Goal: Task Accomplishment & Management: Manage account settings

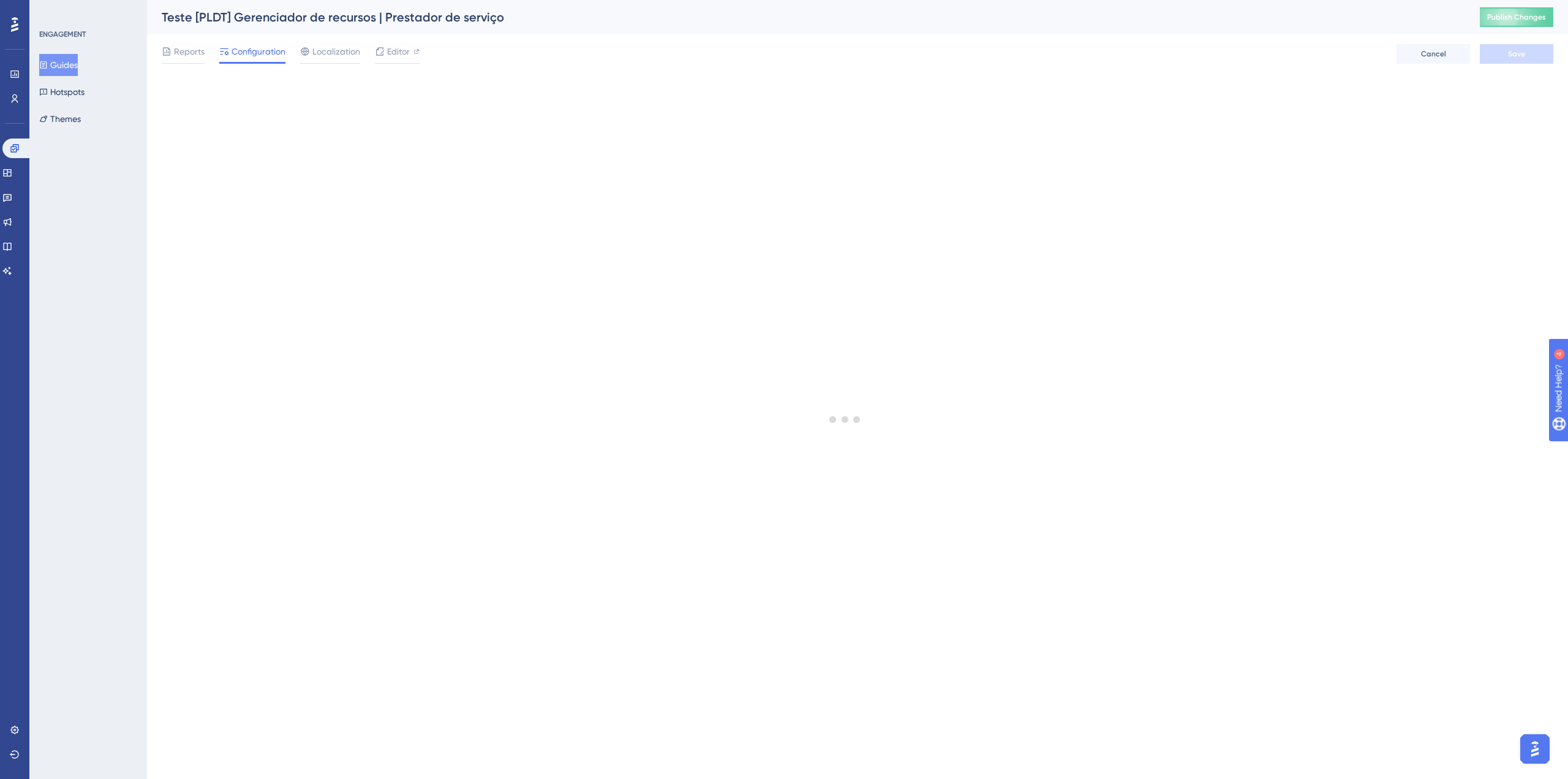
click at [77, 63] on button "Guides" at bounding box center [58, 65] width 38 height 22
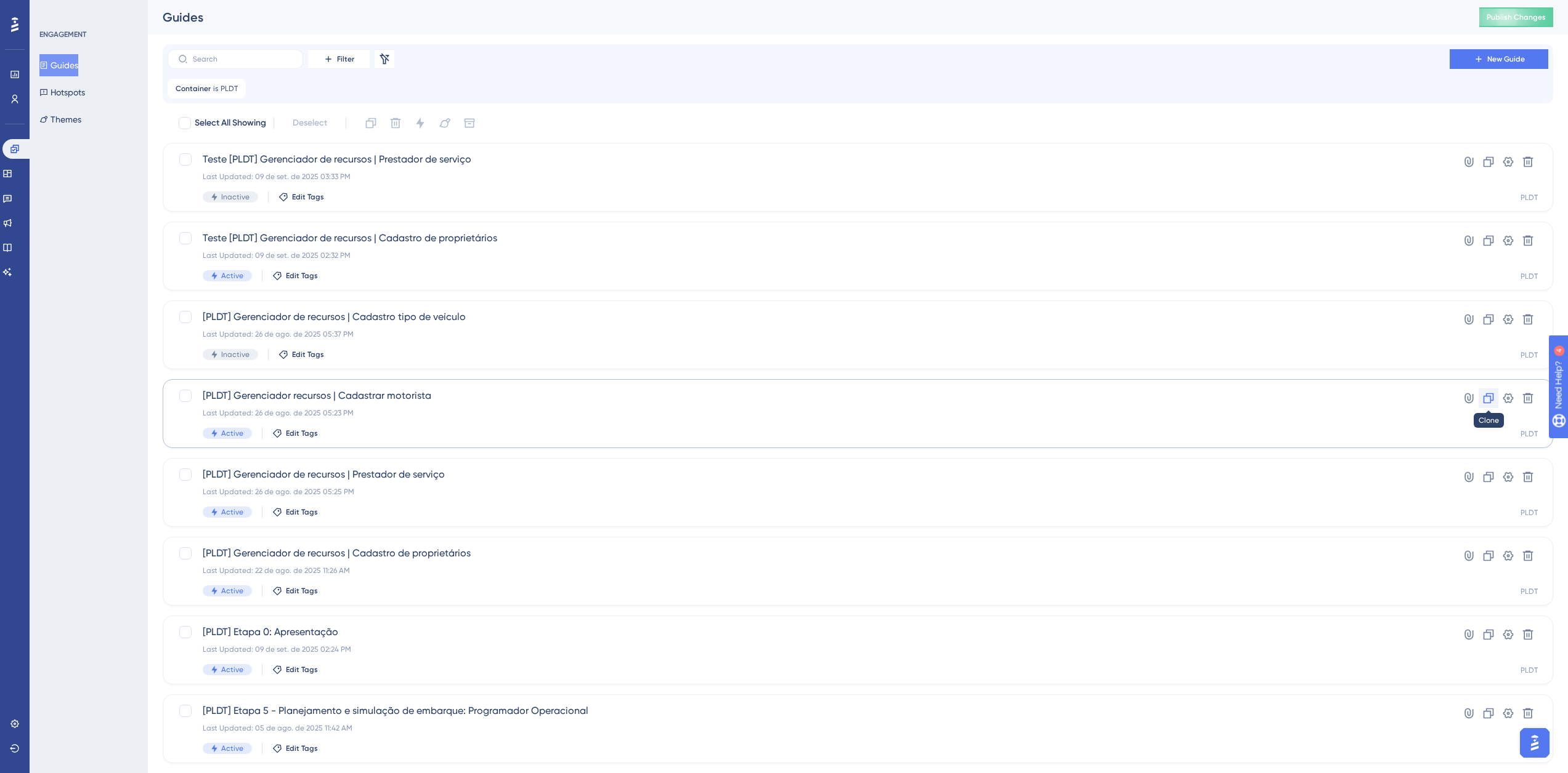
click at [1487, 400] on icon at bounding box center [1489, 398] width 13 height 13
click at [710, 159] on span "Copy - [PLDT] Gerenciador recursos | Cadastrar motorista" at bounding box center [809, 159] width 1212 height 15
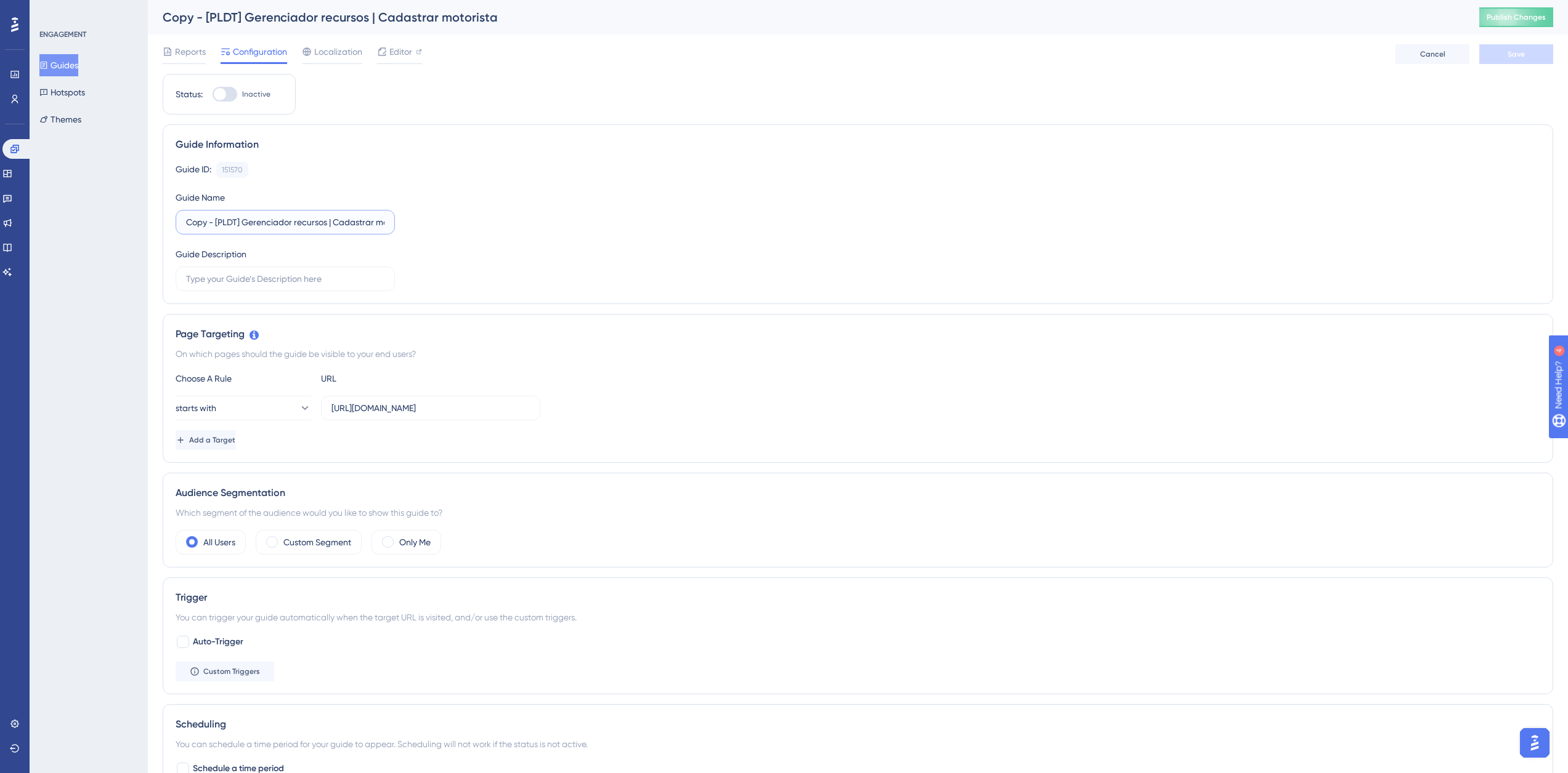
drag, startPoint x: 214, startPoint y: 223, endPoint x: 154, endPoint y: 221, distance: 60.0
click at [155, 221] on div "Performance Users Engagement Widgets Feedback Product Updates Knowledge Base AI…" at bounding box center [858, 547] width 1420 height 1094
drag, startPoint x: 206, startPoint y: 223, endPoint x: 181, endPoint y: 227, distance: 25.3
click at [181, 227] on label "Teste [PLDT] Gerenciador recursos | Cadastrar motorista" at bounding box center [285, 222] width 219 height 25
click at [209, 223] on input "Teste [PLDT] Gerenciador recursos | Cadastrar motorista" at bounding box center [285, 222] width 198 height 13
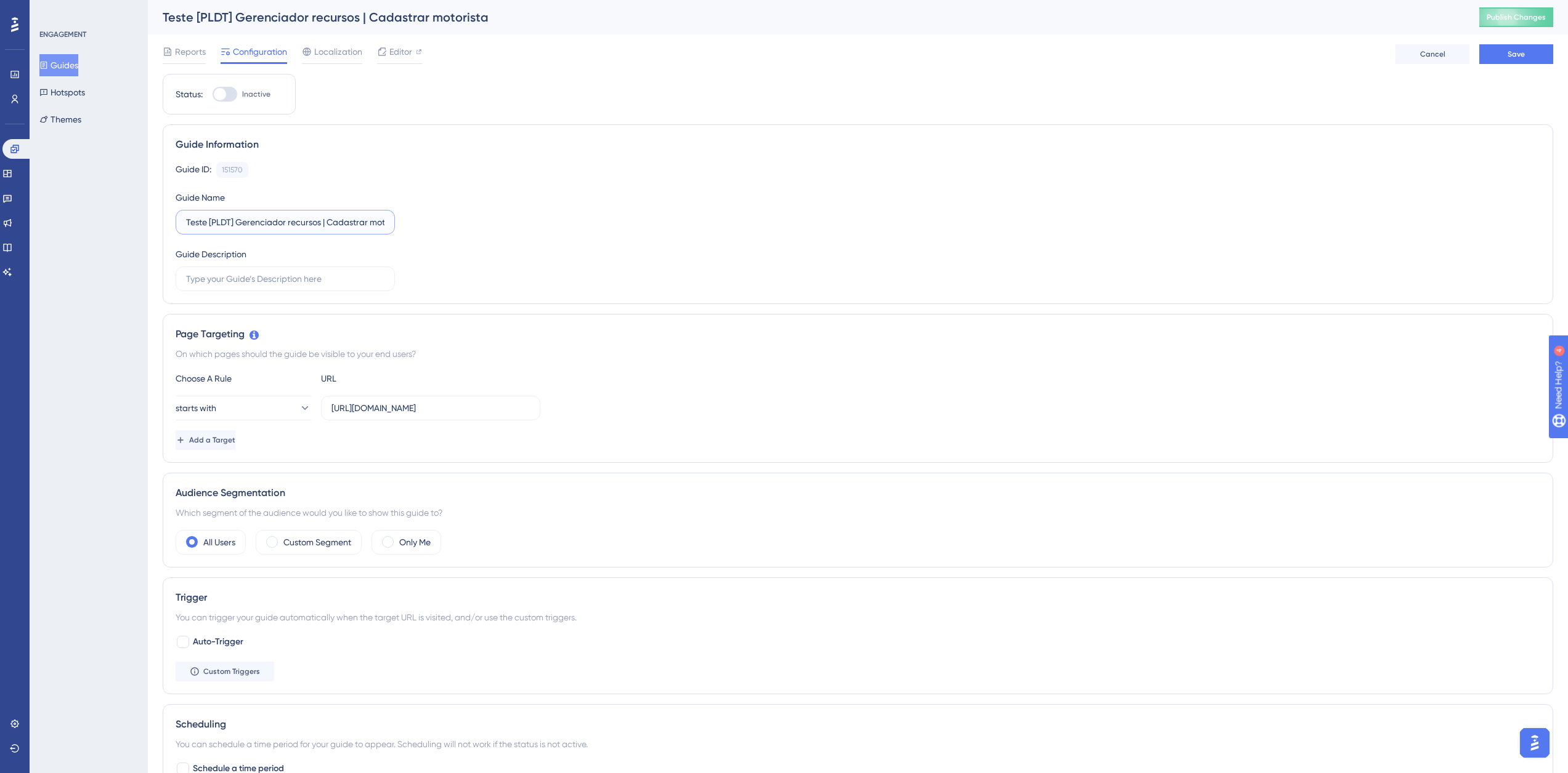
drag, startPoint x: 209, startPoint y: 220, endPoint x: 263, endPoint y: 218, distance: 54.0
click at [263, 218] on input "Teste [PLDT] Gerenciador recursos | Cadastrar motorista" at bounding box center [285, 222] width 198 height 13
click at [209, 224] on input "Teste [PLDT] Gerenciador recursos | Cadastrar motorista" at bounding box center [285, 222] width 198 height 13
drag, startPoint x: 207, startPoint y: 224, endPoint x: 171, endPoint y: 228, distance: 36.2
click at [171, 228] on div "Guide Information Guide ID: 151570 Copy Guide Name Teste [PLDT] Gerenciador rec…" at bounding box center [858, 214] width 1391 height 180
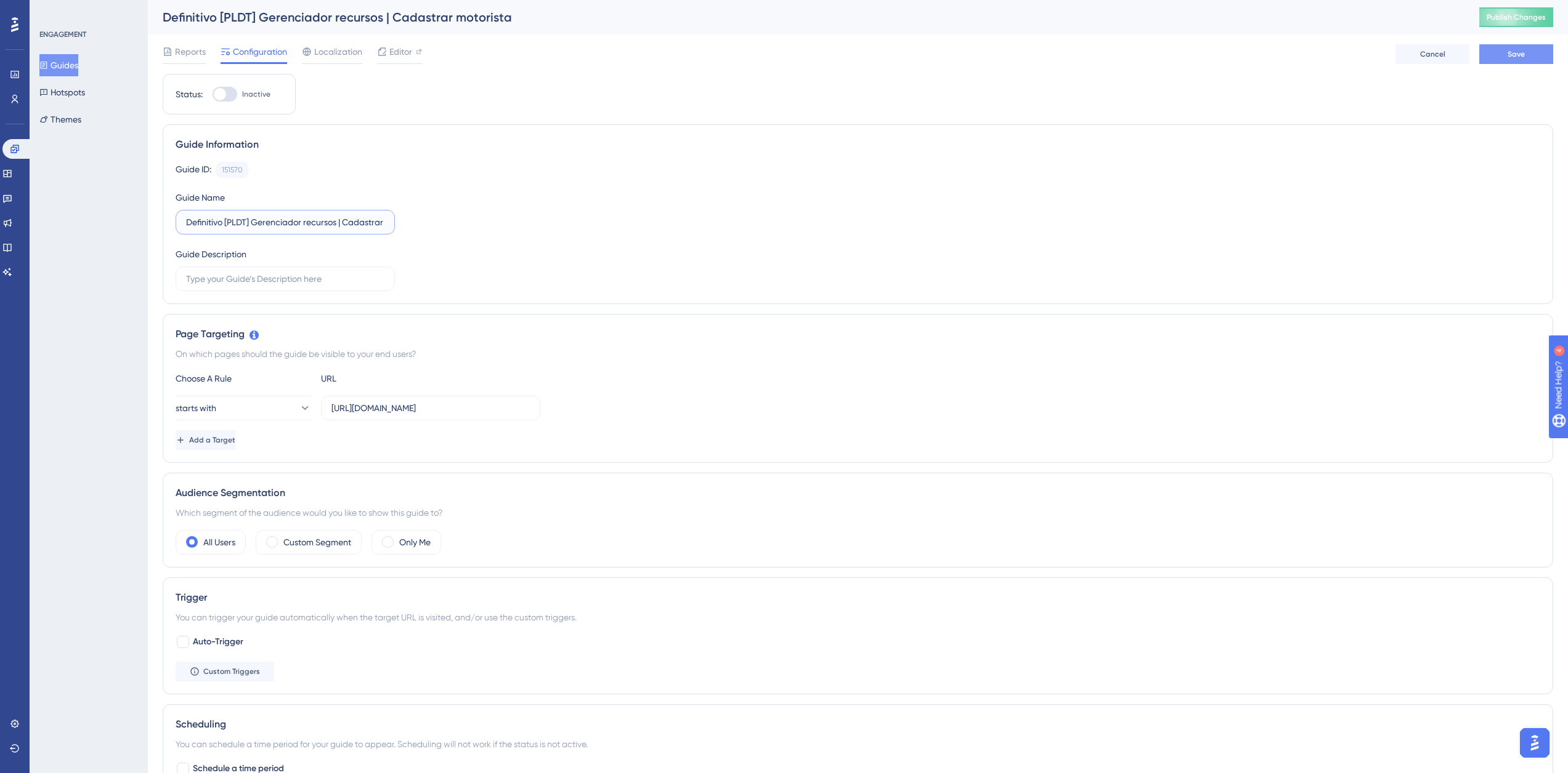
type input "Definitivo [PLDT] Gerenciador recursos | Cadastrar motorista"
click at [1488, 54] on button "Save" at bounding box center [1516, 54] width 74 height 20
click at [69, 60] on button "Guides" at bounding box center [58, 65] width 39 height 22
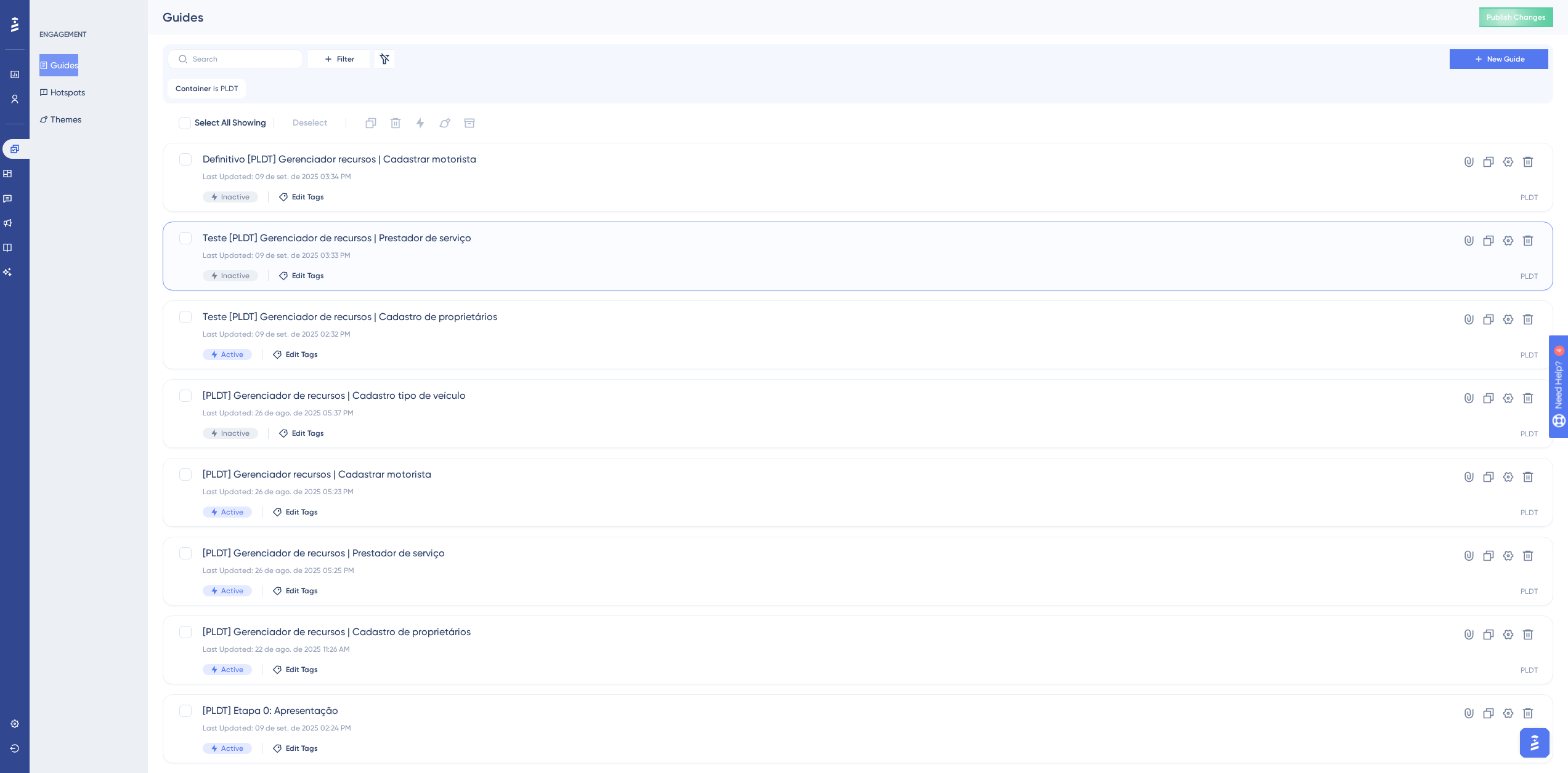
click at [295, 230] on div "Teste [PLDT] Gerenciador de recursos | Prestador de serviço Last Updated: 09 de…" at bounding box center [858, 256] width 1391 height 69
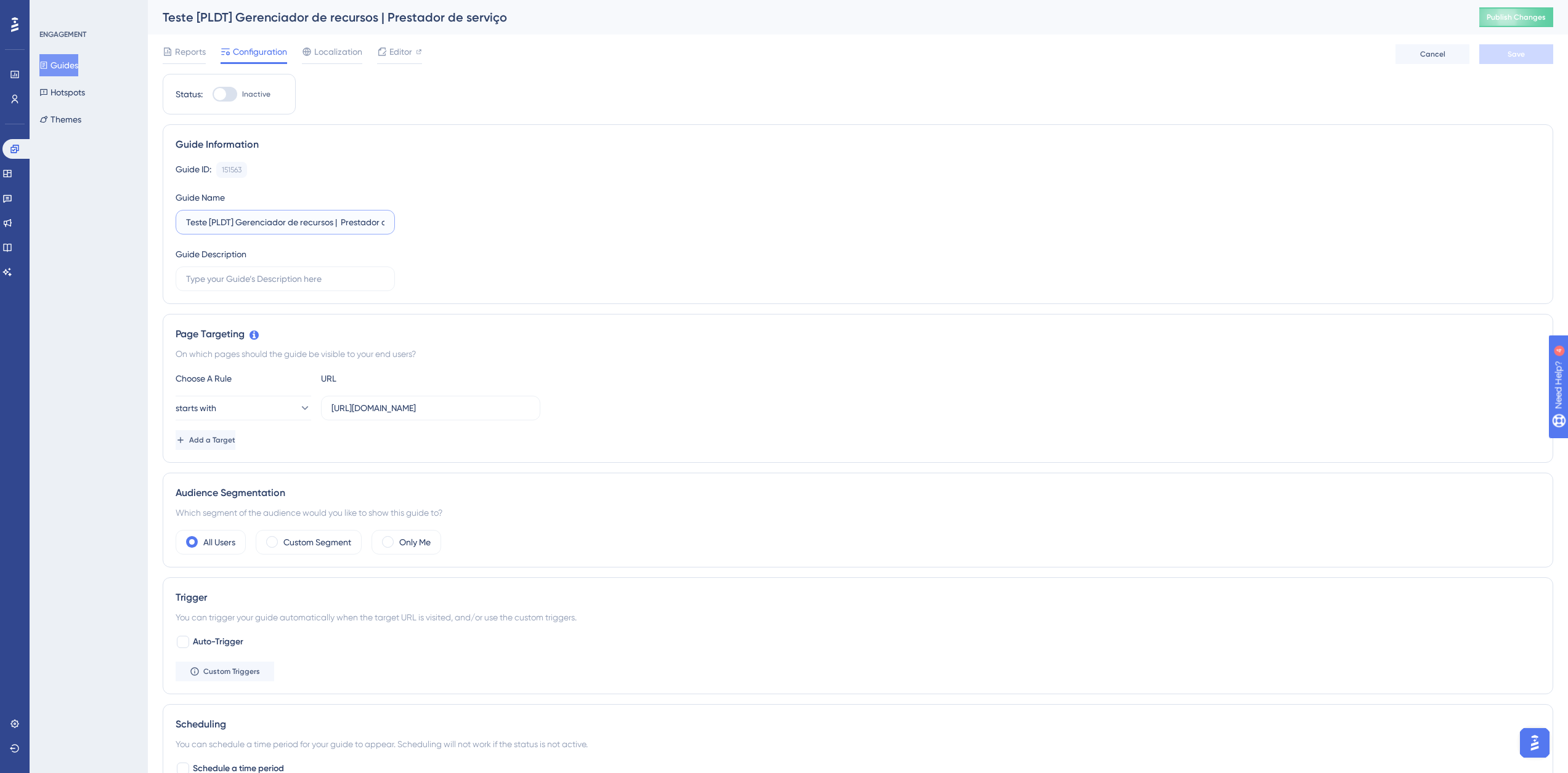
drag, startPoint x: 207, startPoint y: 218, endPoint x: 156, endPoint y: 218, distance: 51.0
click at [156, 218] on div "Performance Users Engagement Widgets Feedback Product Updates Knowledge Base AI…" at bounding box center [858, 547] width 1420 height 1094
type input "Definitivo [PLDT] Gerenciador de recursos | Prestador de serviço"
click at [1519, 57] on span "Save" at bounding box center [1516, 54] width 18 height 10
click at [48, 64] on icon at bounding box center [43, 65] width 8 height 8
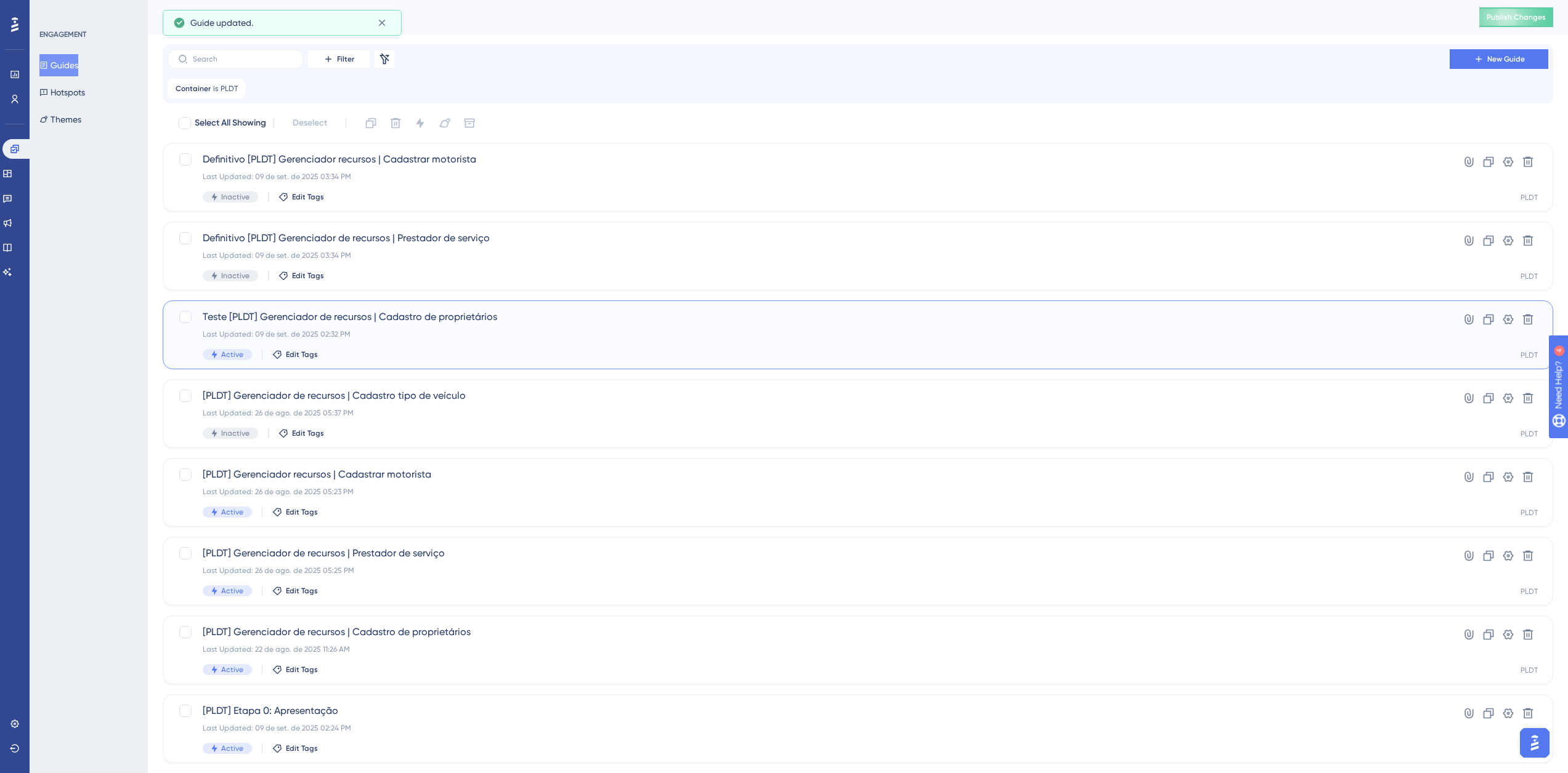
click at [258, 316] on span "Teste [PLDT] Gerenciador de recursos | Cadastro de proprietários" at bounding box center [809, 316] width 1212 height 15
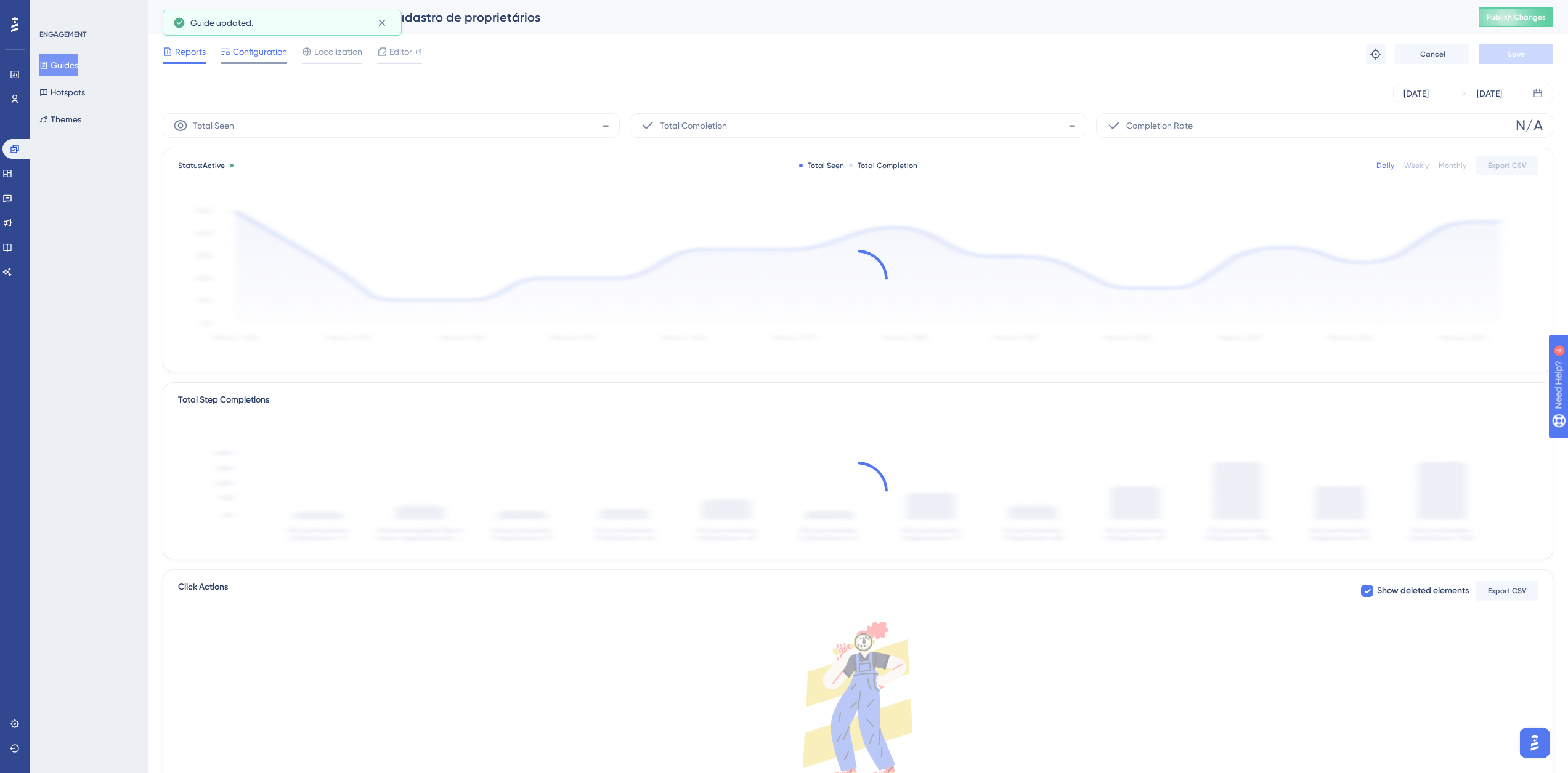
click at [276, 51] on span "Configuration" at bounding box center [259, 51] width 54 height 15
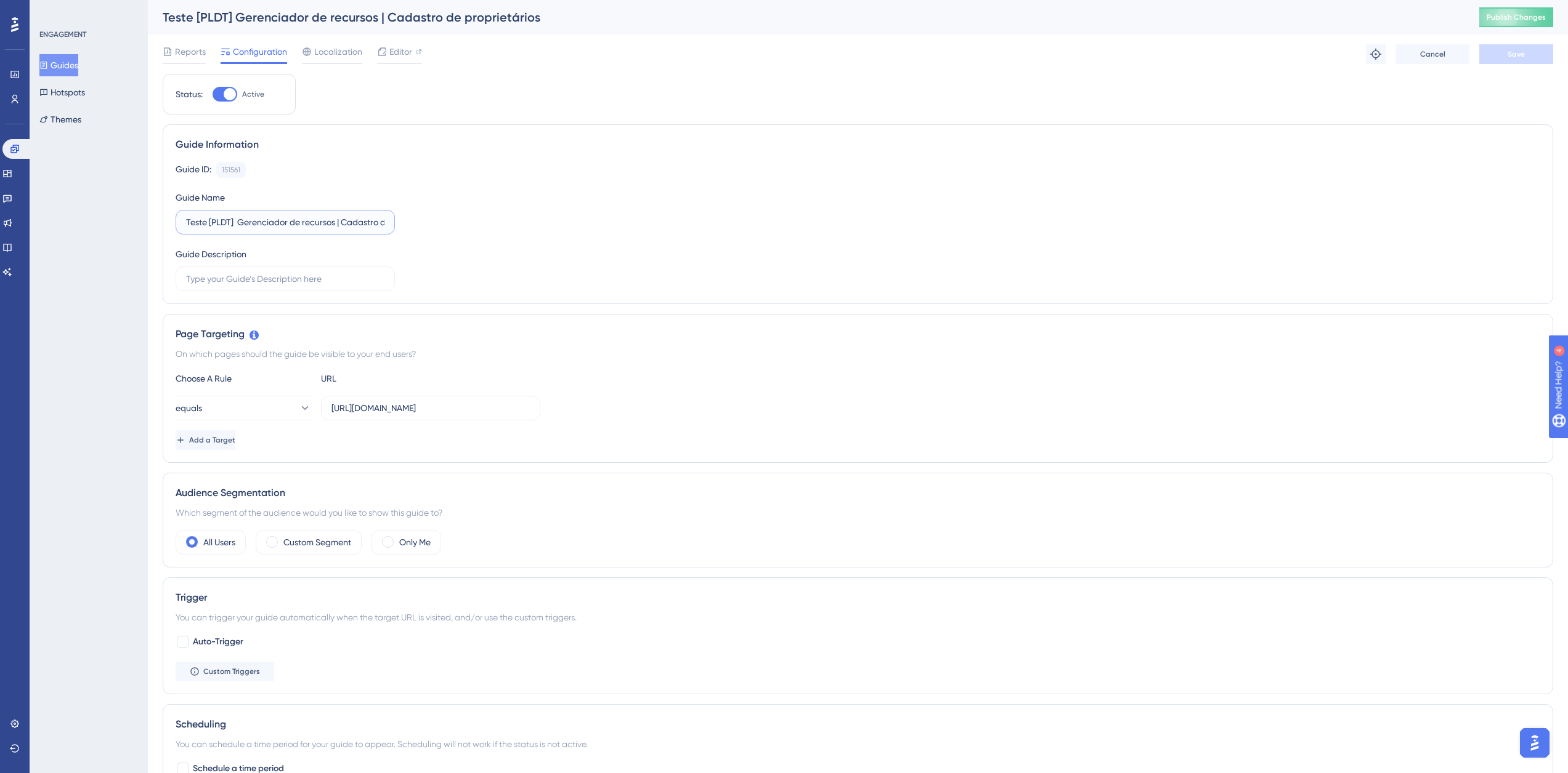
drag, startPoint x: 206, startPoint y: 223, endPoint x: 140, endPoint y: 223, distance: 66.0
click at [148, 223] on div "Performance Users Engagement Widgets Feedback Product Updates Knowledge Base AI…" at bounding box center [858, 547] width 1420 height 1094
type input "Definitivo [PLDT] Gerenciador de recursos | Cadastro de proprietários"
click at [1517, 58] on span "Save" at bounding box center [1516, 54] width 18 height 10
click at [61, 69] on button "Guides" at bounding box center [58, 65] width 39 height 22
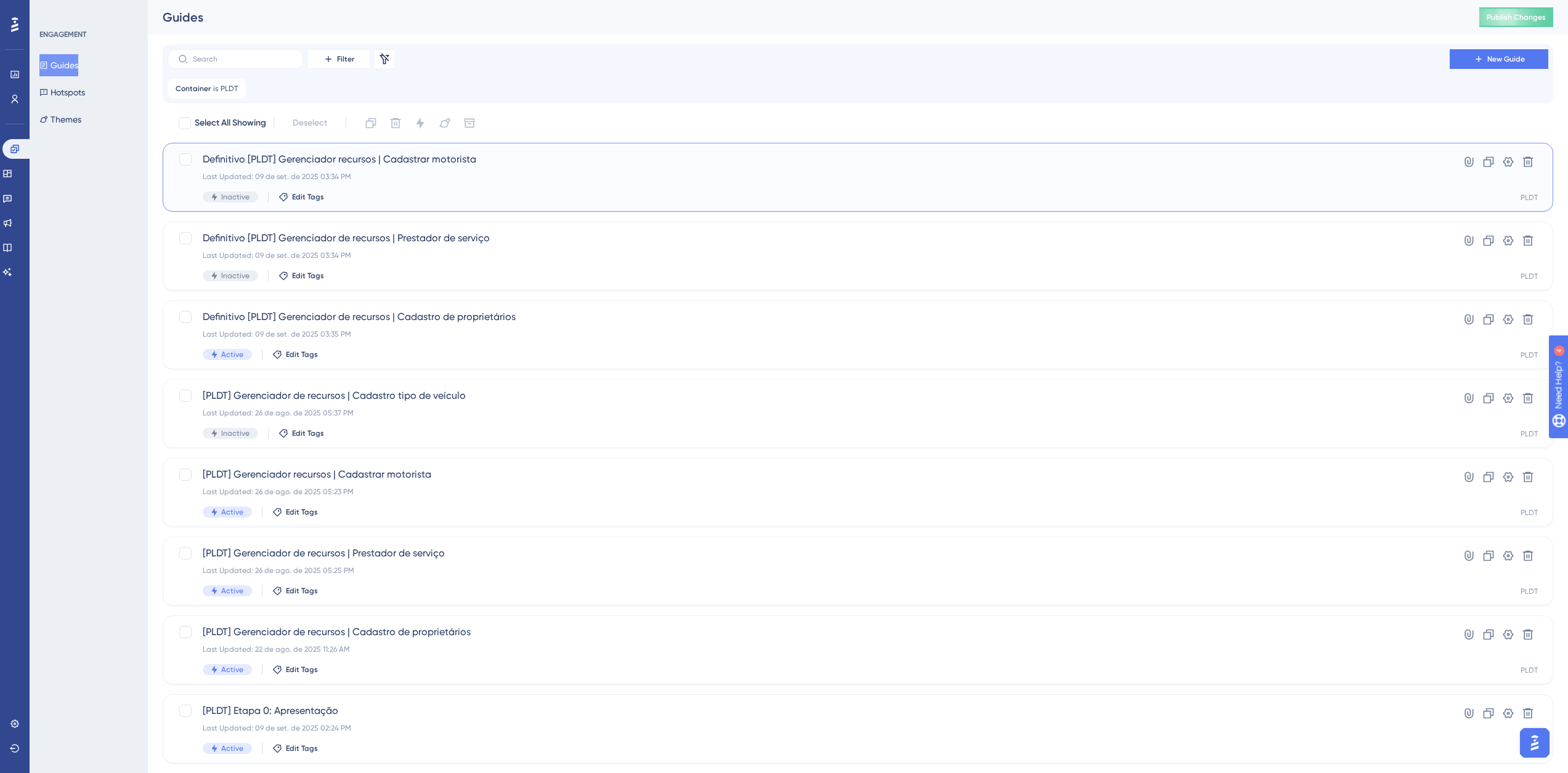
click at [447, 159] on span "Definitivo [PLDT] Gerenciador recursos | Cadastrar motorista" at bounding box center [809, 159] width 1212 height 15
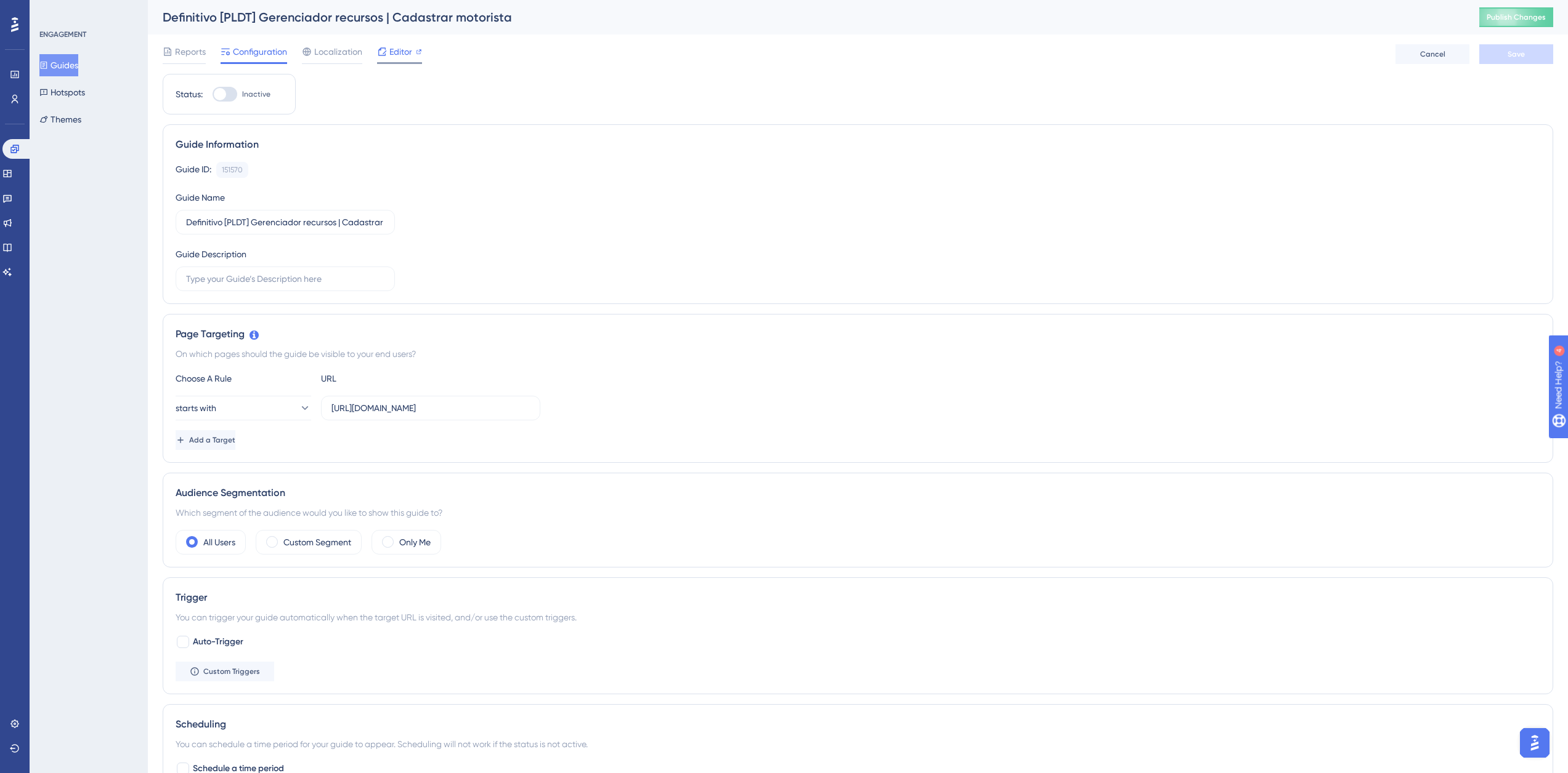
click at [387, 53] on div "Editor" at bounding box center [399, 51] width 45 height 15
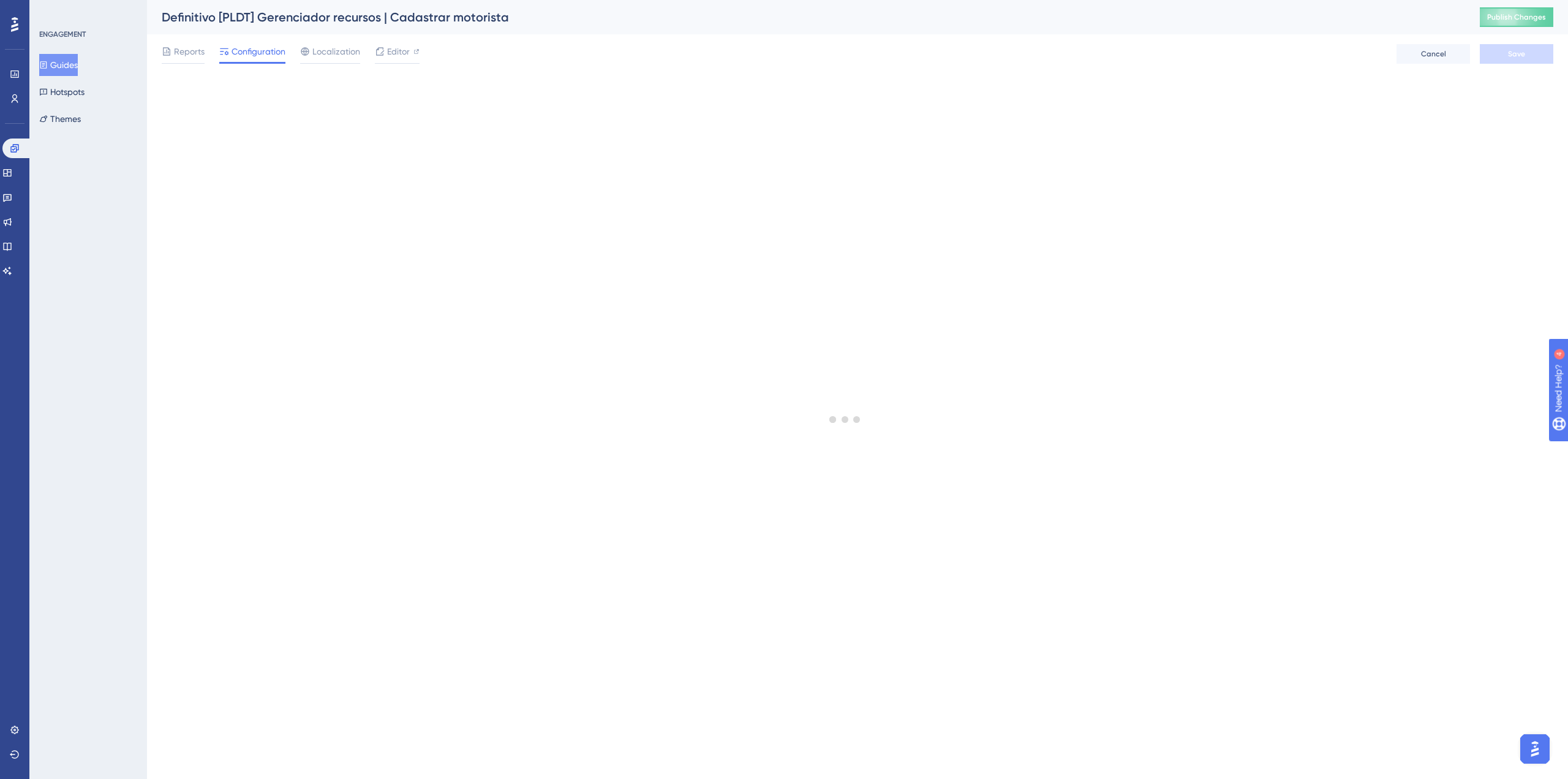
click at [70, 65] on button "Guides" at bounding box center [58, 65] width 38 height 22
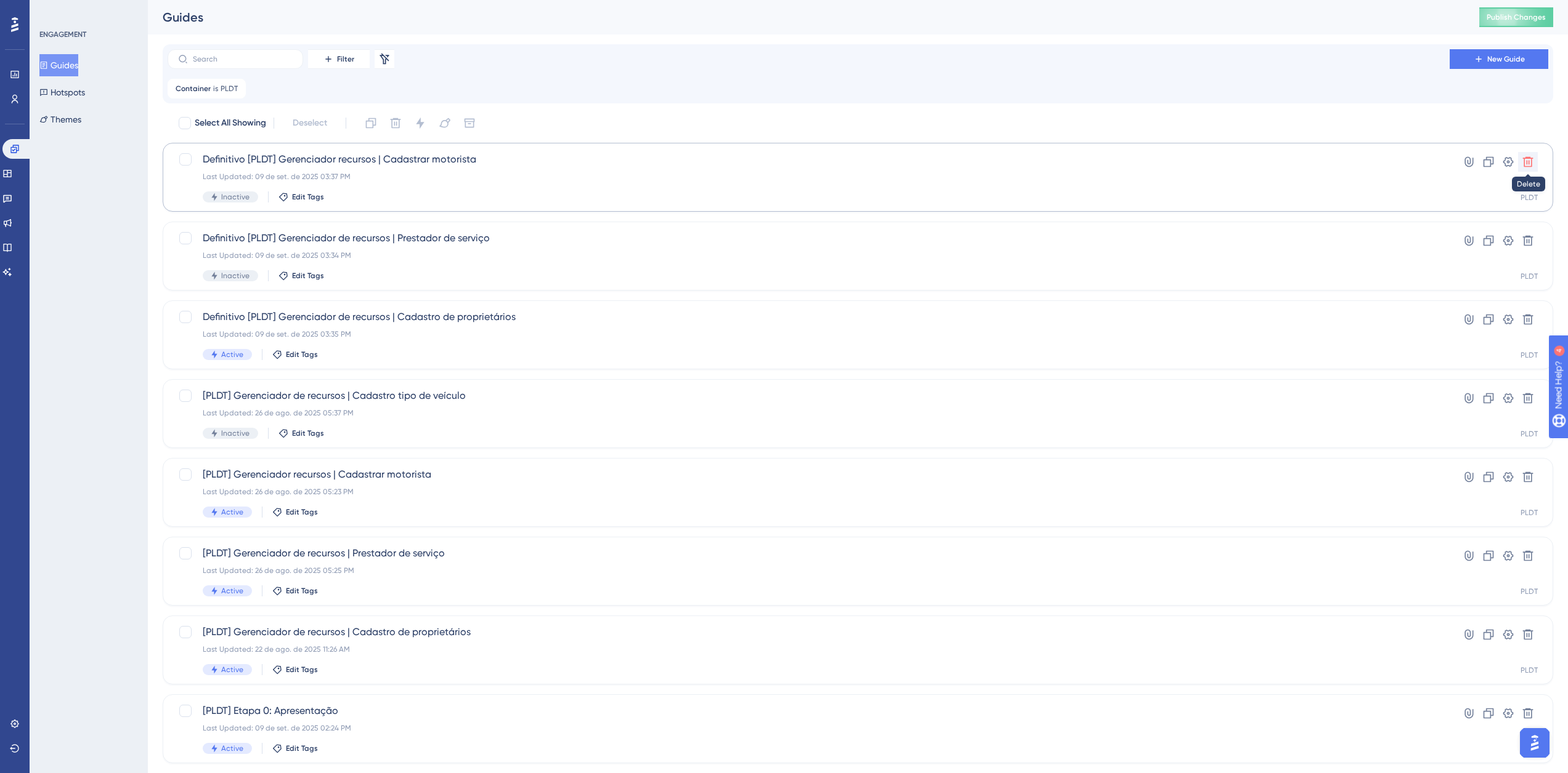
click at [1529, 159] on icon at bounding box center [1528, 162] width 11 height 11
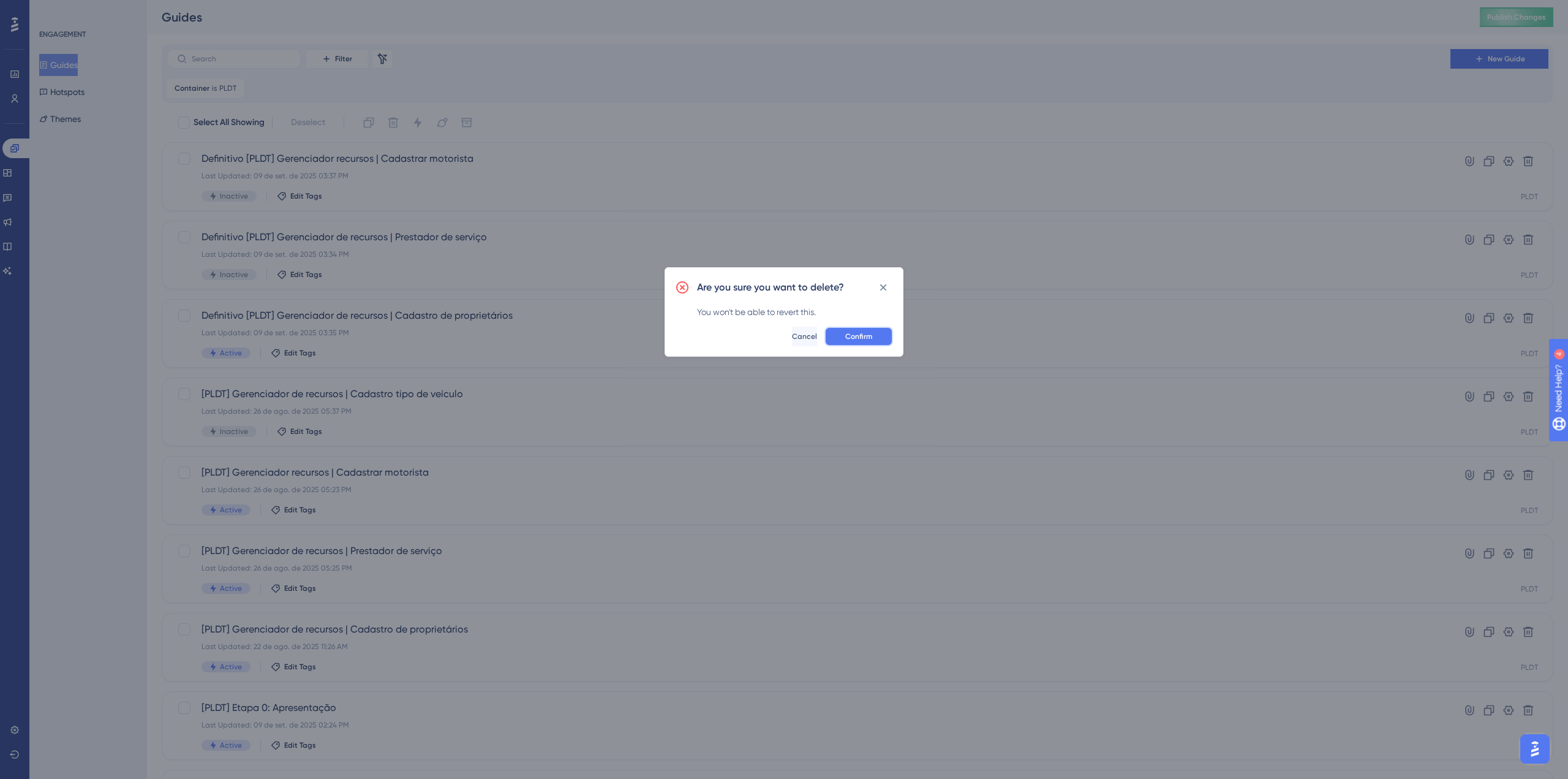
click at [859, 333] on span "Confirm" at bounding box center [858, 337] width 27 height 10
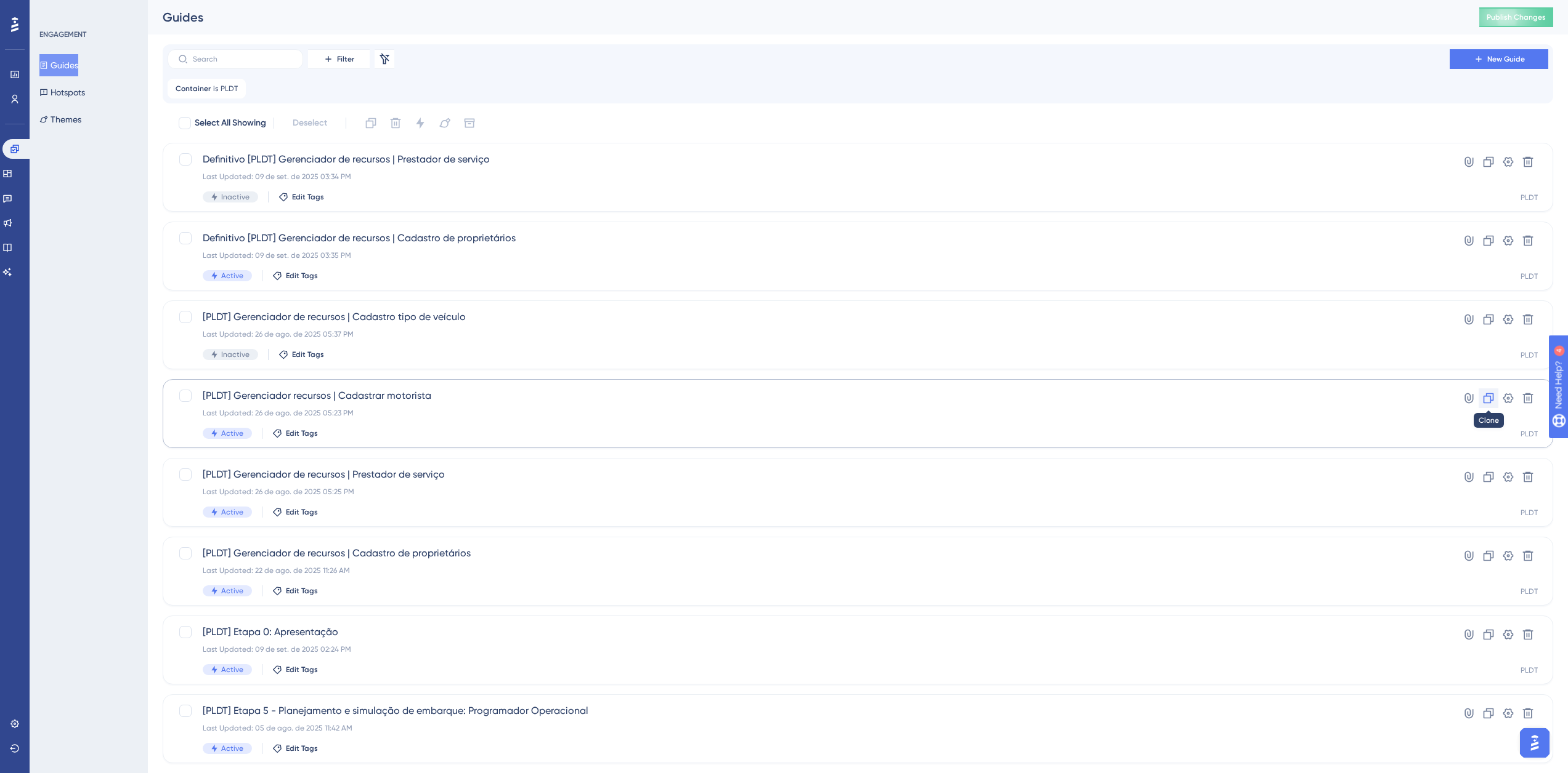
click at [1485, 398] on icon at bounding box center [1489, 398] width 13 height 13
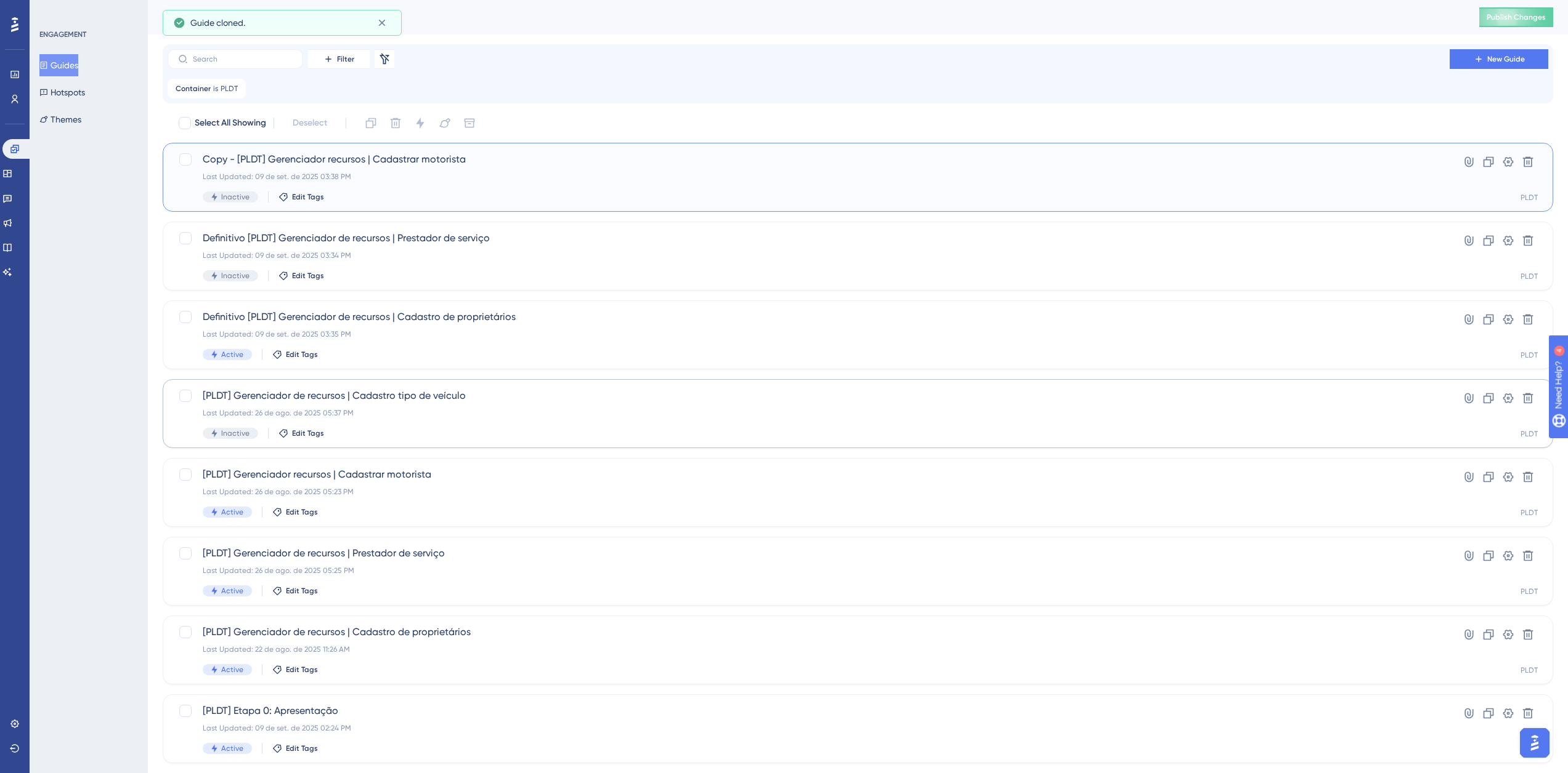
click at [433, 156] on span "Copy - [PLDT] Gerenciador recursos | Cadastrar motorista" at bounding box center [809, 159] width 1212 height 15
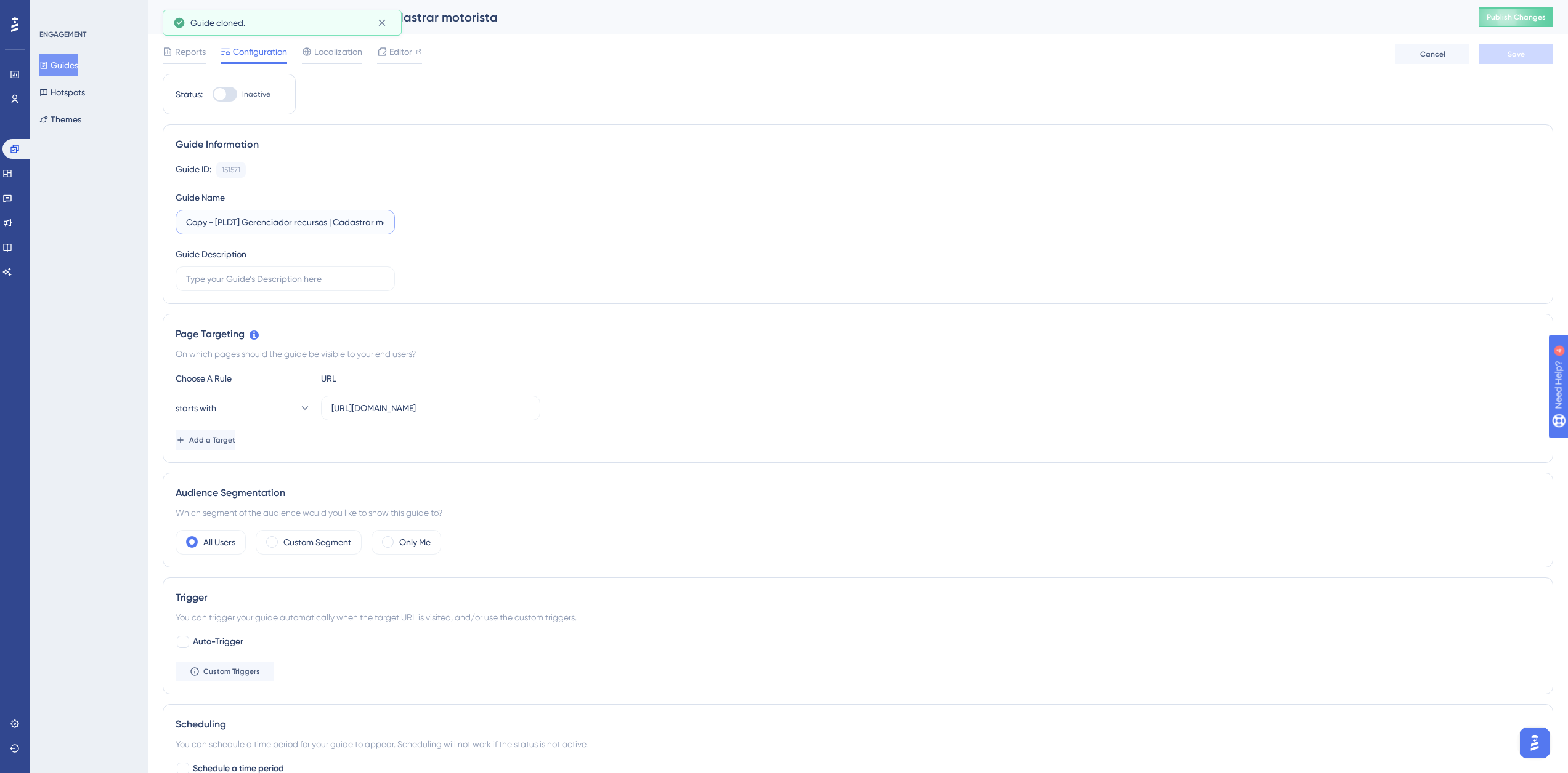
drag, startPoint x: 212, startPoint y: 225, endPoint x: 160, endPoint y: 229, distance: 52.2
click at [161, 229] on div "Performance Users Engagement Widgets Feedback Product Updates Knowledge Base AI…" at bounding box center [858, 547] width 1420 height 1094
type input "Definitivo [PLDT] Gerenciador recursos | Cadastrar motorista"
click at [1492, 53] on button "Save" at bounding box center [1516, 54] width 74 height 20
click at [390, 49] on span "Editor" at bounding box center [401, 51] width 23 height 15
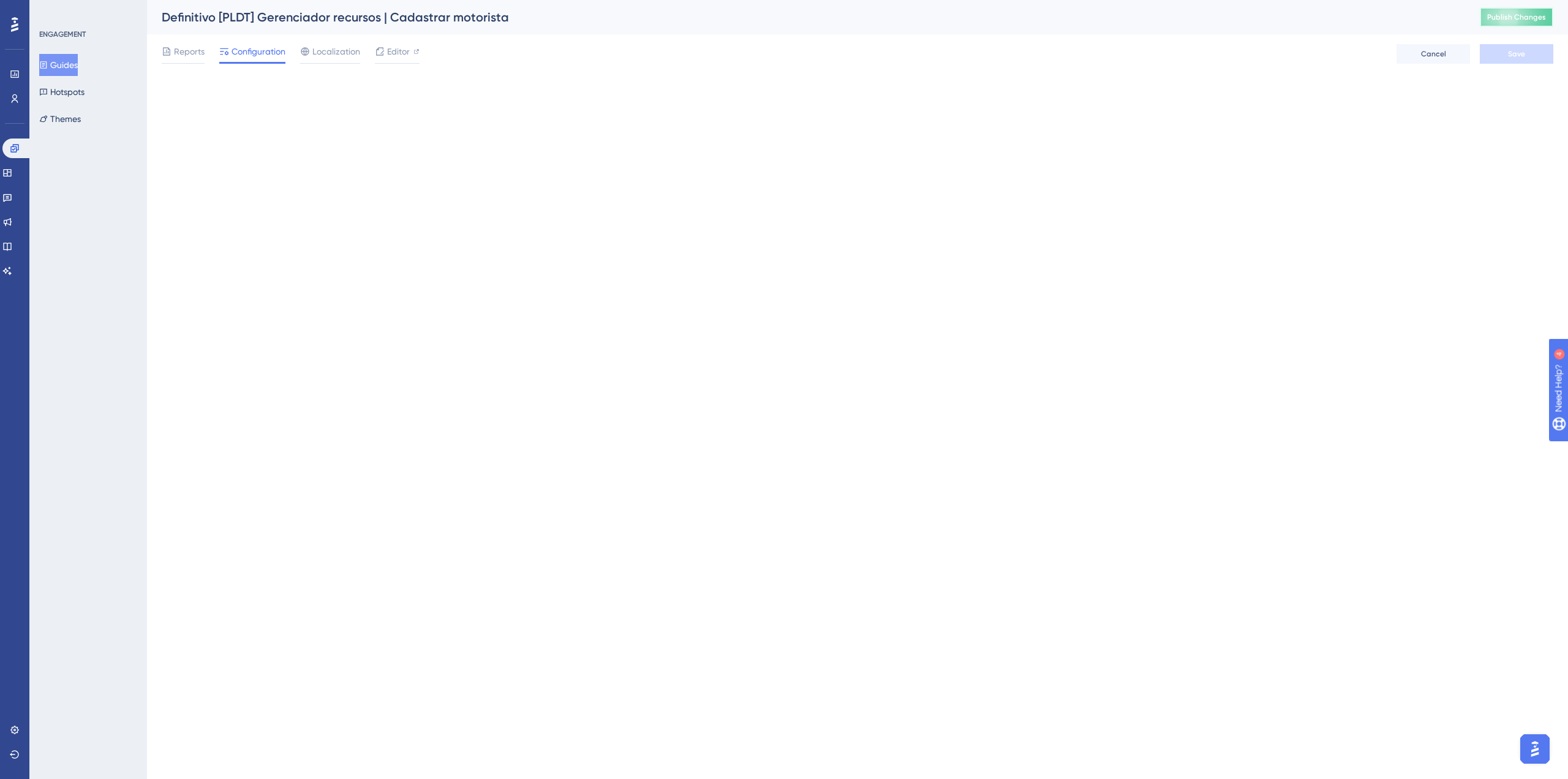
click at [1526, 16] on span "Publish Changes" at bounding box center [1516, 17] width 59 height 10
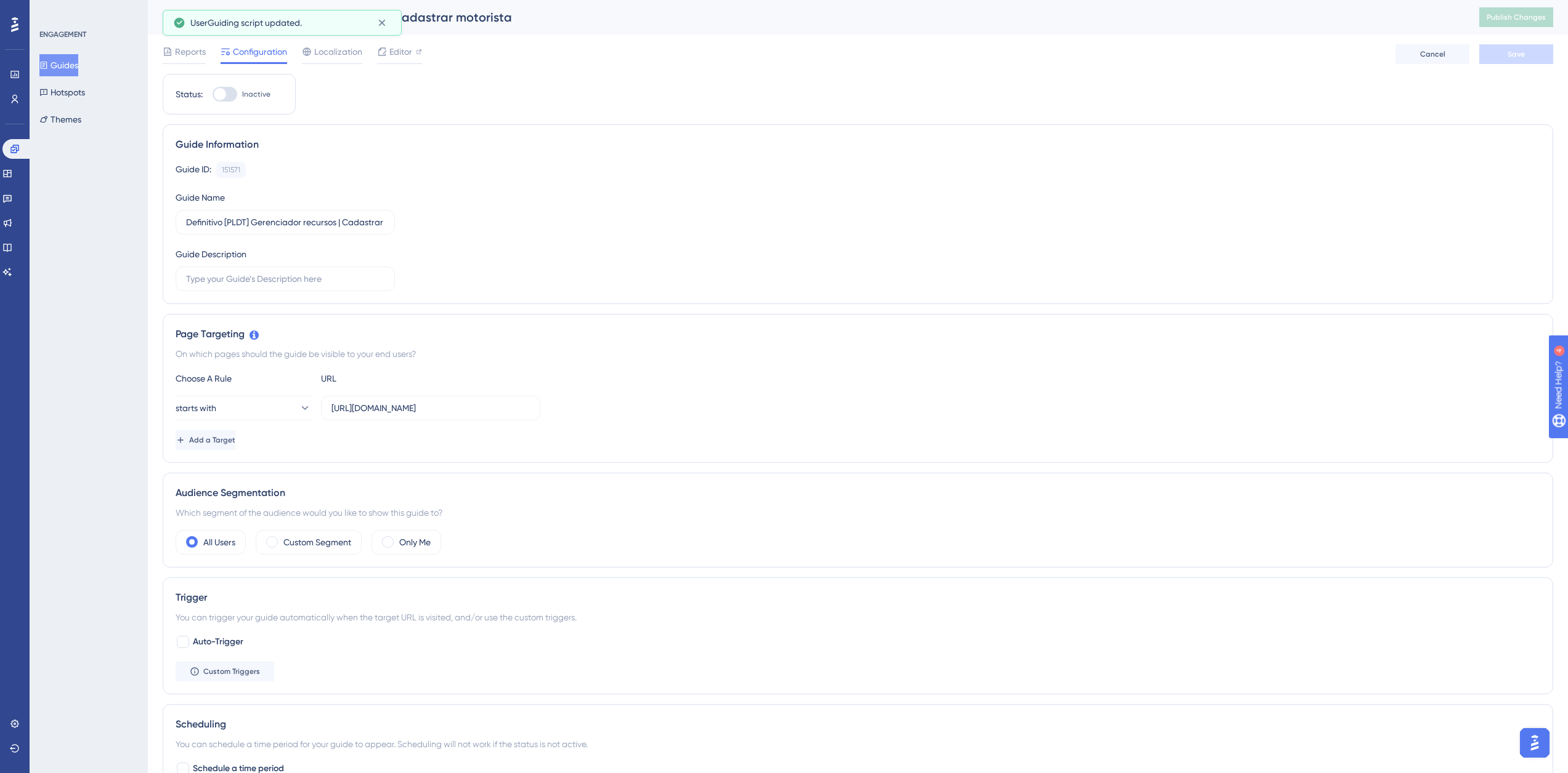
click at [64, 64] on button "Guides" at bounding box center [58, 65] width 39 height 22
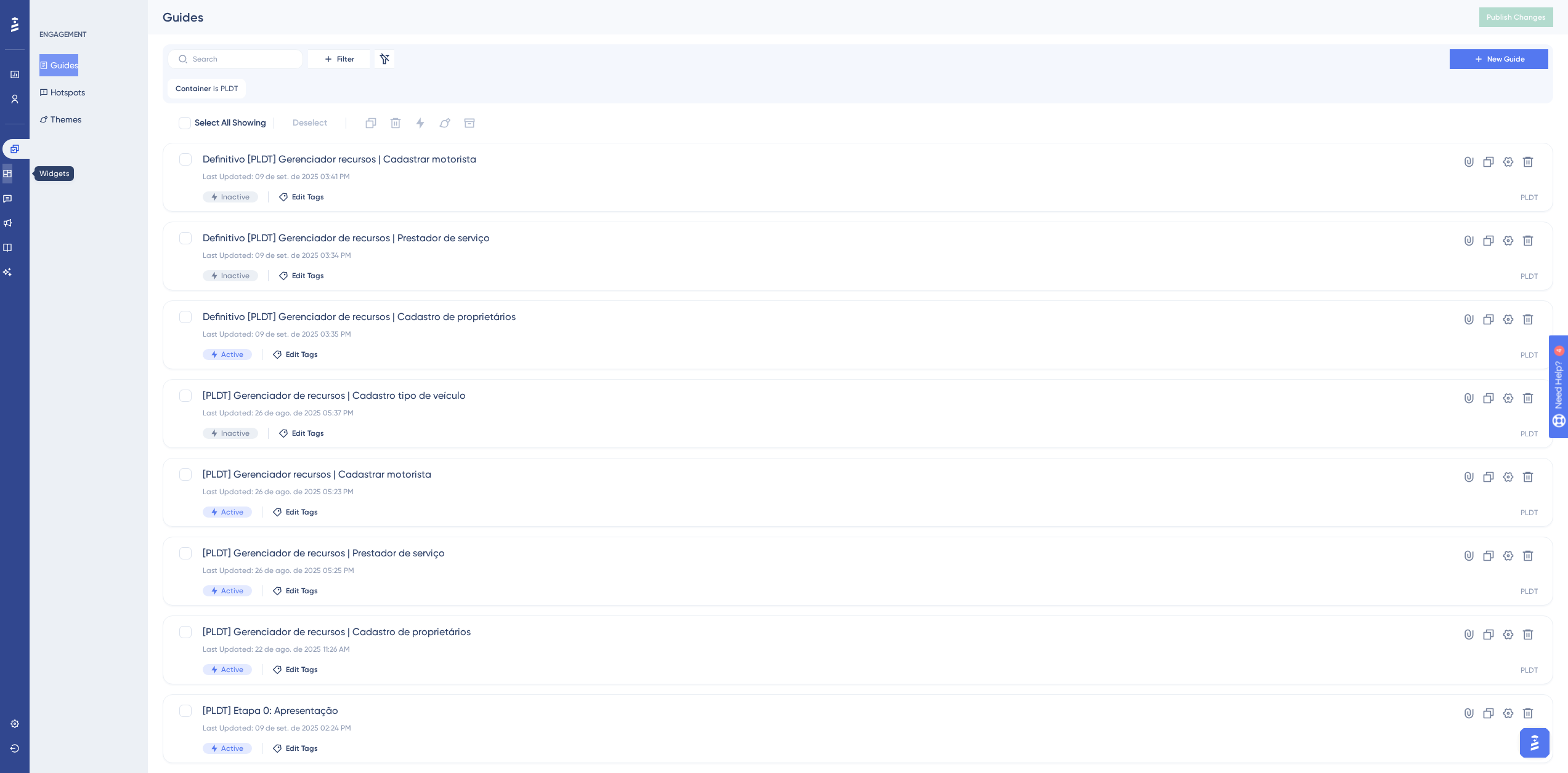
click at [11, 169] on icon at bounding box center [8, 174] width 10 height 10
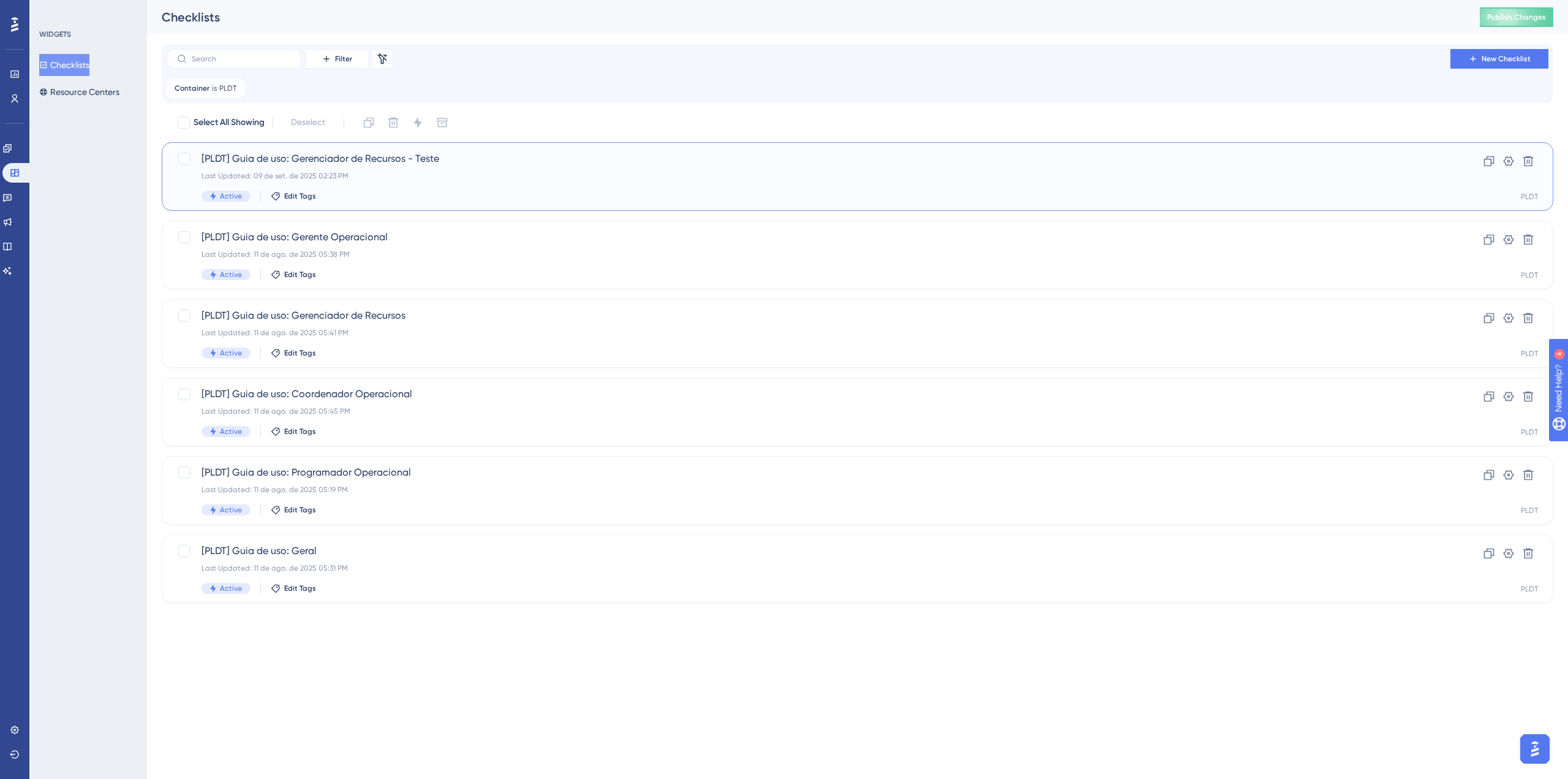
click at [428, 166] on div "[PLDT] Guia de uso: Gerenciador de Recursos - Teste Last Updated: 09 de set. de…" at bounding box center [808, 176] width 1214 height 50
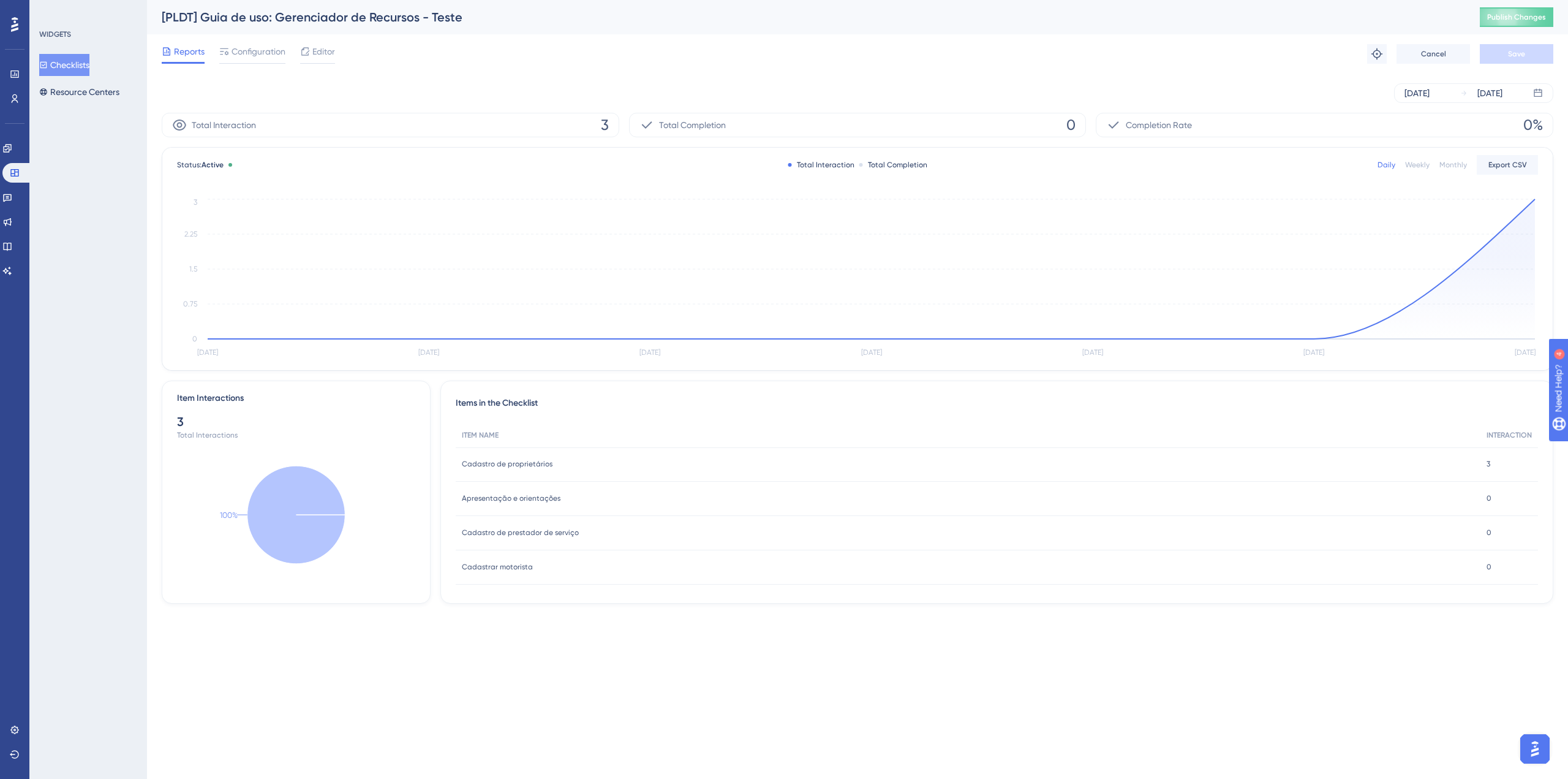
click at [256, 43] on div "Reports Configuration Editor Troubleshoot Cancel Save" at bounding box center [857, 54] width 1392 height 39
click at [267, 54] on span "Configuration" at bounding box center [258, 51] width 54 height 15
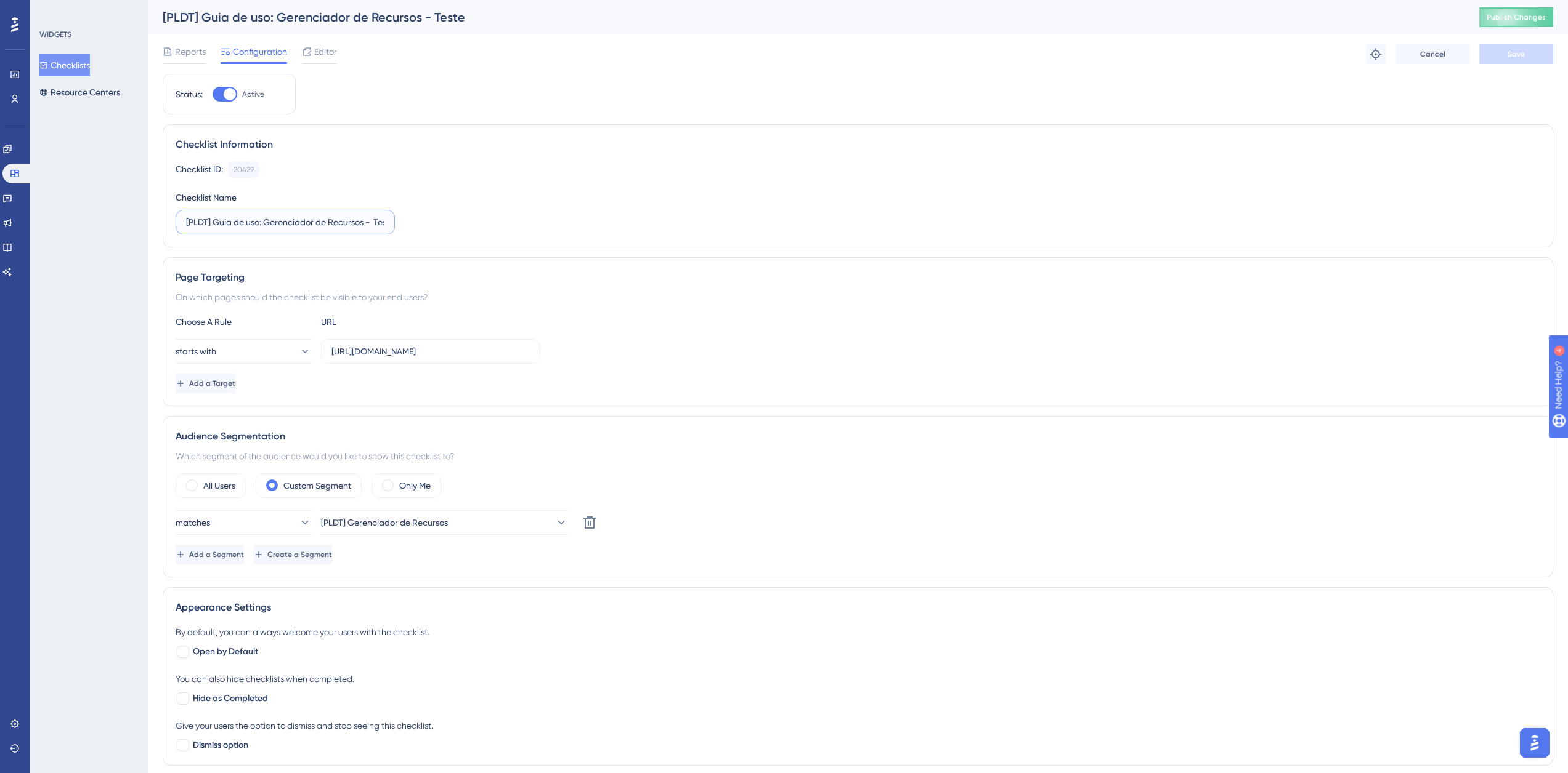
scroll to position [0, 14]
drag, startPoint x: 370, startPoint y: 222, endPoint x: 431, endPoint y: 222, distance: 61.0
click at [431, 222] on div "Checklist ID: 20429 Copy Checklist Name [PLDT] Guia de uso: Gerenciador de Recu…" at bounding box center [858, 198] width 1365 height 73
type input "Definitivo [PLDT] Guia de uso: Gerenciador de Recursos"
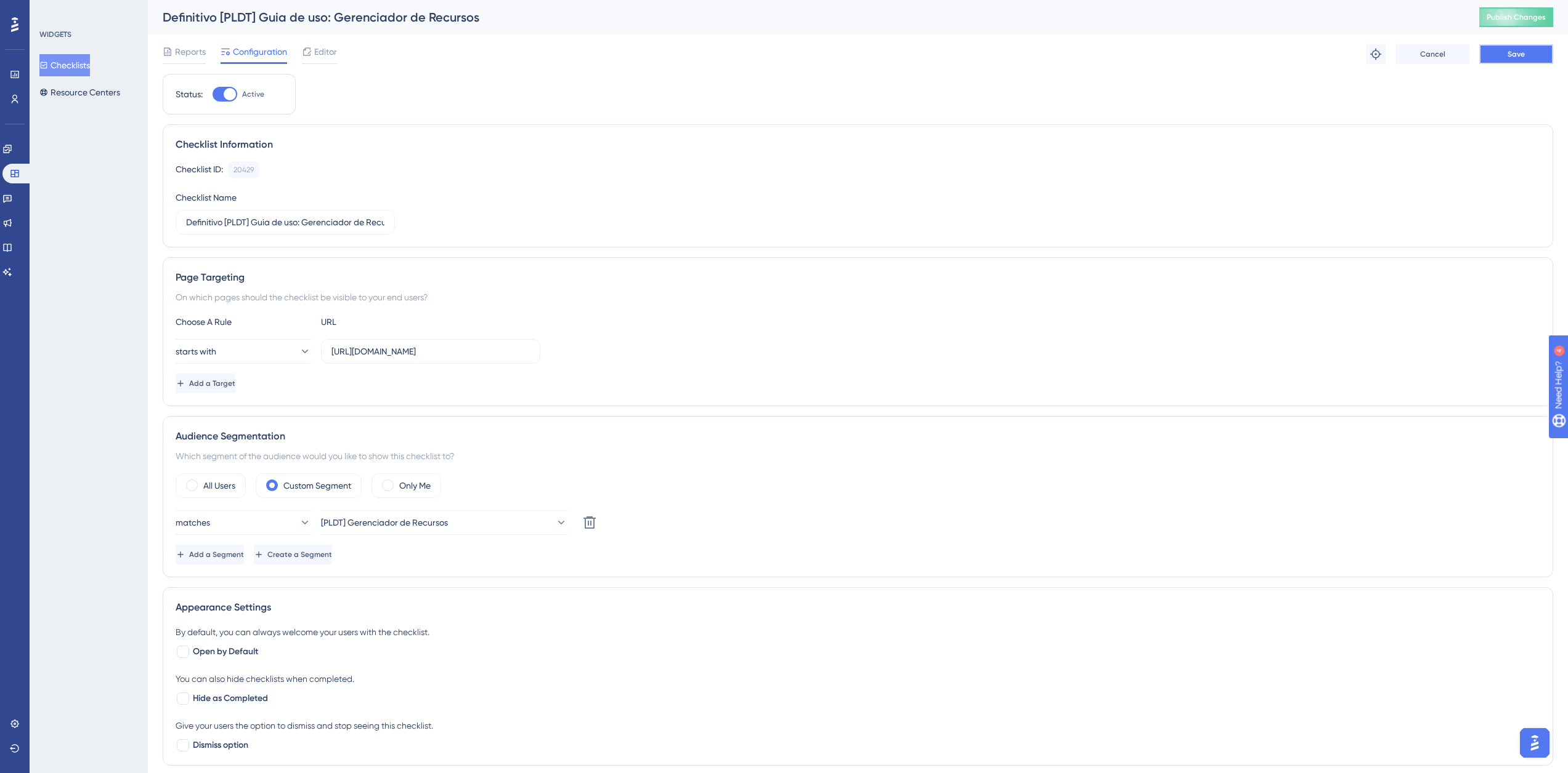
click at [1521, 49] on span "Save" at bounding box center [1516, 54] width 18 height 10
click at [95, 92] on button "Resource Centers" at bounding box center [79, 92] width 81 height 22
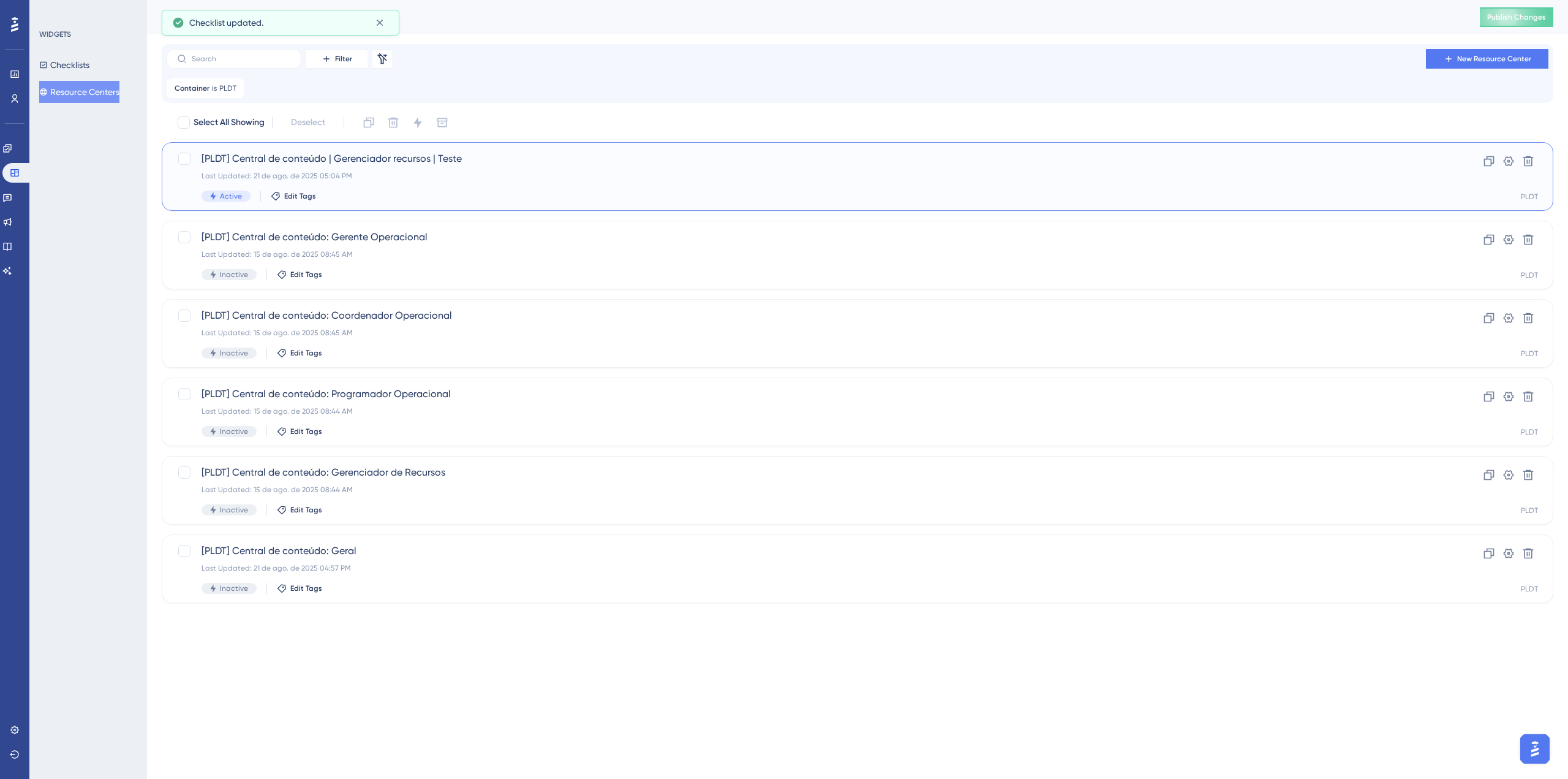
click at [459, 160] on span "[PLDT] Central de conteúdo | Gerenciador recursos | Teste" at bounding box center [808, 158] width 1214 height 15
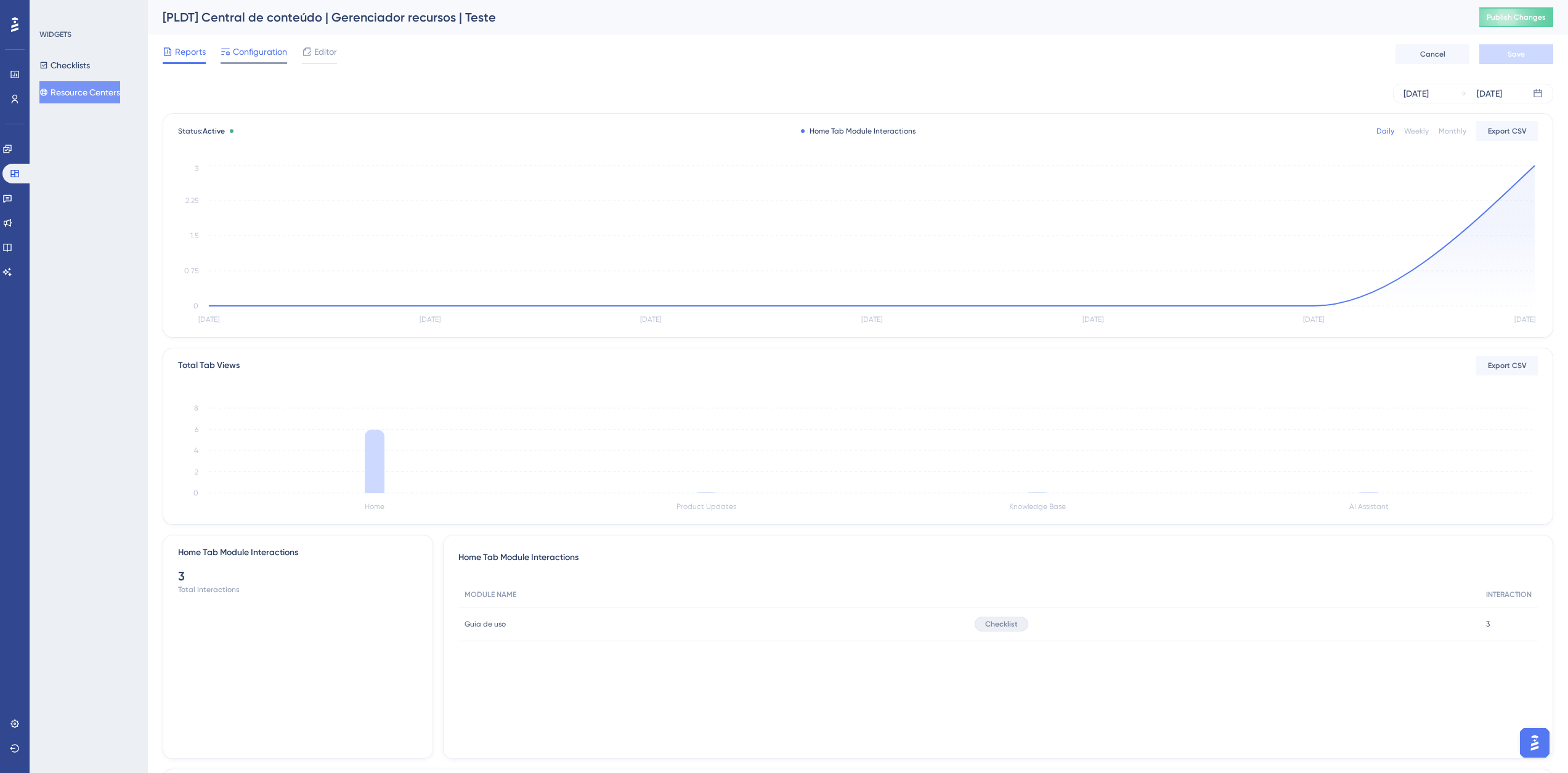
click at [278, 50] on span "Configuration" at bounding box center [259, 51] width 54 height 15
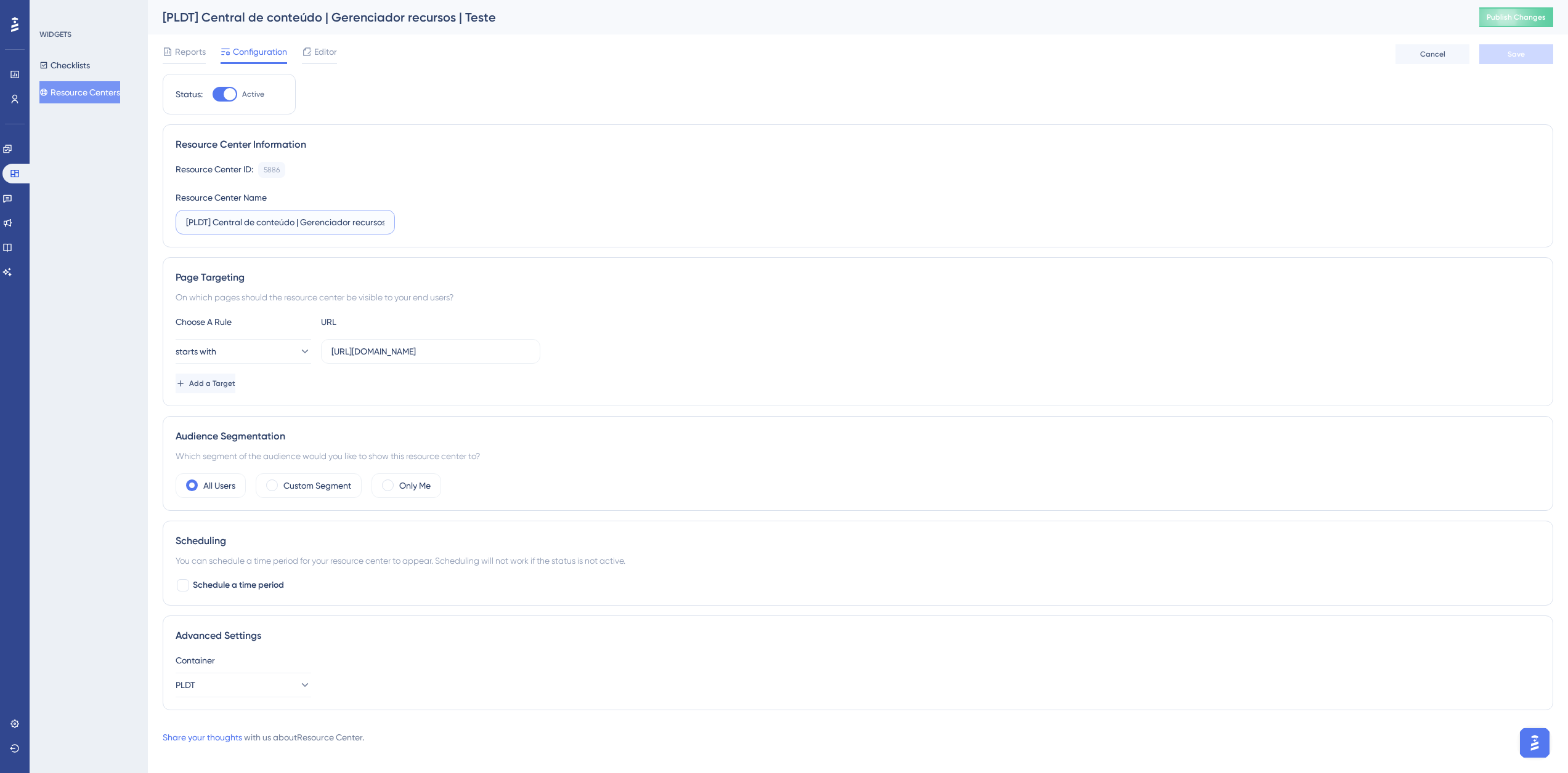
scroll to position [0, 29]
drag, startPoint x: 350, startPoint y: 221, endPoint x: 418, endPoint y: 226, distance: 68.2
click at [418, 226] on div "Resource Center ID: 5886 Copy Resource Center Name [PLDT] Central de conteúdo |…" at bounding box center [858, 198] width 1365 height 73
click at [362, 218] on input "[PLDT] Central de conteúdo | Gerenciador recursos | Teste" at bounding box center [285, 222] width 198 height 13
drag, startPoint x: 360, startPoint y: 222, endPoint x: 420, endPoint y: 231, distance: 60.7
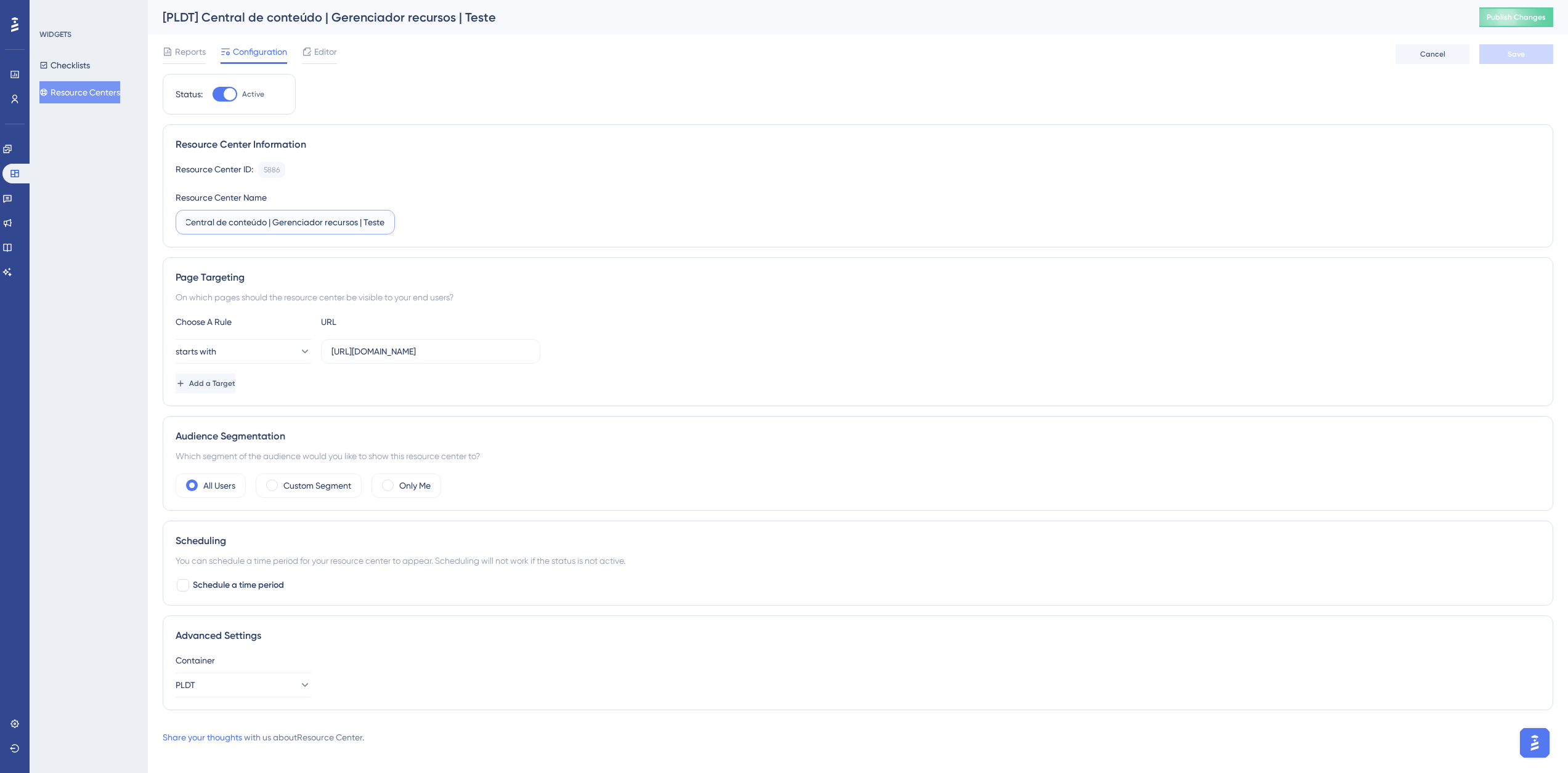
click at [420, 230] on div "Resource Center ID: 5886 Copy Resource Center Name [PLDT] Central de conteúdo |…" at bounding box center [858, 198] width 1365 height 73
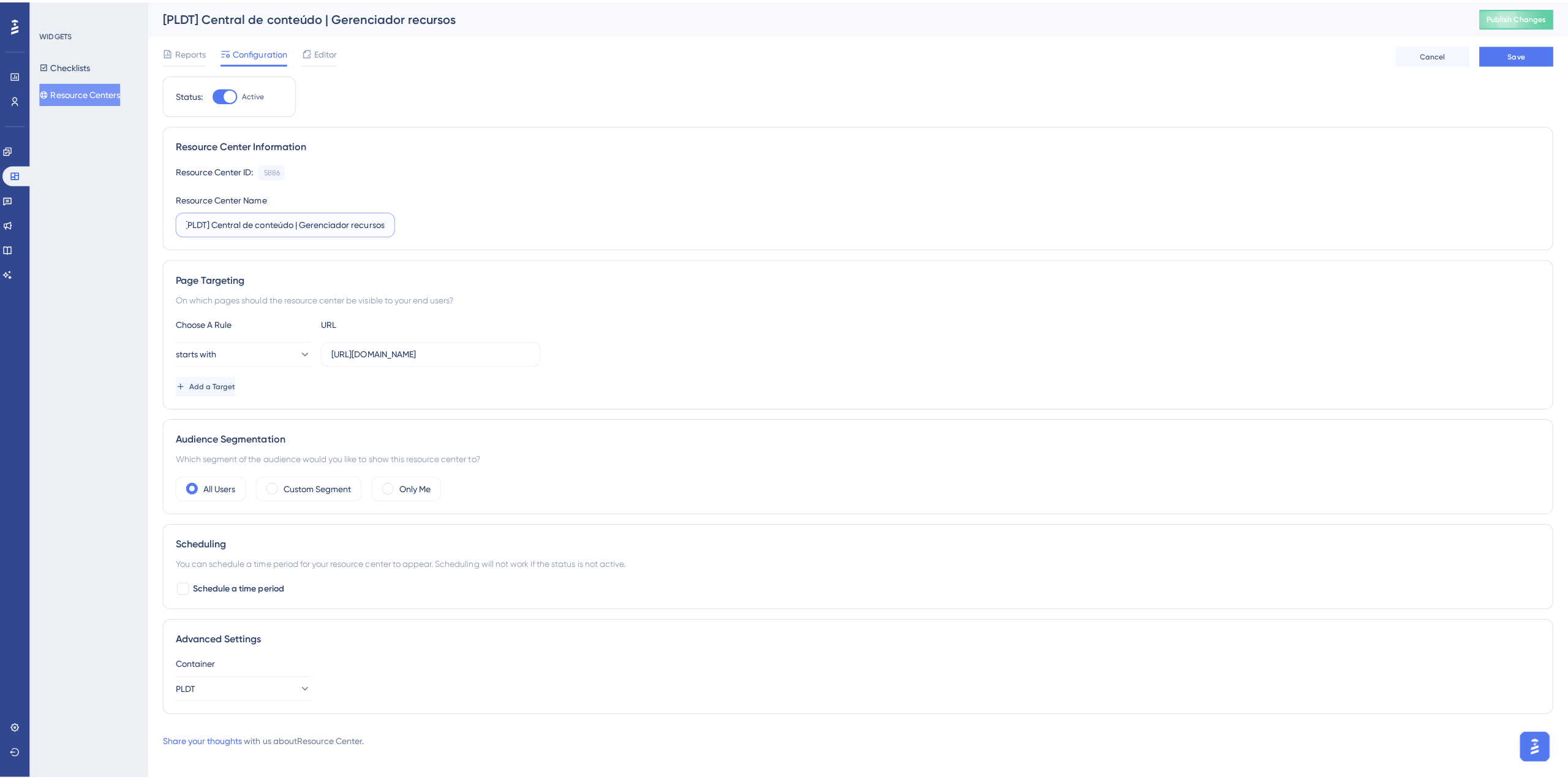
scroll to position [0, 0]
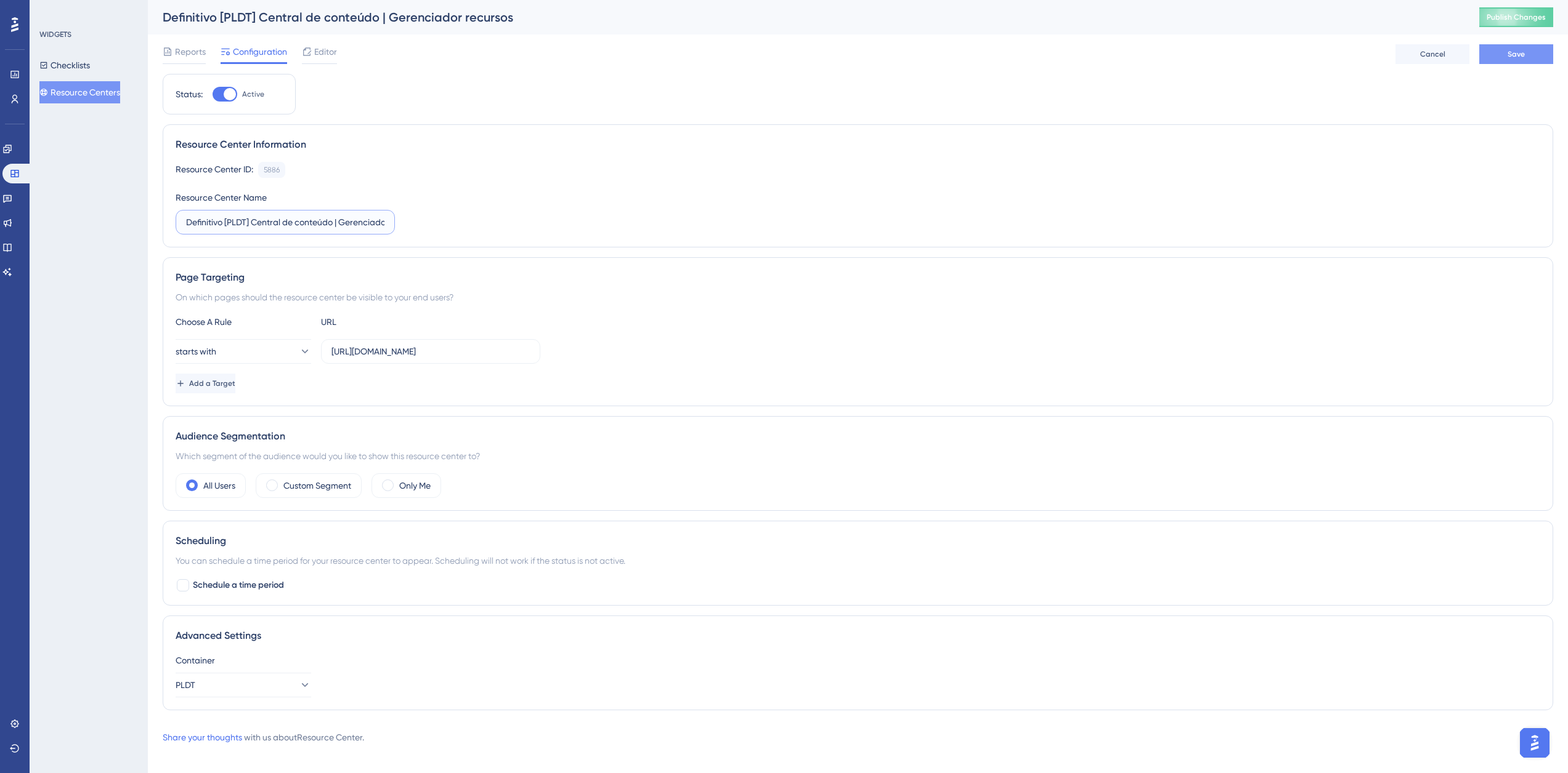
type input "Definitivo [PLDT] Central de conteúdo | Gerenciador recursos"
click at [1514, 60] on button "Save" at bounding box center [1516, 54] width 74 height 20
click at [309, 51] on icon at bounding box center [307, 52] width 10 height 10
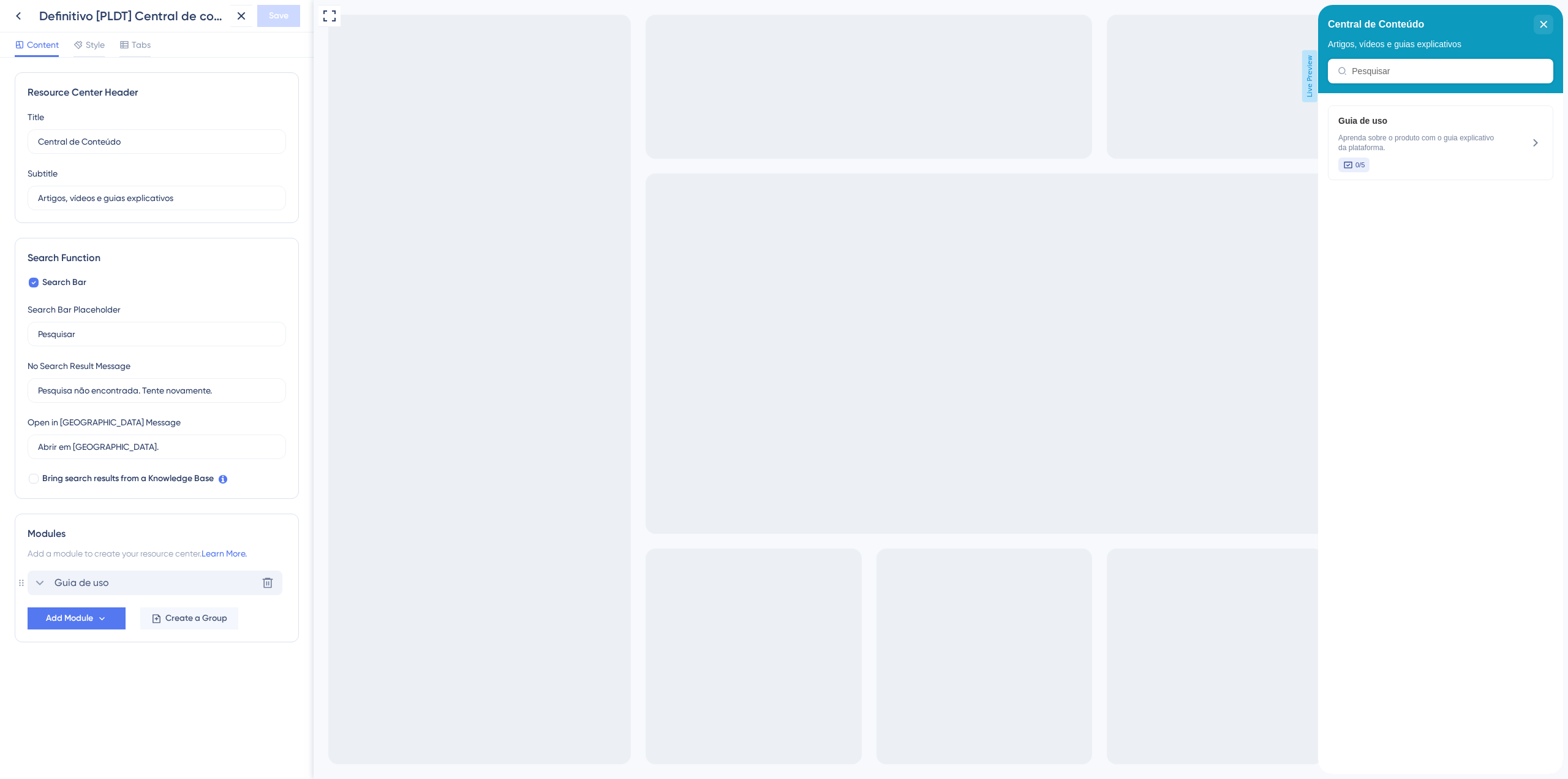
click at [114, 585] on div "Guia de uso Delete" at bounding box center [155, 583] width 255 height 24
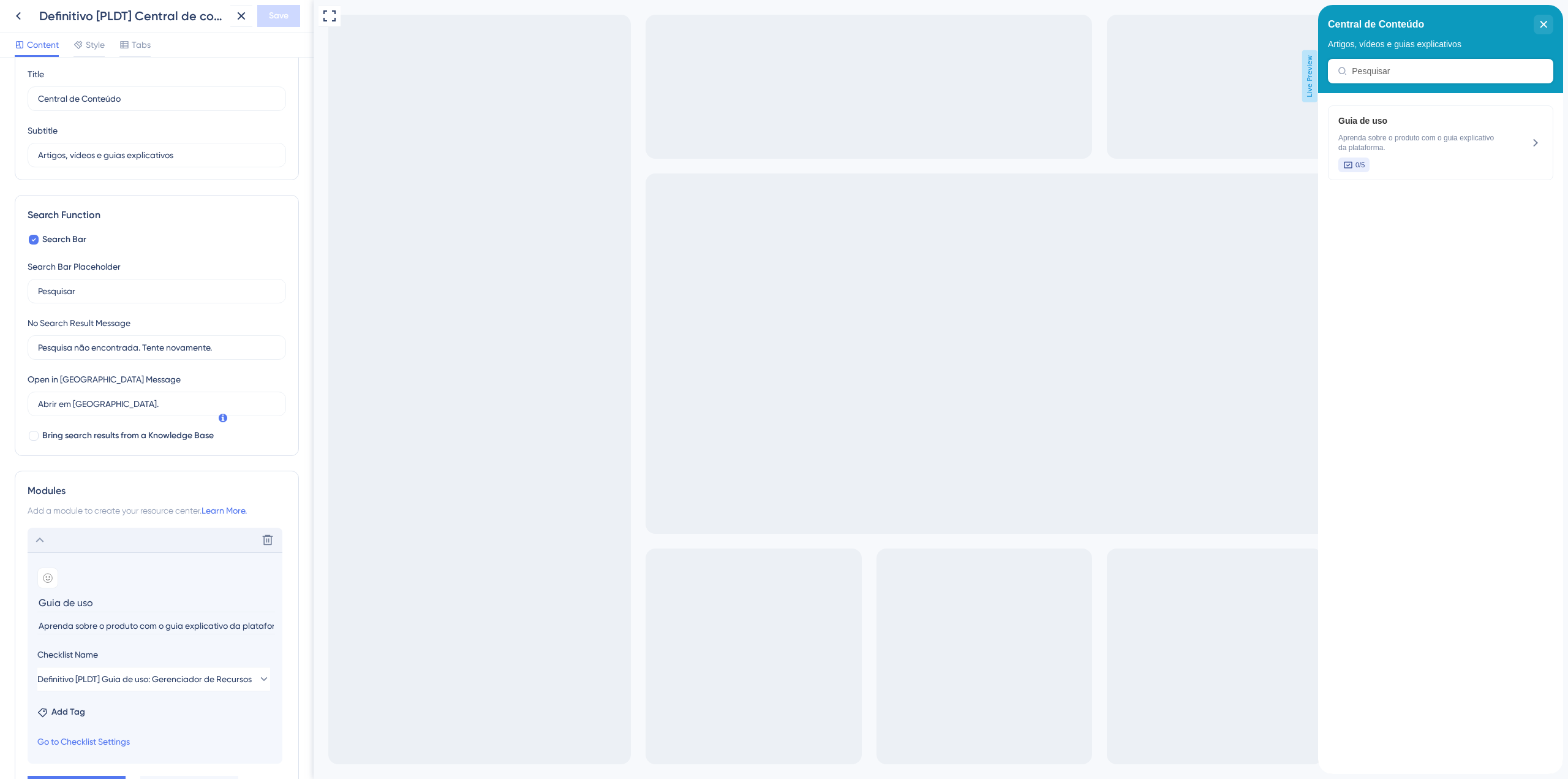
scroll to position [61, 0]
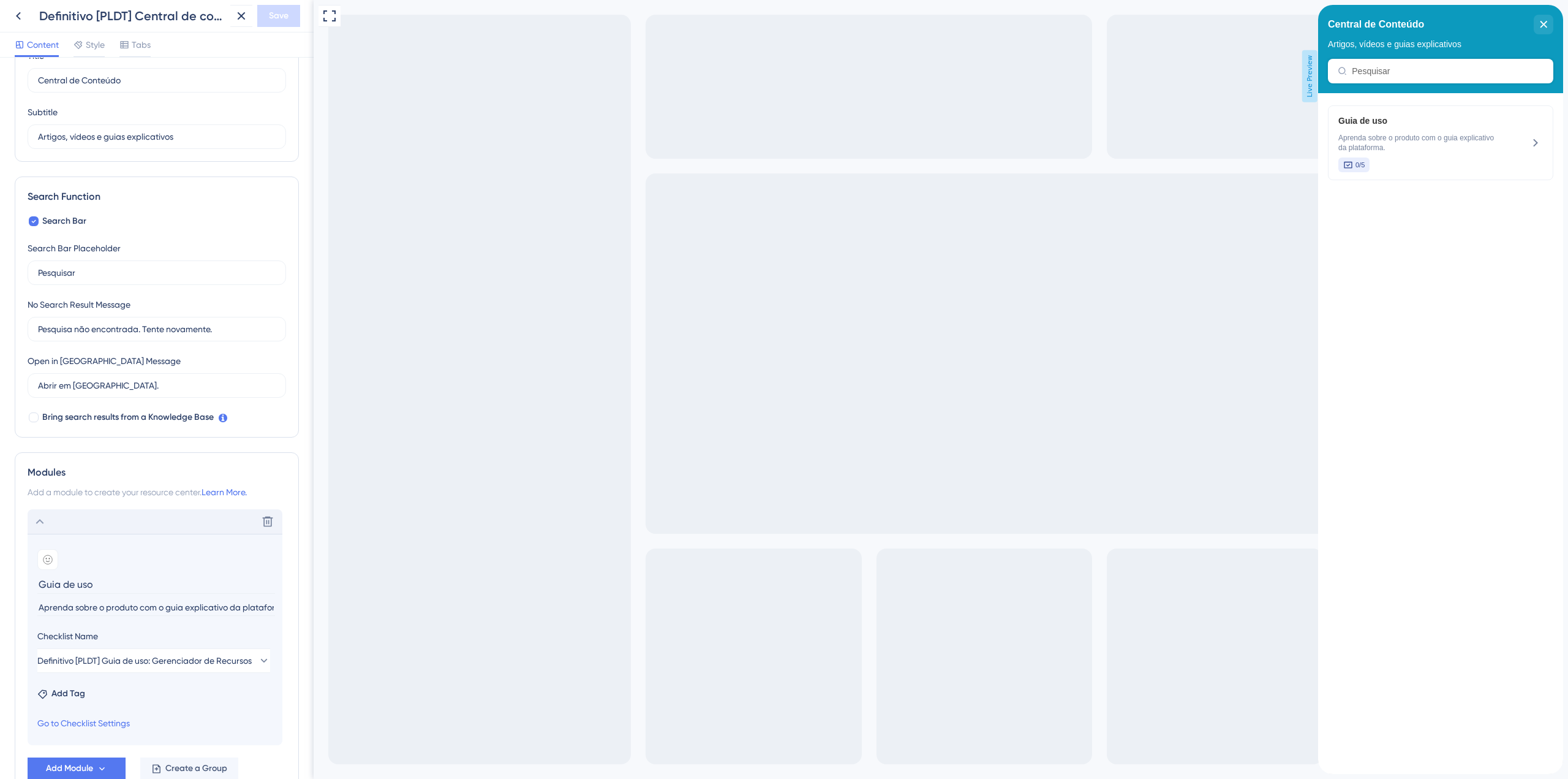
click at [42, 515] on icon at bounding box center [40, 521] width 15 height 15
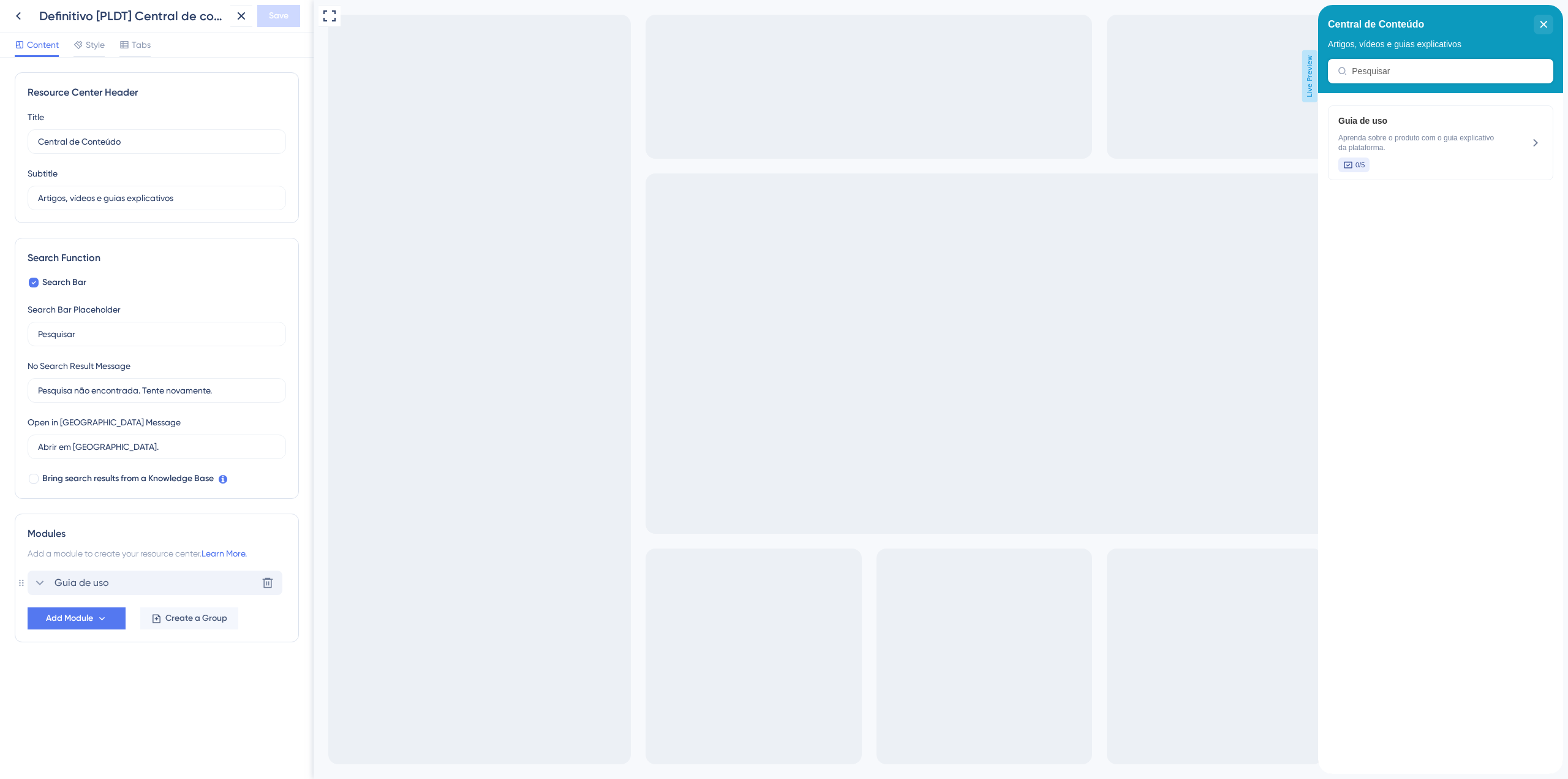
scroll to position [0, 0]
click at [17, 20] on icon at bounding box center [18, 15] width 15 height 15
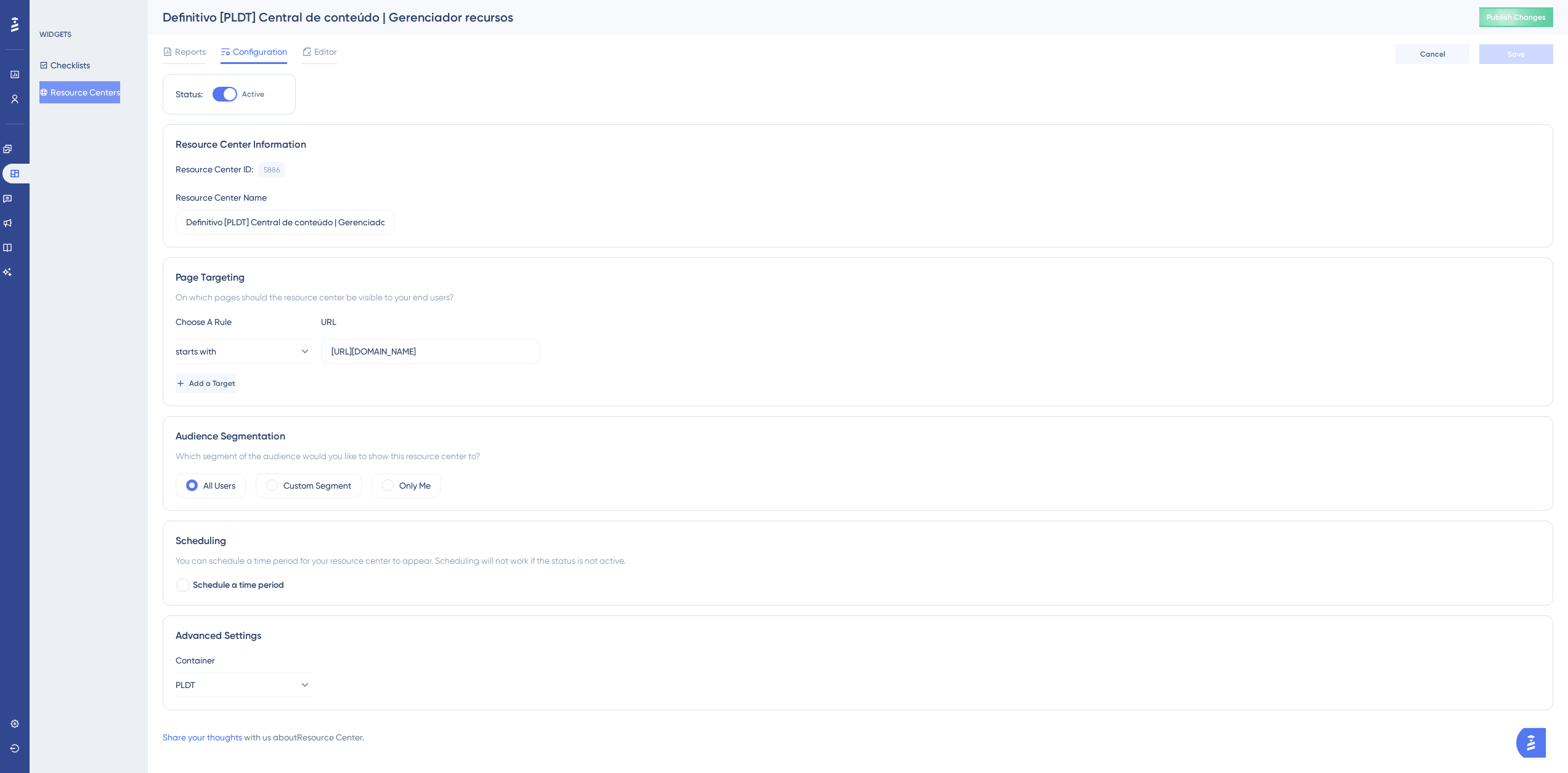
click at [1545, 7] on div "Definitivo [PLDT] Central de conteúdo | Gerenciador recursos Publish Changes" at bounding box center [858, 17] width 1420 height 34
click at [1534, 13] on span "Publish Changes" at bounding box center [1516, 18] width 59 height 10
click at [15, 169] on icon at bounding box center [15, 174] width 10 height 10
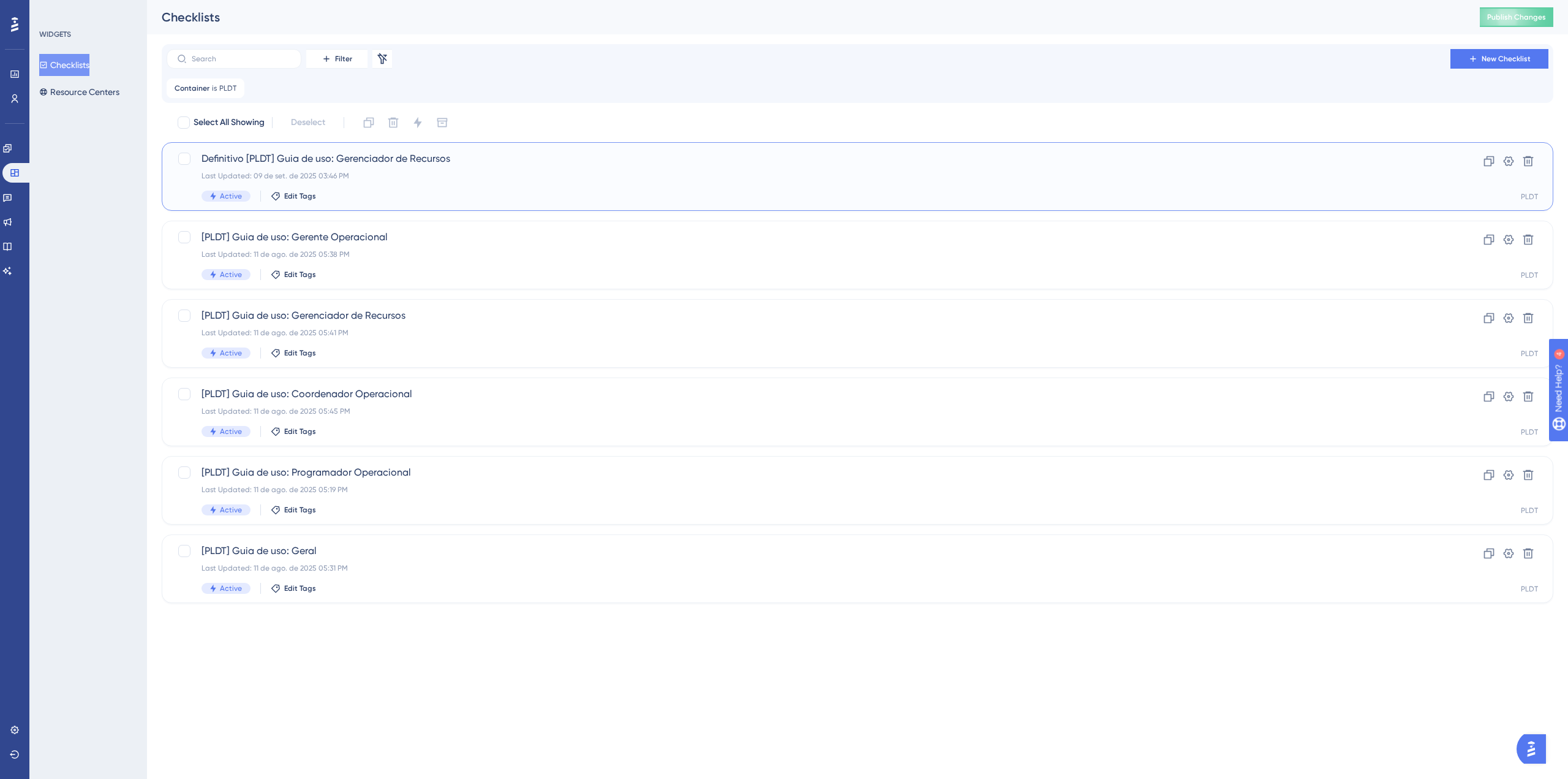
click at [462, 167] on div "Definitivo [PLDT] Guia de uso: Gerenciador de Recursos Last Updated: 09 de set.…" at bounding box center [808, 176] width 1214 height 50
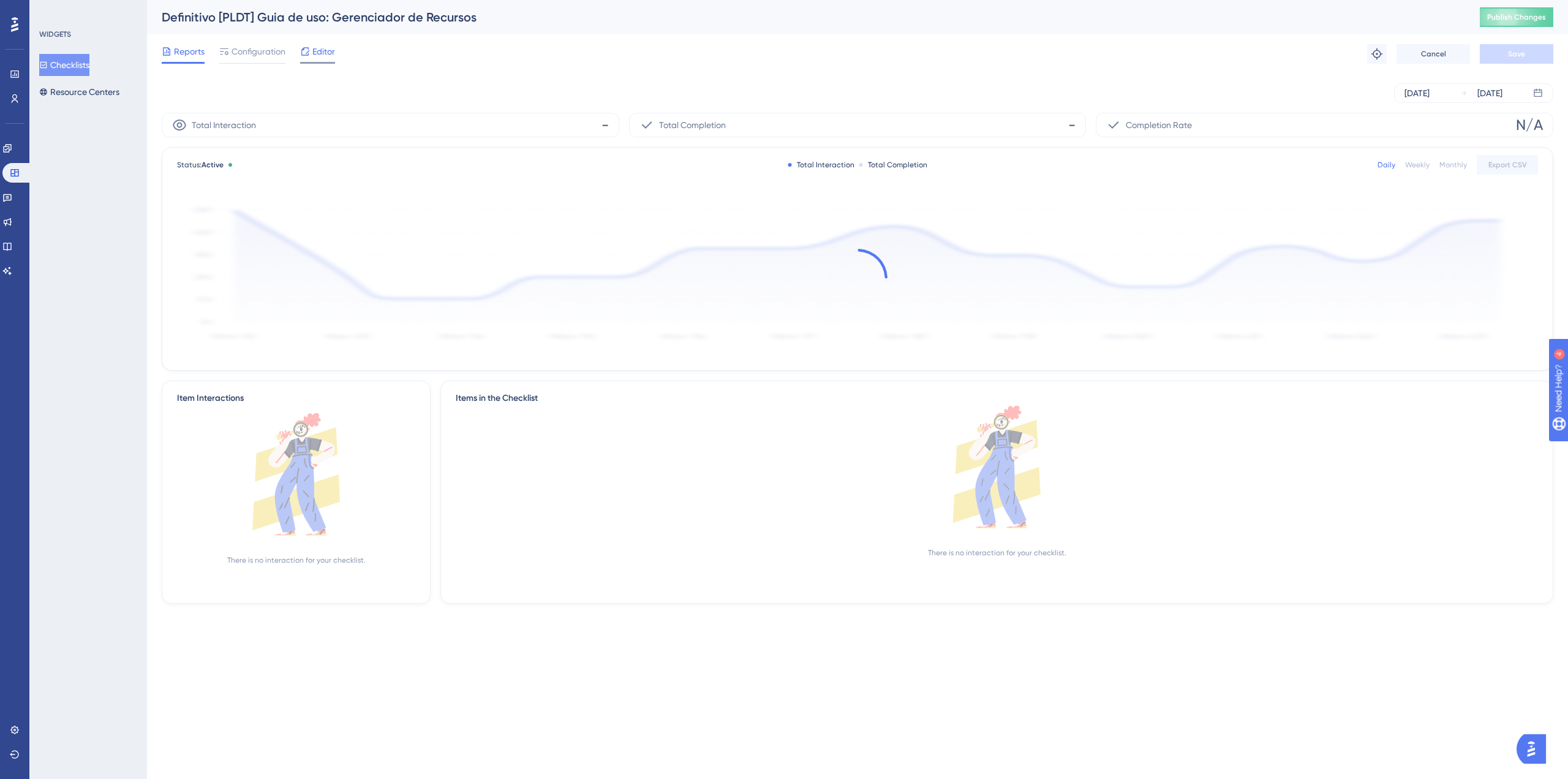
click at [323, 50] on span "Editor" at bounding box center [323, 51] width 23 height 15
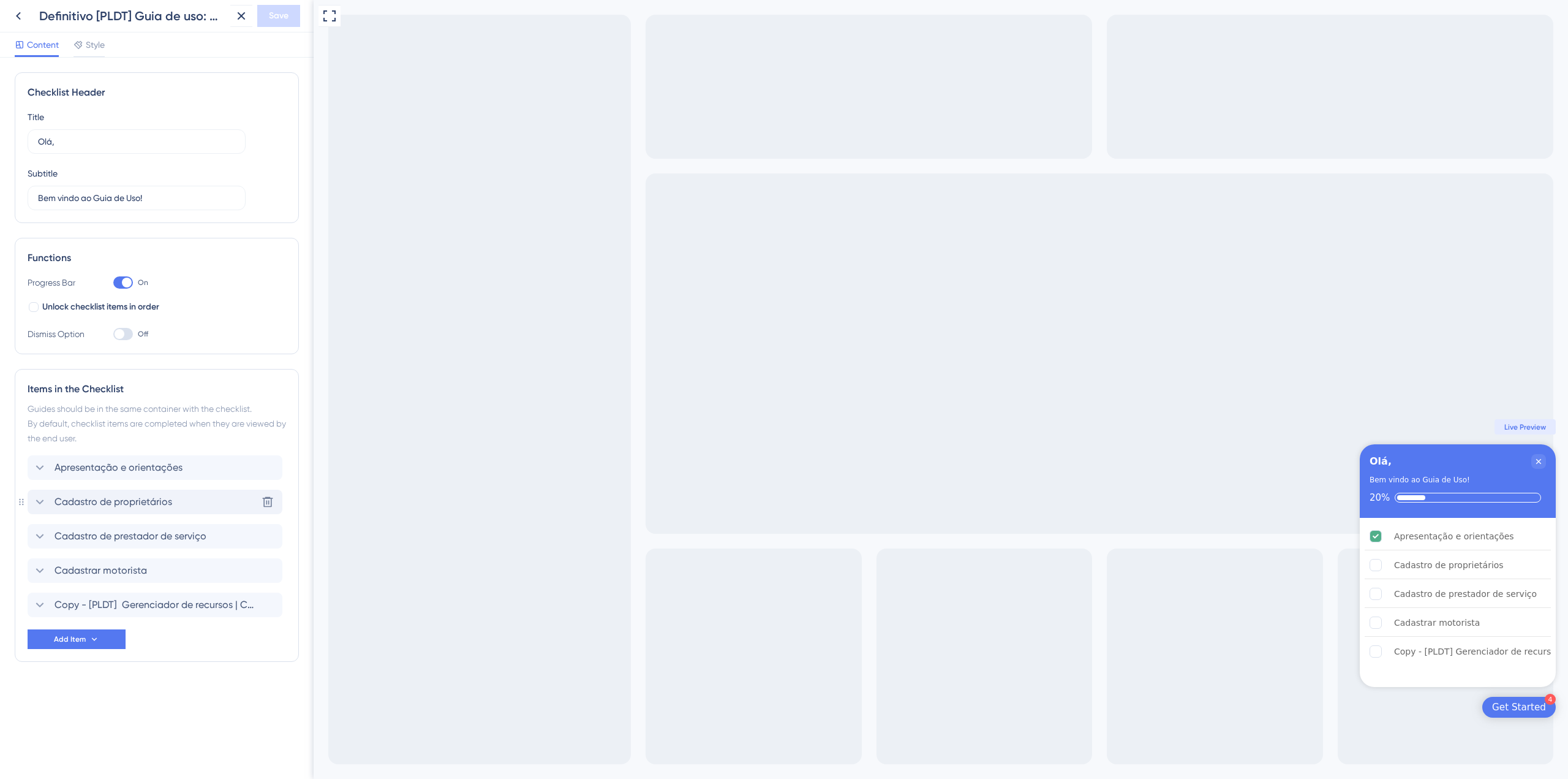
click at [44, 503] on icon at bounding box center [40, 502] width 15 height 15
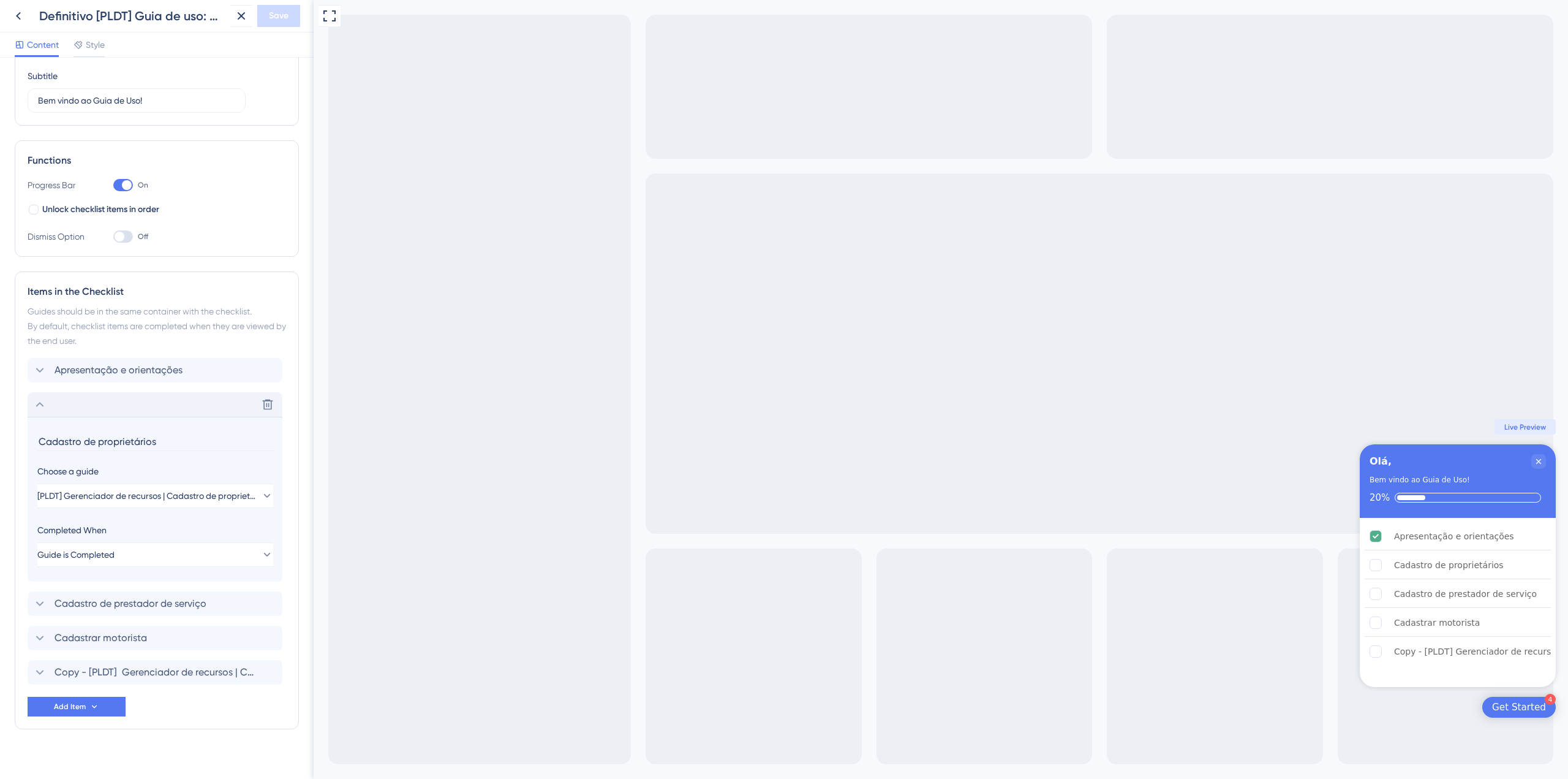
scroll to position [111, 0]
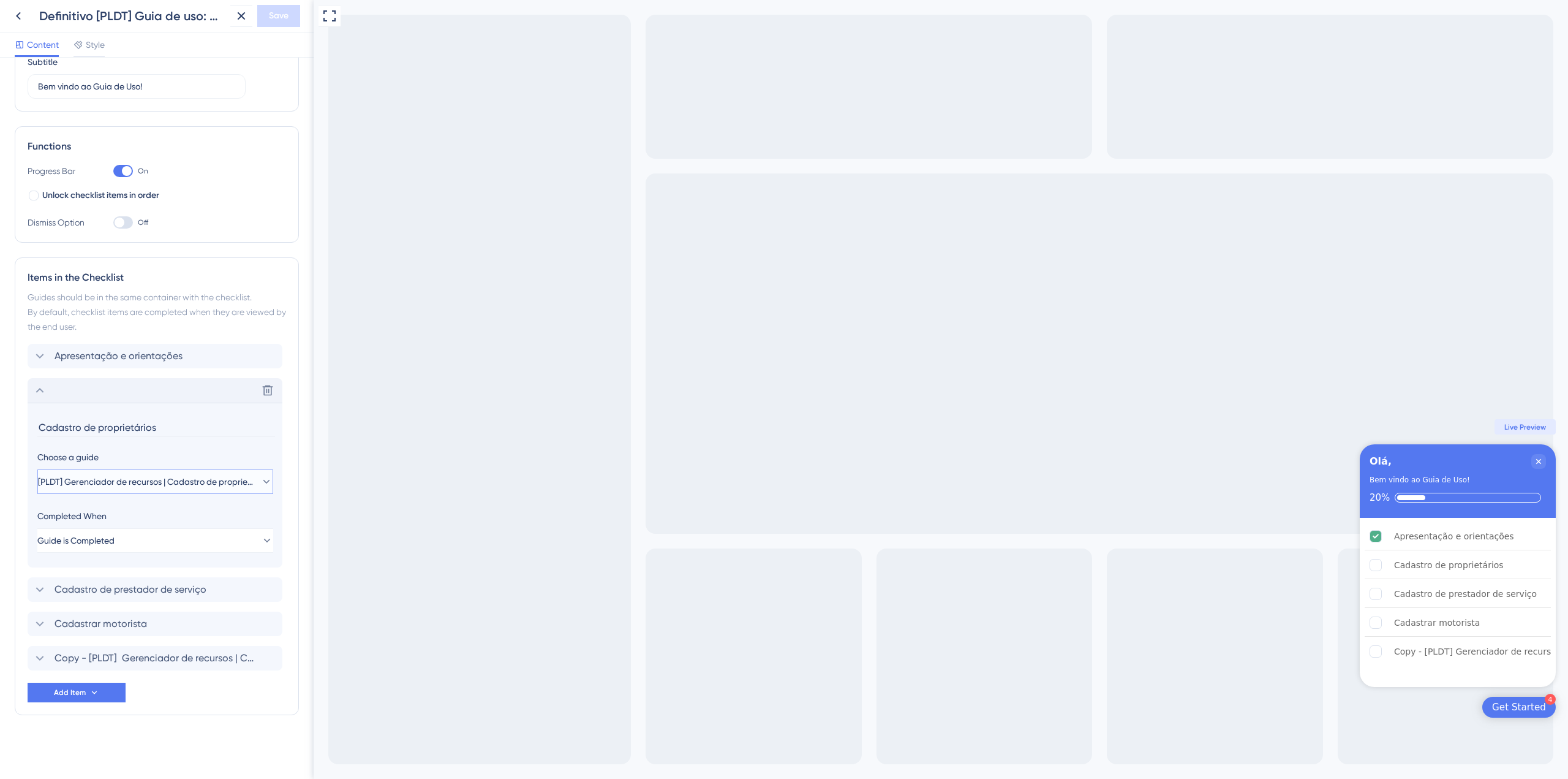
click at [219, 475] on span "[PLDT] Gerenciador de recursos | Cadastro de proprietários" at bounding box center [147, 481] width 217 height 15
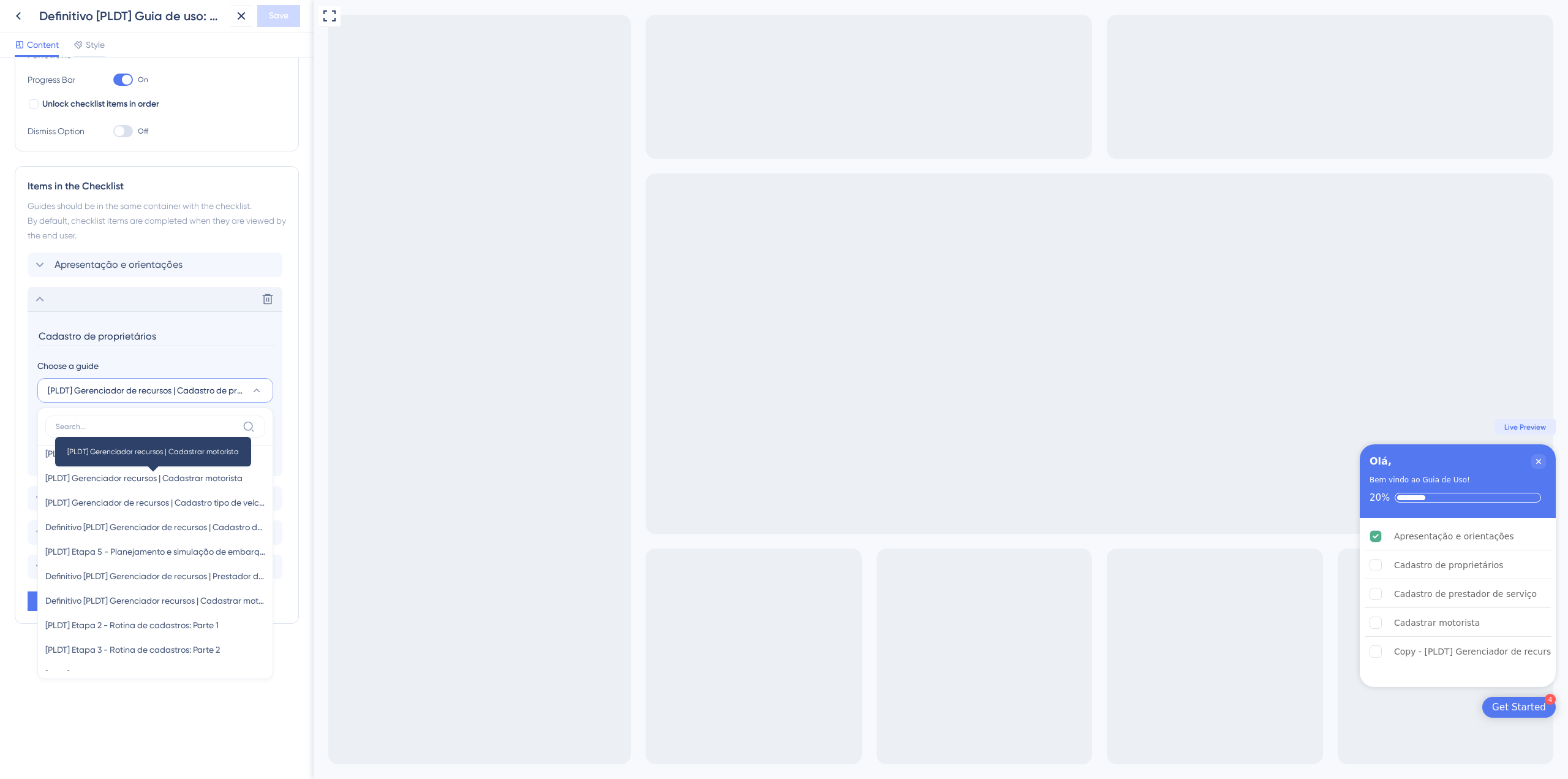
scroll to position [184, 0]
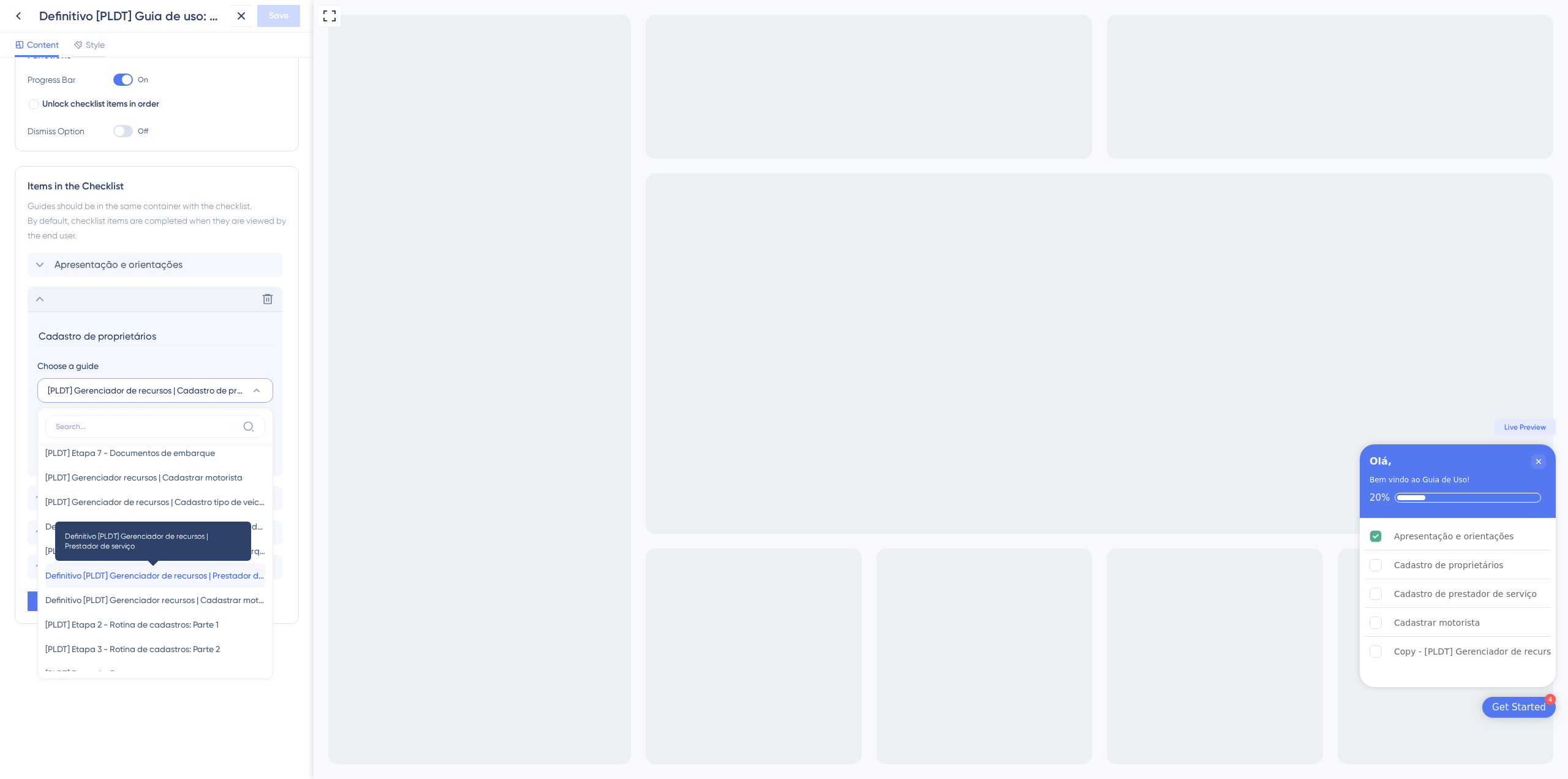
click at [196, 575] on span "Definitivo [PLDT] Gerenciador de recursos | Prestador de serviço" at bounding box center [155, 575] width 220 height 15
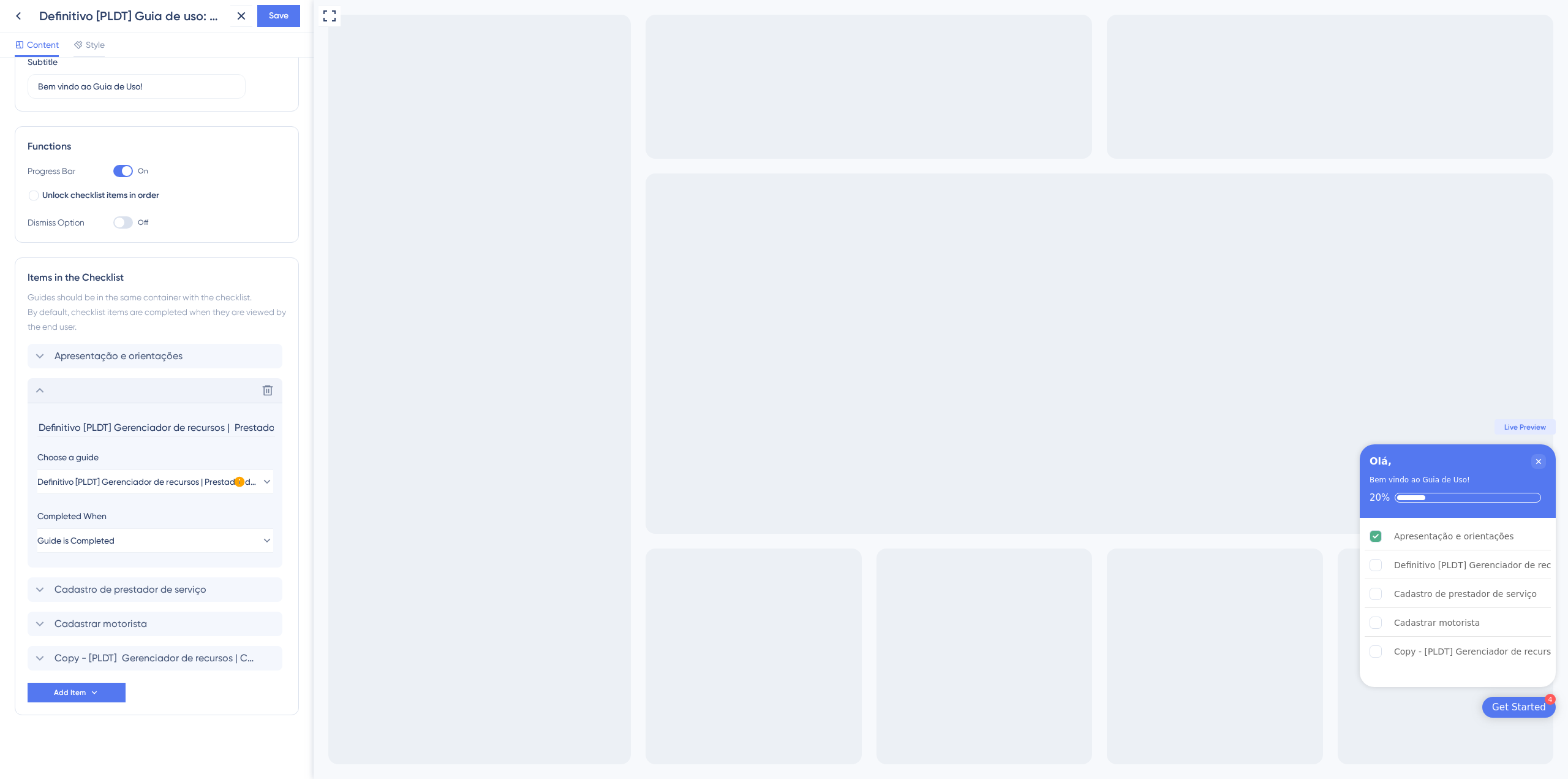
drag, startPoint x: 111, startPoint y: 431, endPoint x: 20, endPoint y: 429, distance: 91.0
click at [20, 429] on div "Items in the Checklist Guides should be in the same container with the checklis…" at bounding box center [157, 486] width 284 height 458
drag, startPoint x: 231, startPoint y: 426, endPoint x: -20, endPoint y: 418, distance: 251.1
click at [0, 0] on html "Definitivo [PLDT] Guia de uso: Gerenciador de Recursos Save Content Style Check…" at bounding box center [784, 0] width 1568 height 0
type input "Cadastro de Prestador de serviço"
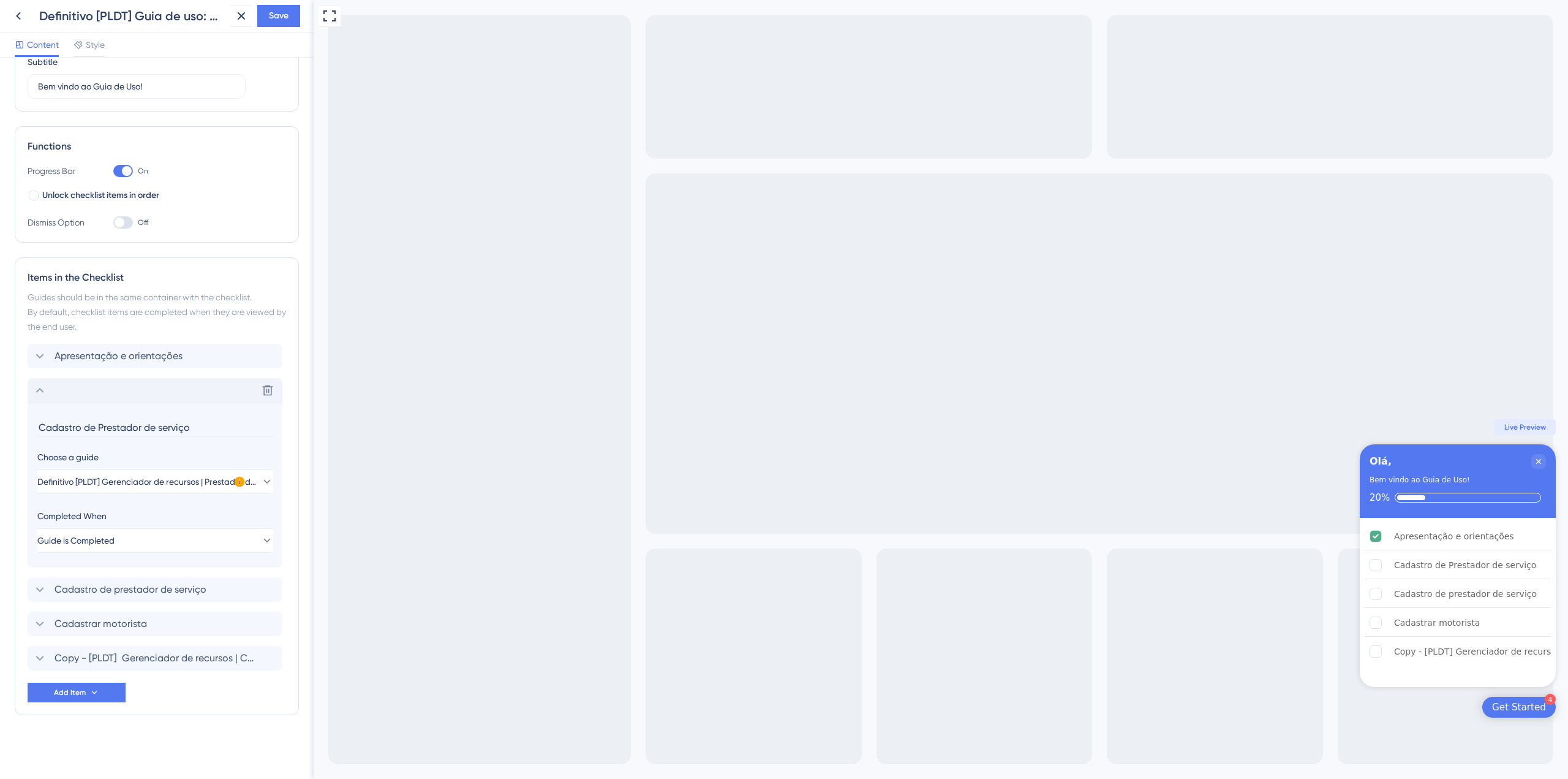
click at [47, 392] on icon at bounding box center [40, 390] width 15 height 15
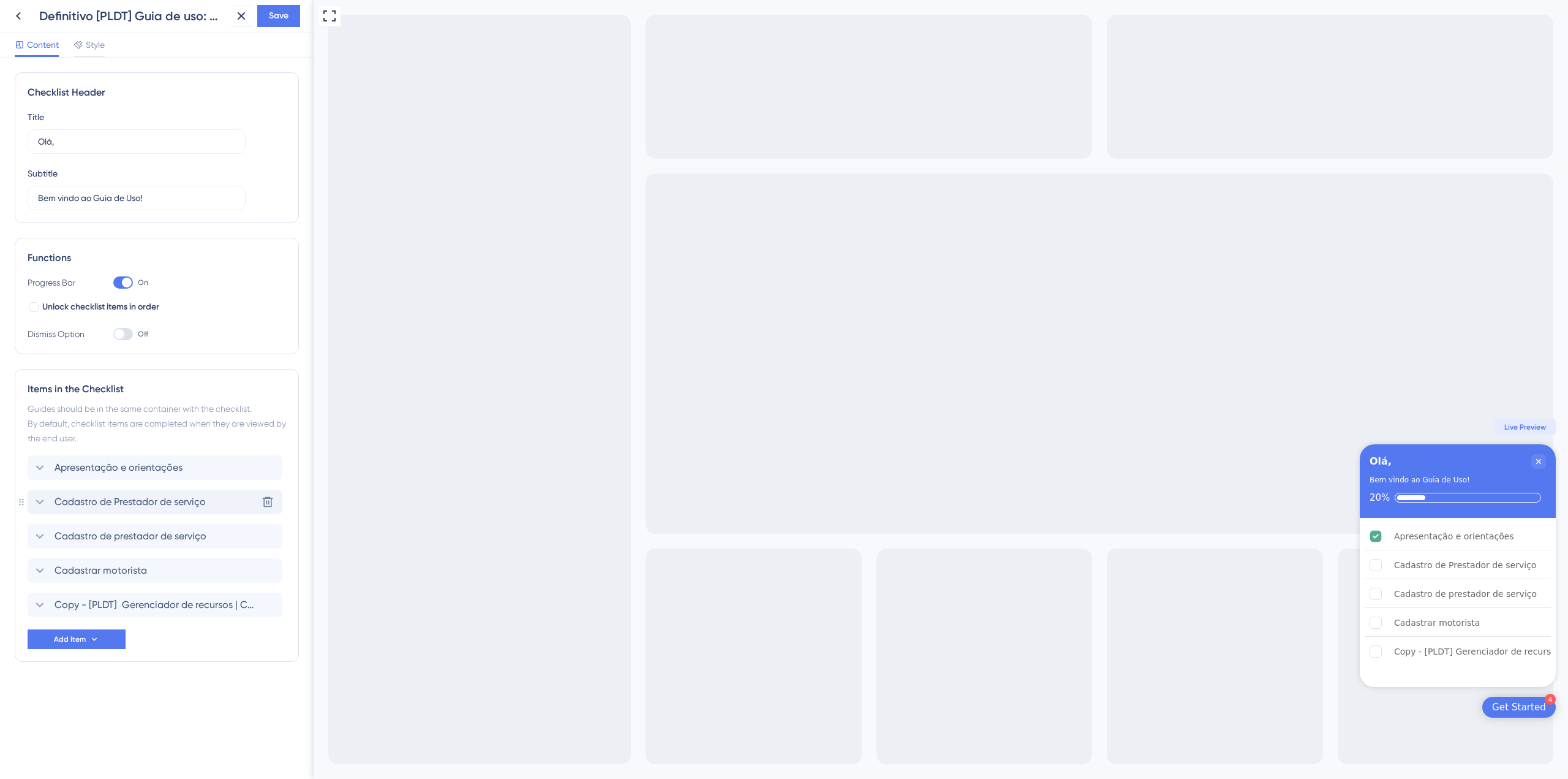
scroll to position [0, 0]
click at [184, 537] on span "Cadastro de prestador de serviço" at bounding box center [130, 536] width 152 height 15
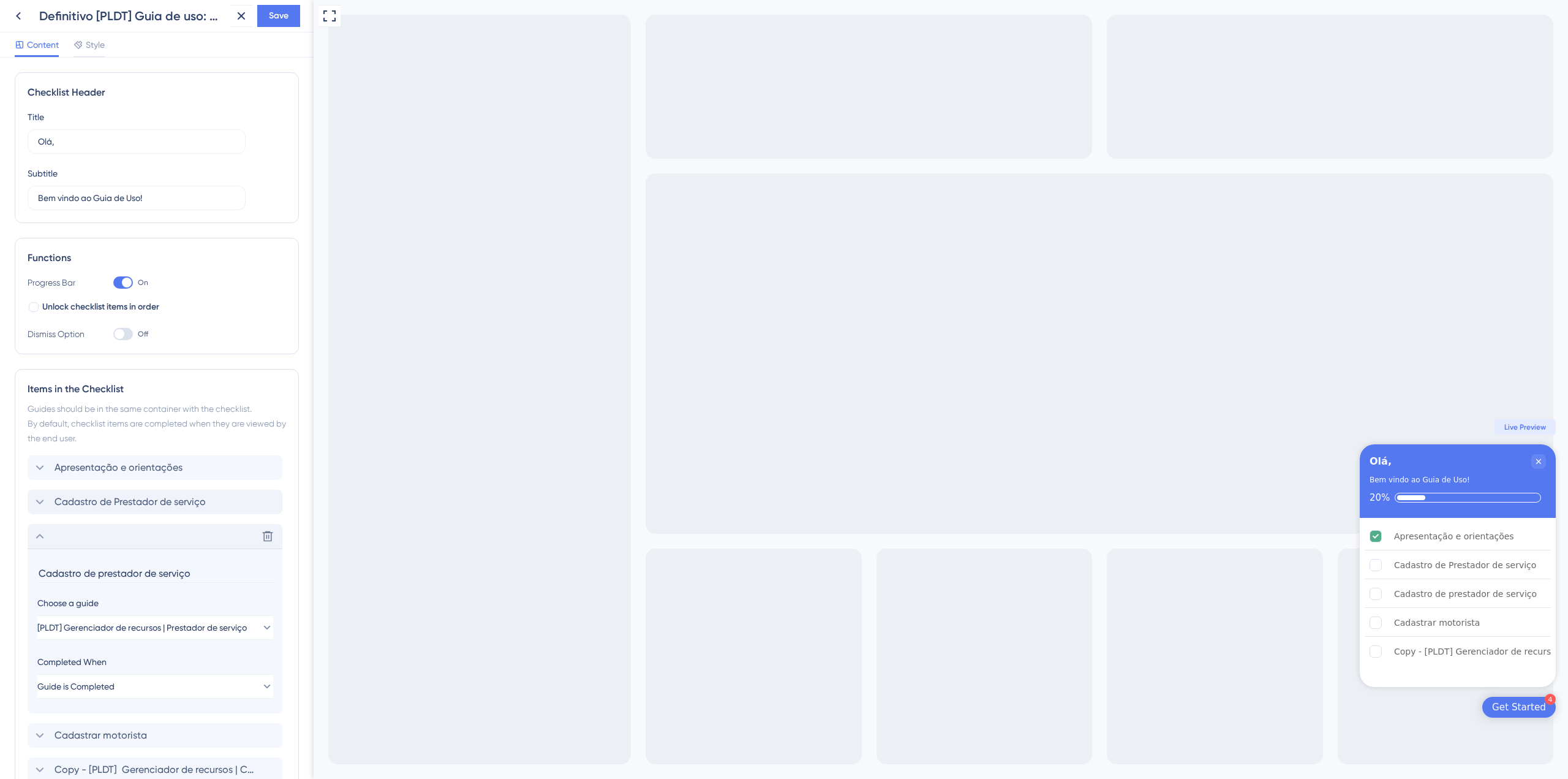
scroll to position [111, 0]
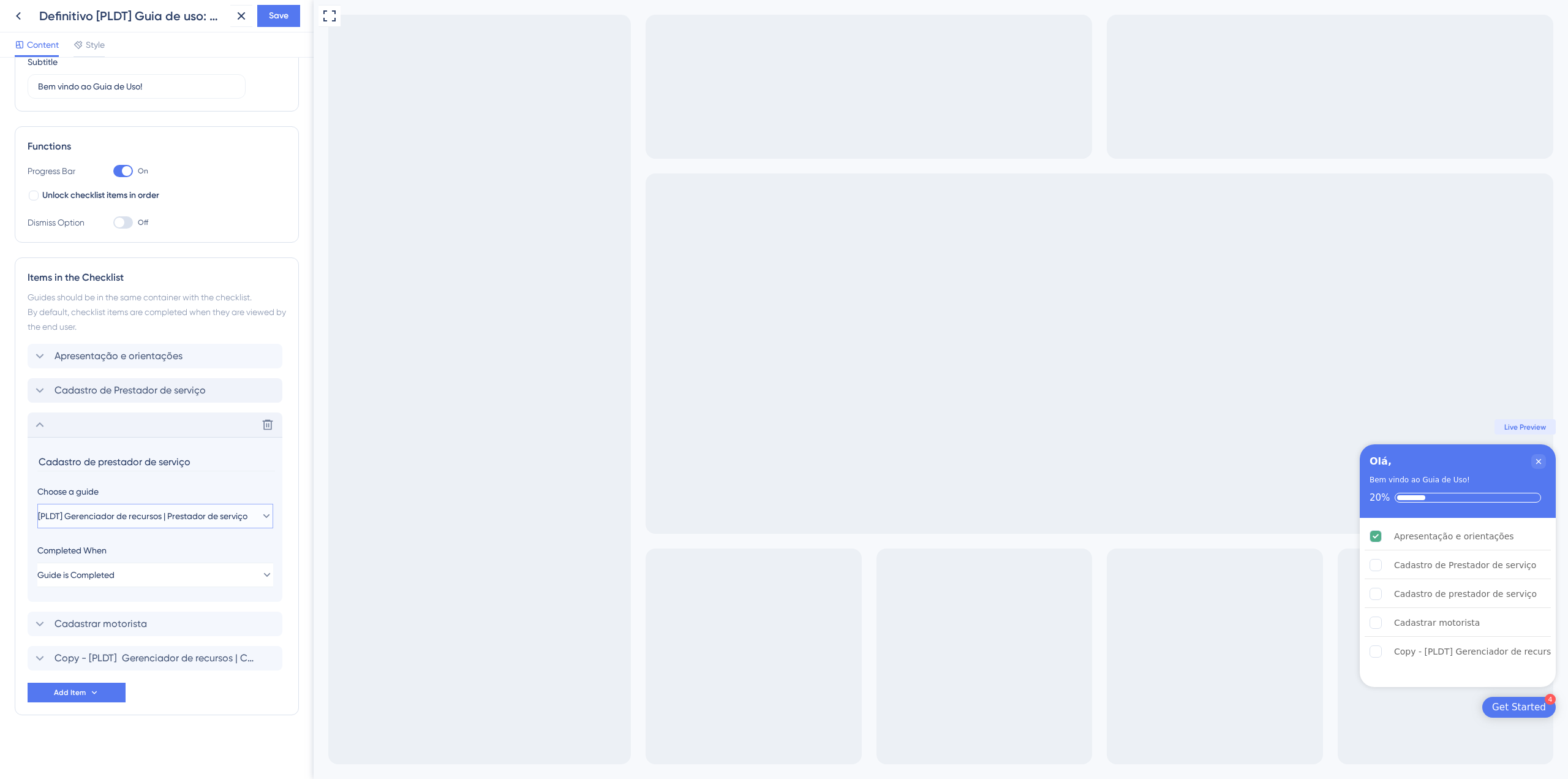
click at [197, 516] on span "[PLDT] Gerenciador de recursos | Prestador de serviço" at bounding box center [143, 516] width 210 height 15
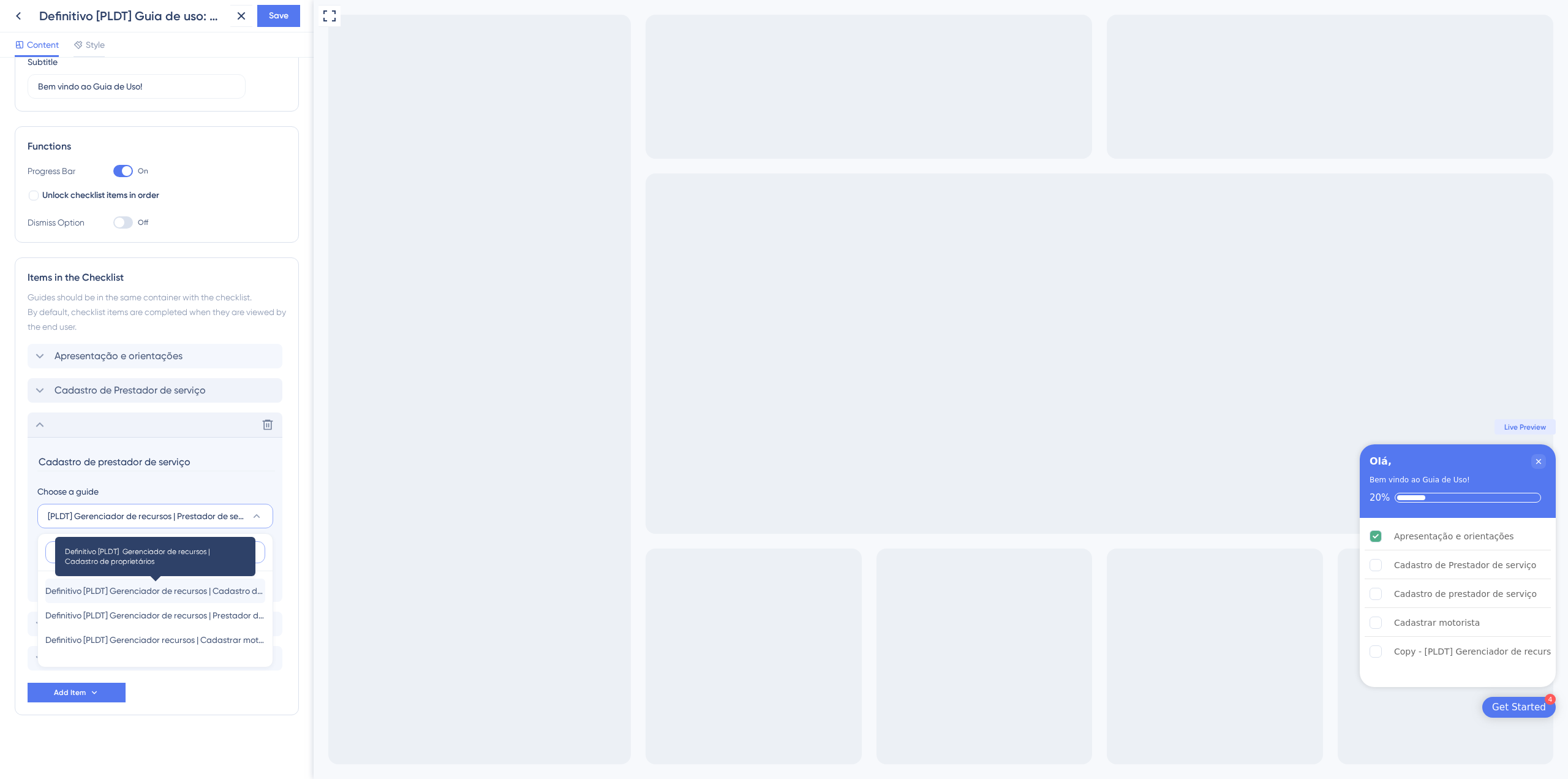
type input "defi"
click at [188, 592] on span "Definitivo [PLDT] Gerenciador de recursos | Cadastro de proprietários" at bounding box center [155, 590] width 220 height 15
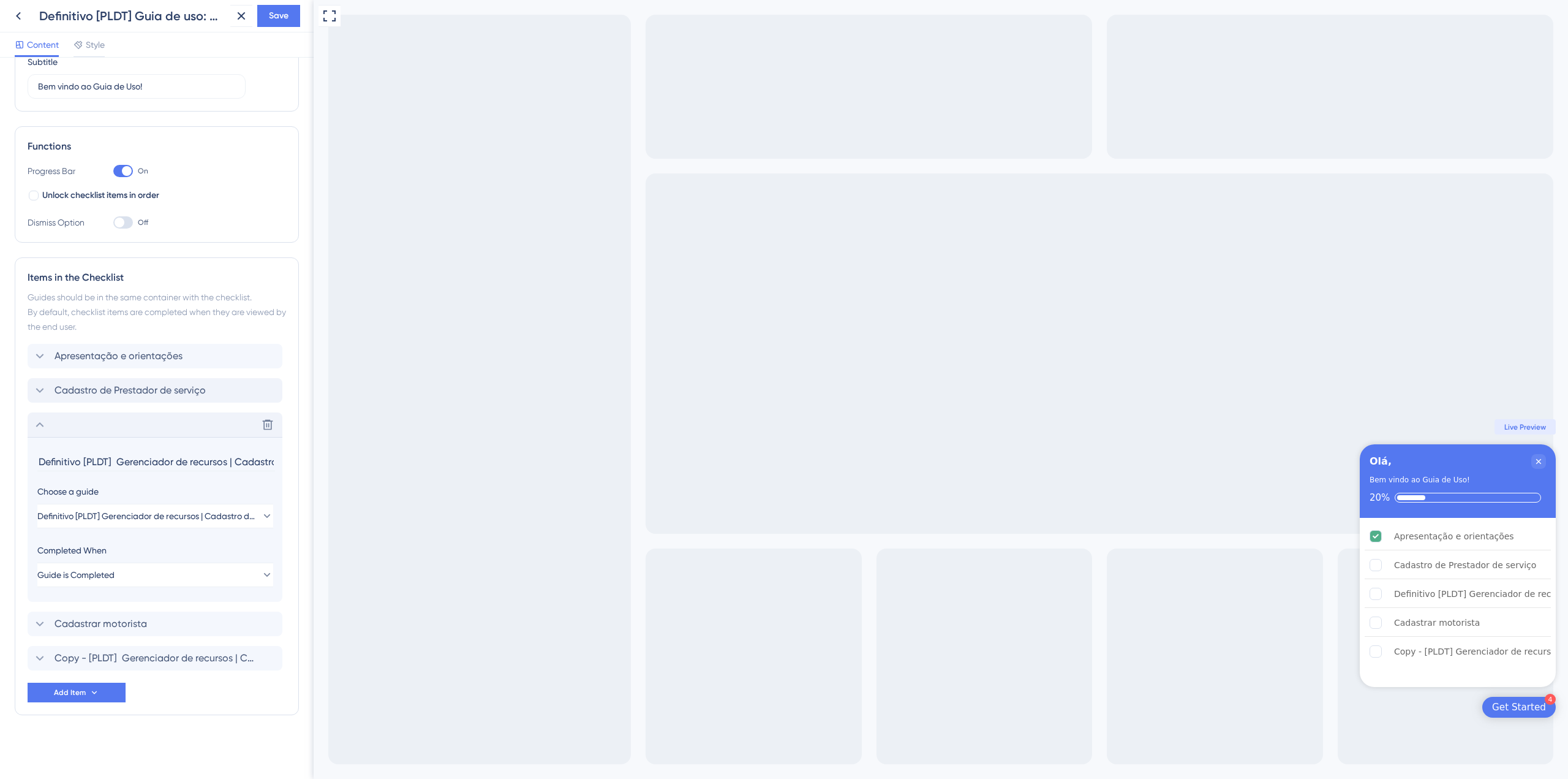
drag, startPoint x: 232, startPoint y: 461, endPoint x: 37, endPoint y: 455, distance: 195.1
click at [37, 455] on section "Definitivo [PLDT] Gerenciador de recursos | Cadastro de proprietários Choose a …" at bounding box center [155, 519] width 255 height 165
type input "Cadastro de proprietários"
click at [38, 426] on icon at bounding box center [40, 424] width 15 height 15
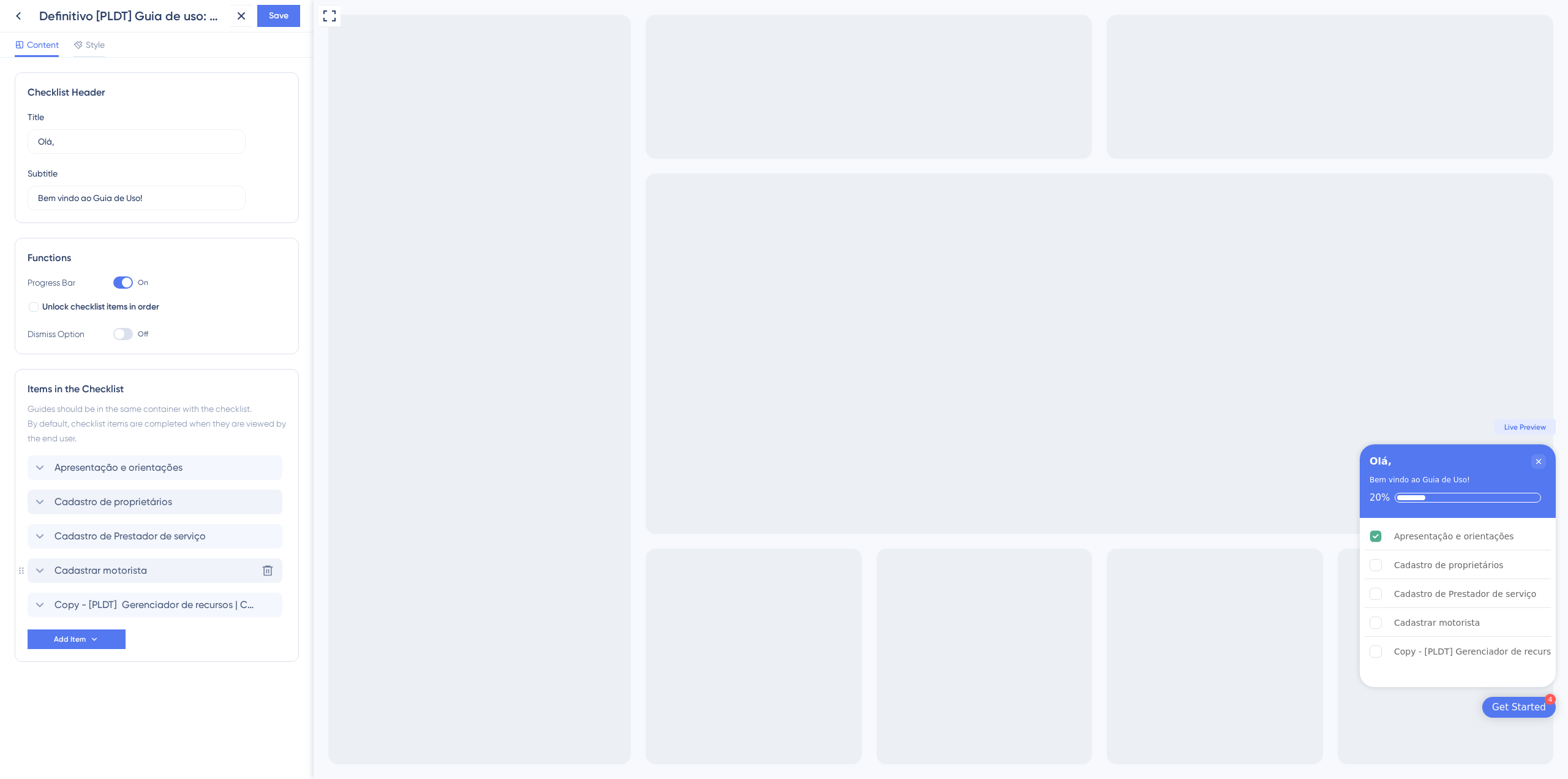
click at [40, 571] on icon at bounding box center [40, 570] width 8 height 5
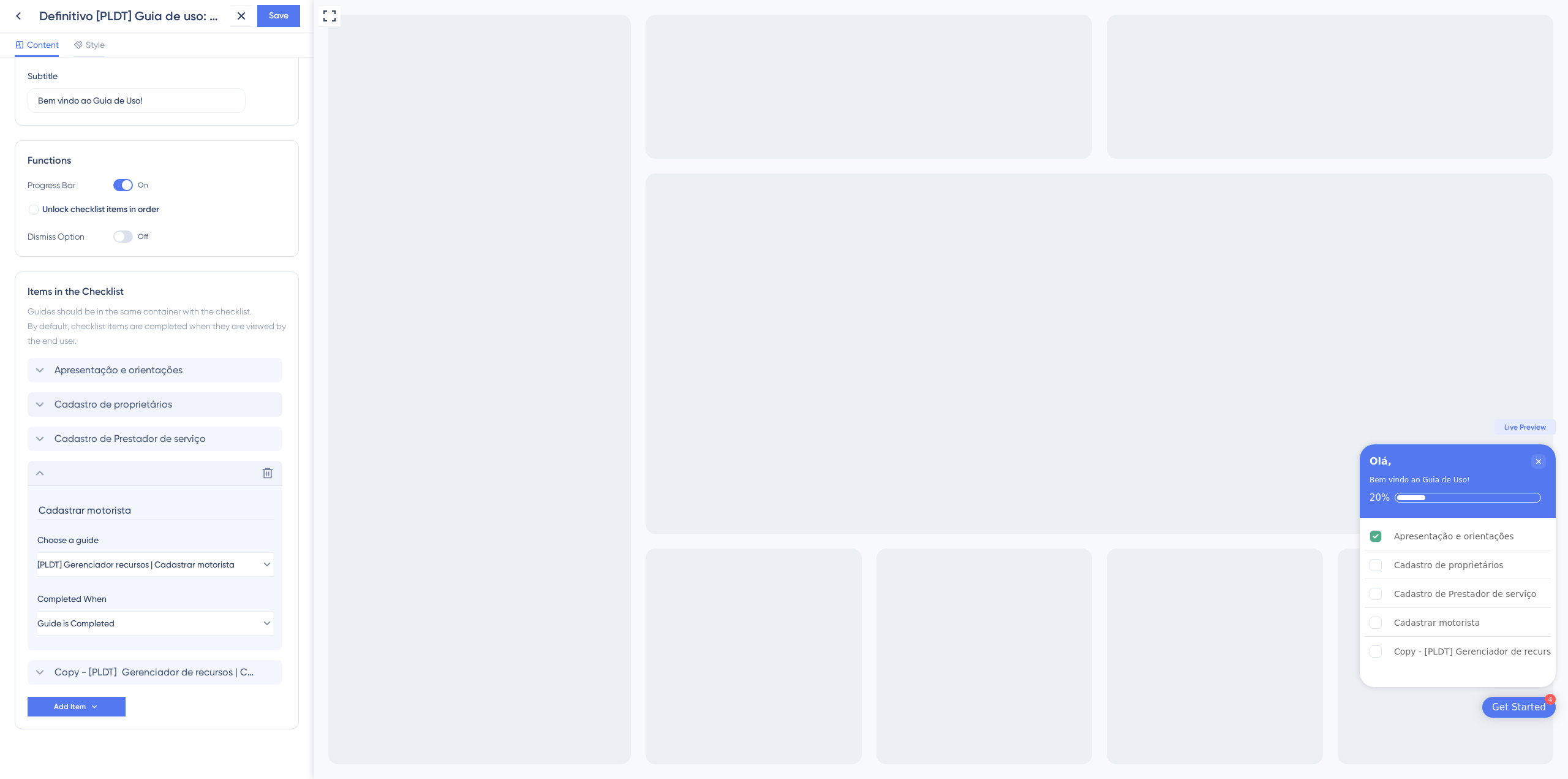
scroll to position [111, 0]
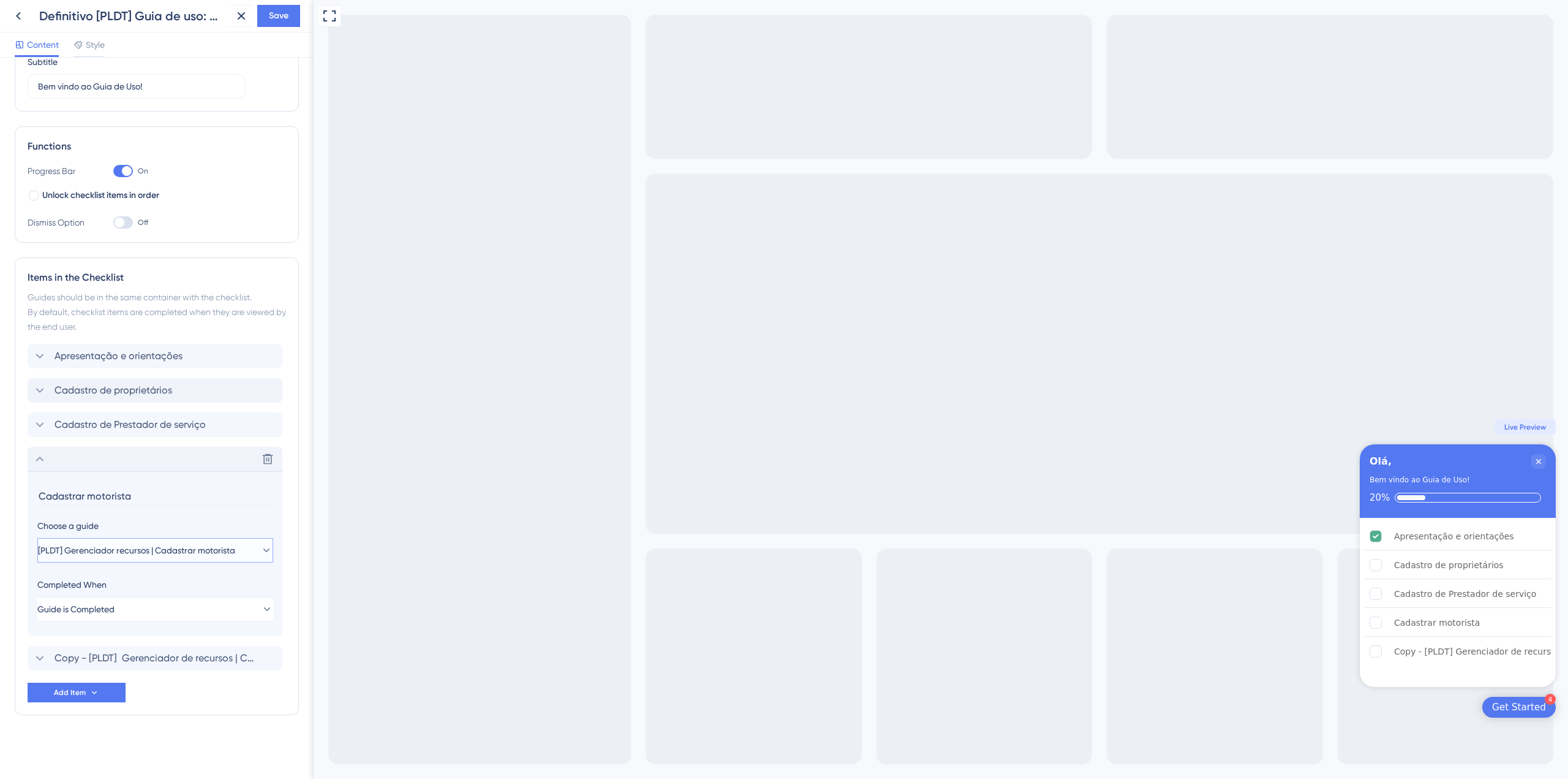
click at [226, 548] on span "[PLDT] Gerenciador recursos | Cadastrar motorista" at bounding box center [137, 550] width 197 height 15
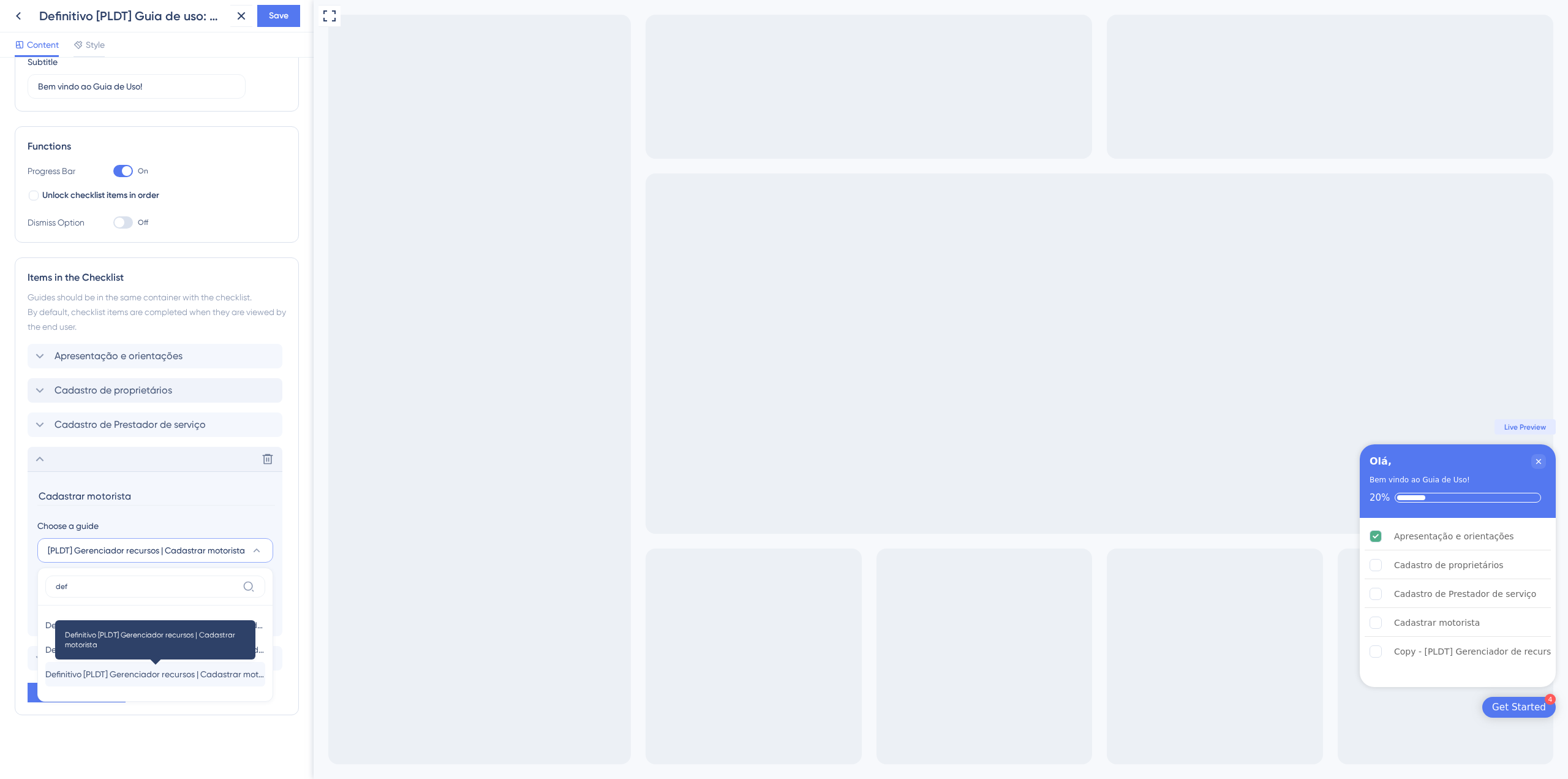
type input "def"
click at [180, 673] on span "Definitivo [PLDT] Gerenciador recursos | Cadastrar motorista" at bounding box center [155, 674] width 220 height 15
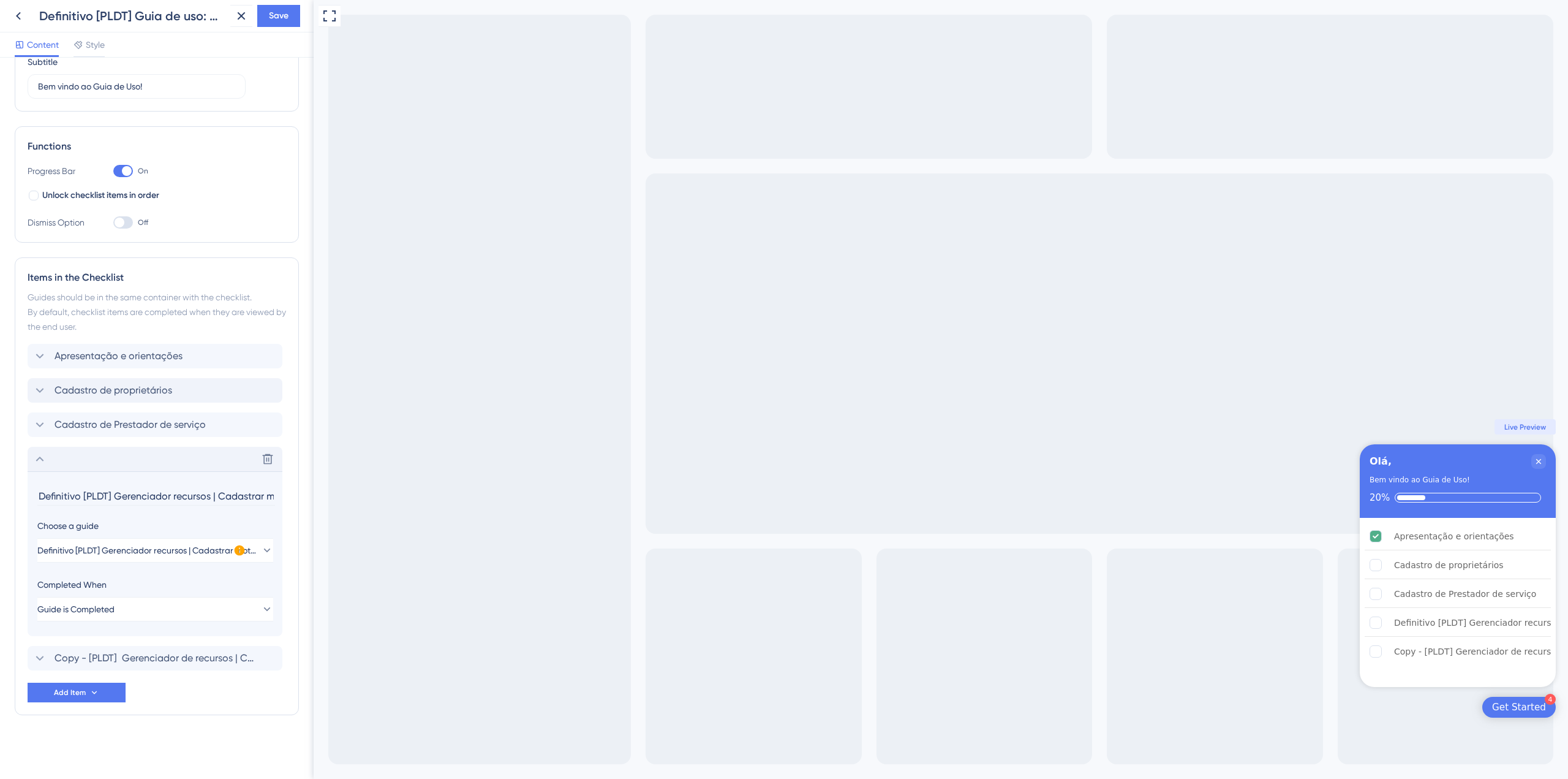
drag, startPoint x: 112, startPoint y: 491, endPoint x: 26, endPoint y: 493, distance: 86.0
click at [26, 493] on div "Items in the Checklist Guides should be in the same container with the checklis…" at bounding box center [157, 486] width 284 height 458
drag, startPoint x: 217, startPoint y: 495, endPoint x: 35, endPoint y: 495, distance: 182.0
click at [35, 495] on section "Definitivo [PLDT] Gerenciador recursos | Cadastrar motorista Choose a guide Def…" at bounding box center [155, 553] width 255 height 165
drag, startPoint x: 86, startPoint y: 495, endPoint x: 78, endPoint y: 498, distance: 8.5
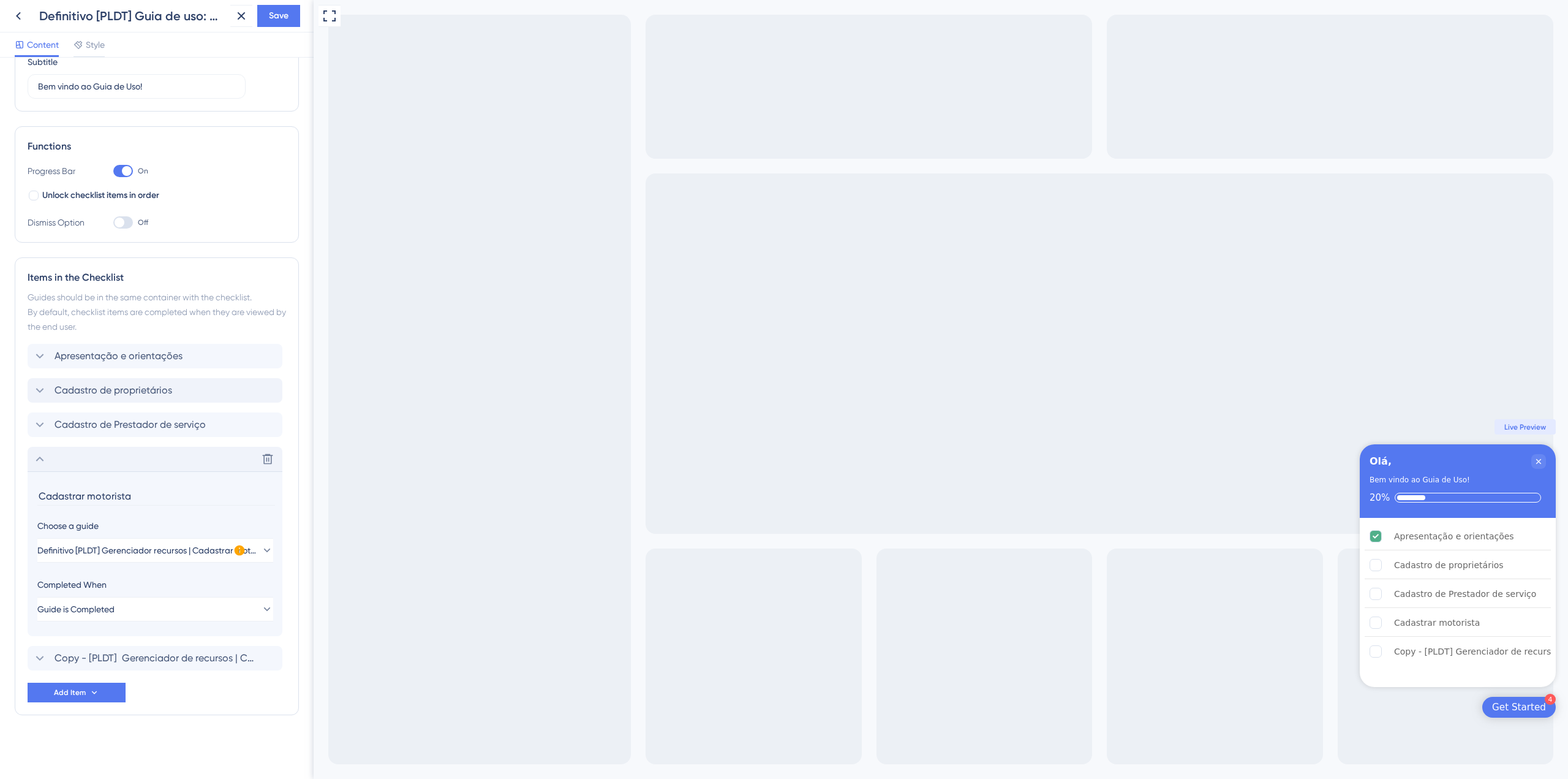
click at [78, 498] on input "Cadastrar motorista" at bounding box center [156, 495] width 238 height 19
type input "Cadastro de motorista"
click at [39, 462] on icon at bounding box center [40, 458] width 15 height 15
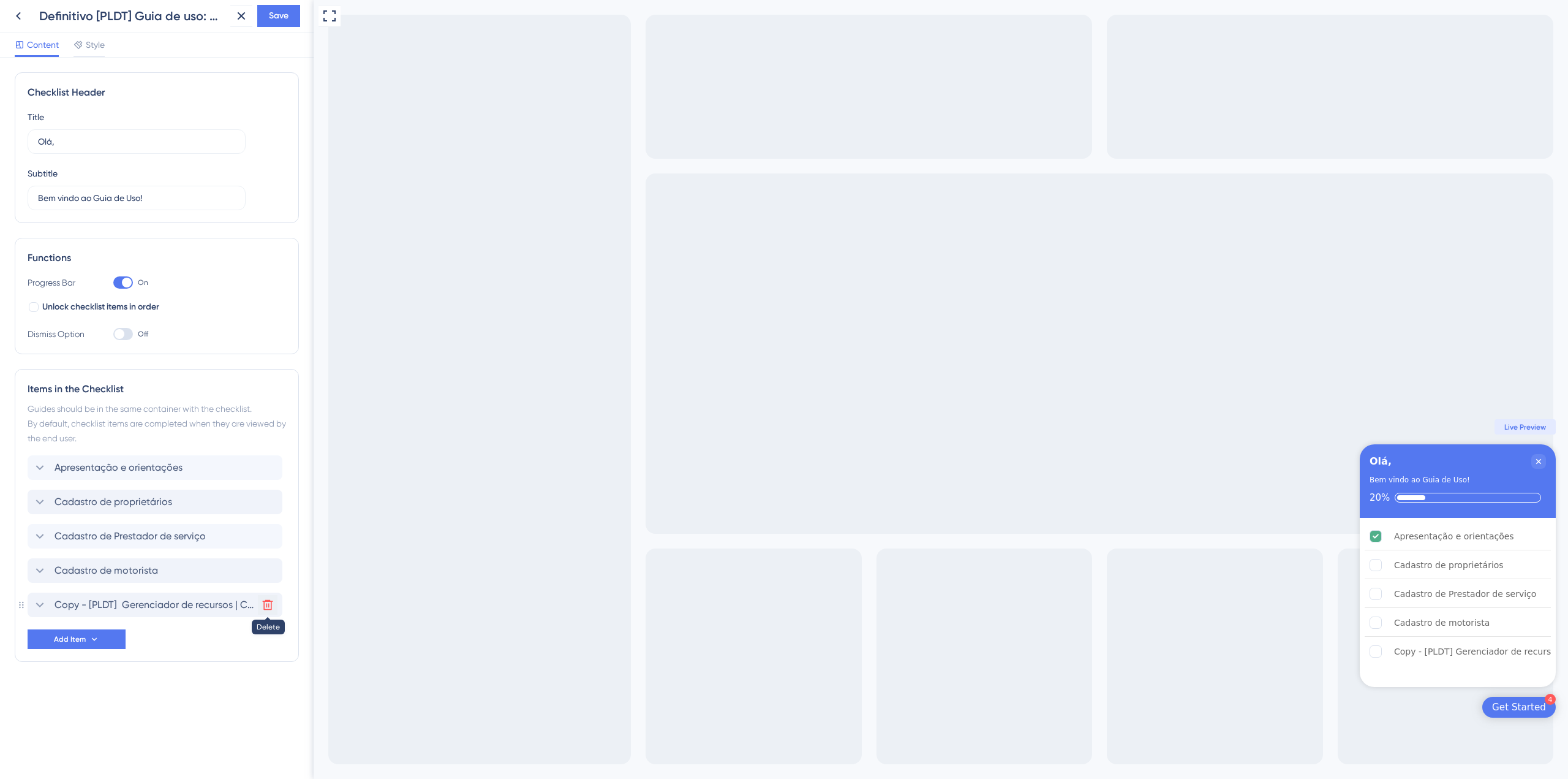
click at [267, 603] on icon at bounding box center [267, 605] width 13 height 13
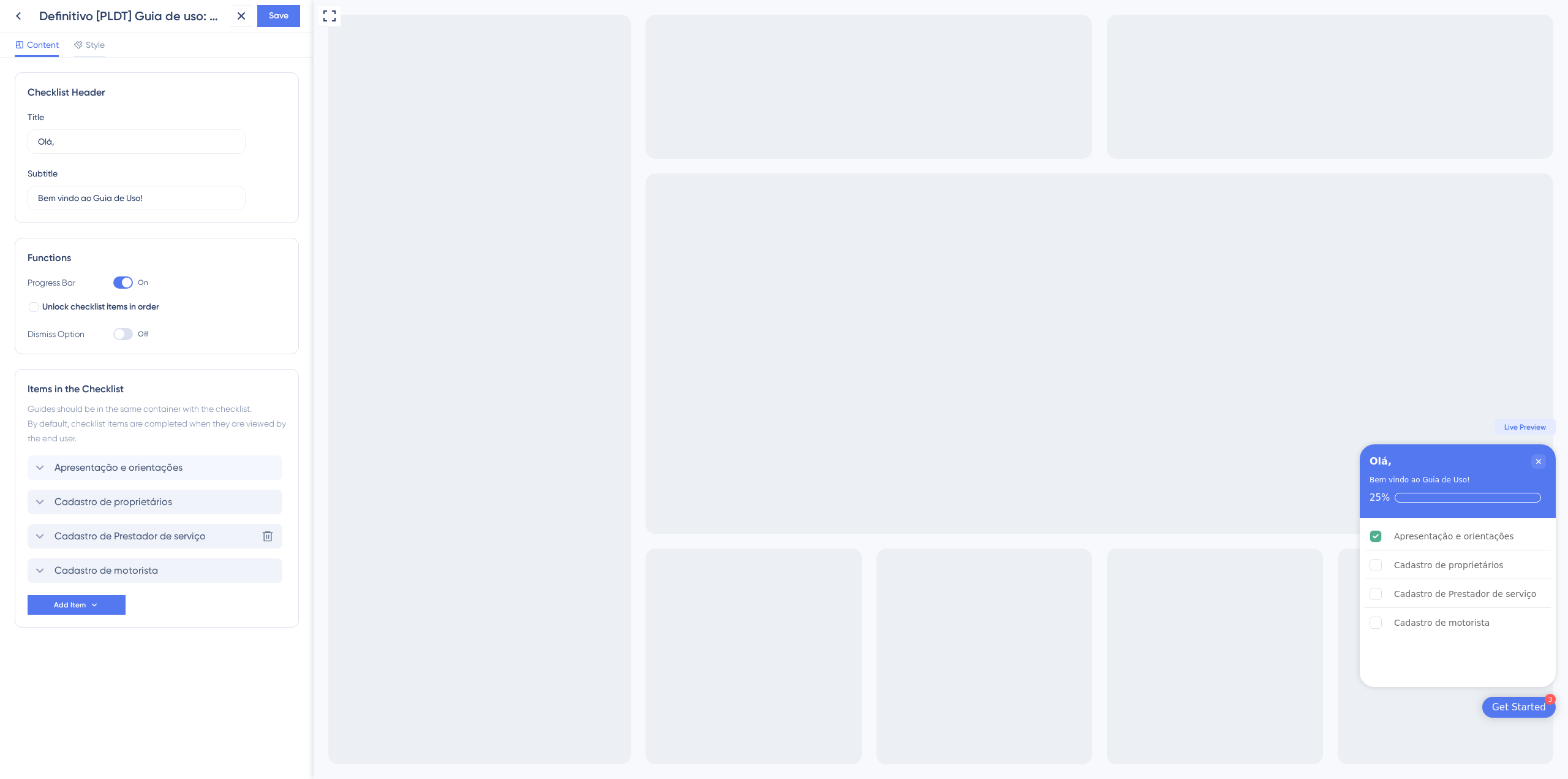
click at [143, 534] on span "Cadastro de Prestador de serviço" at bounding box center [130, 536] width 151 height 15
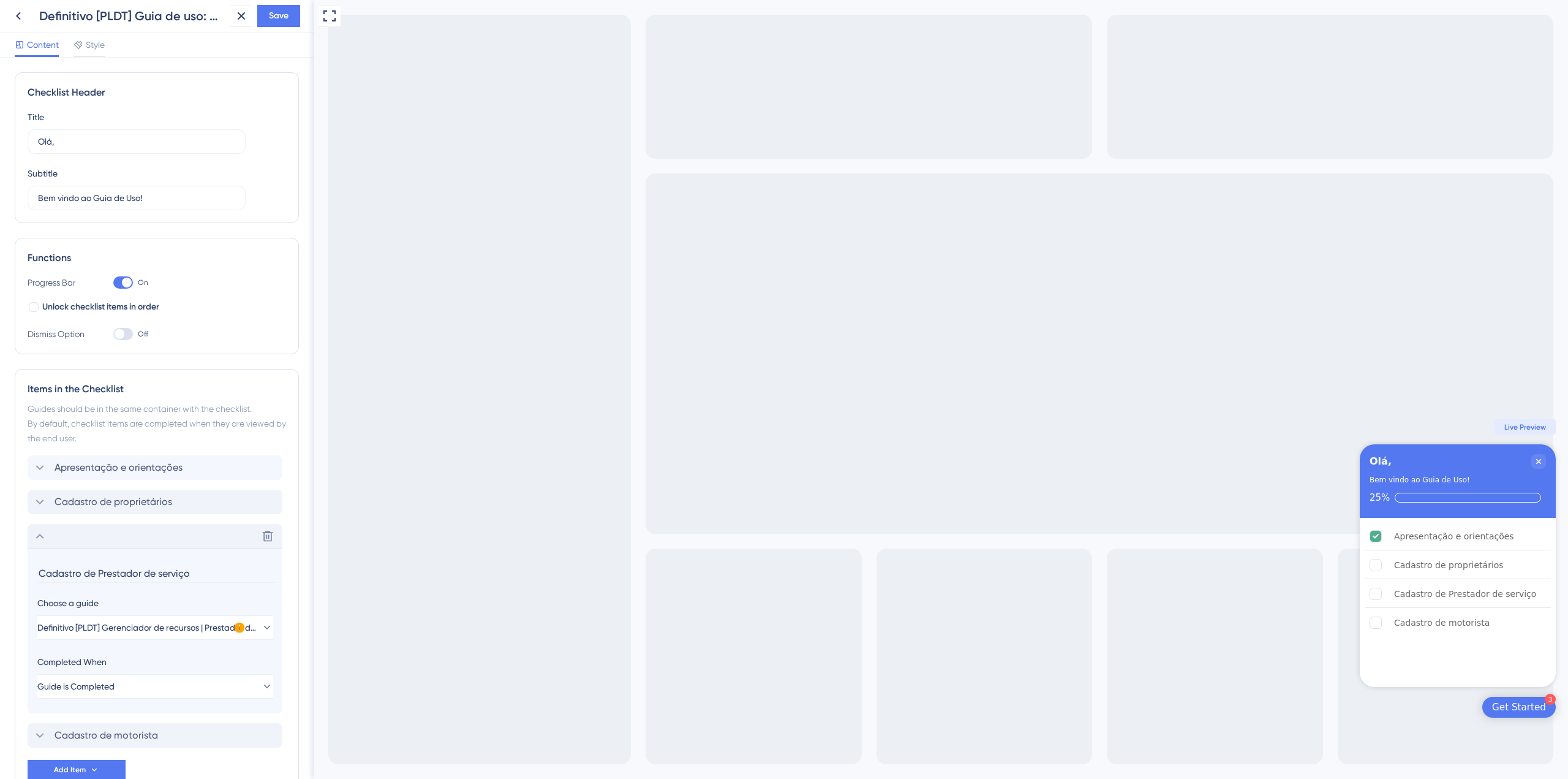
scroll to position [77, 0]
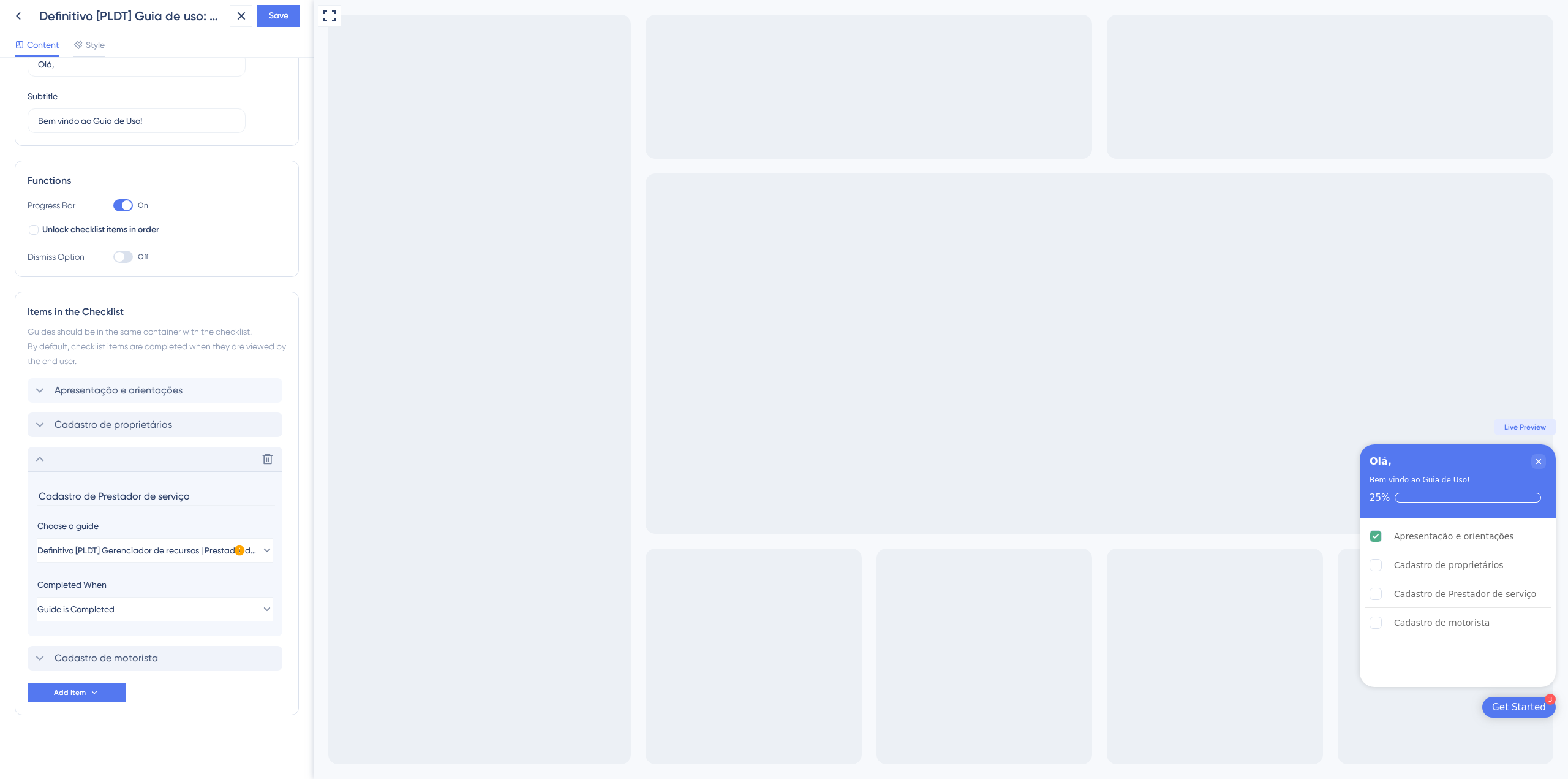
click at [99, 494] on input "Cadastro de Prestador de serviço" at bounding box center [156, 495] width 238 height 19
type input "Cadastro de prestador de serviço"
click at [36, 464] on icon at bounding box center [40, 458] width 15 height 15
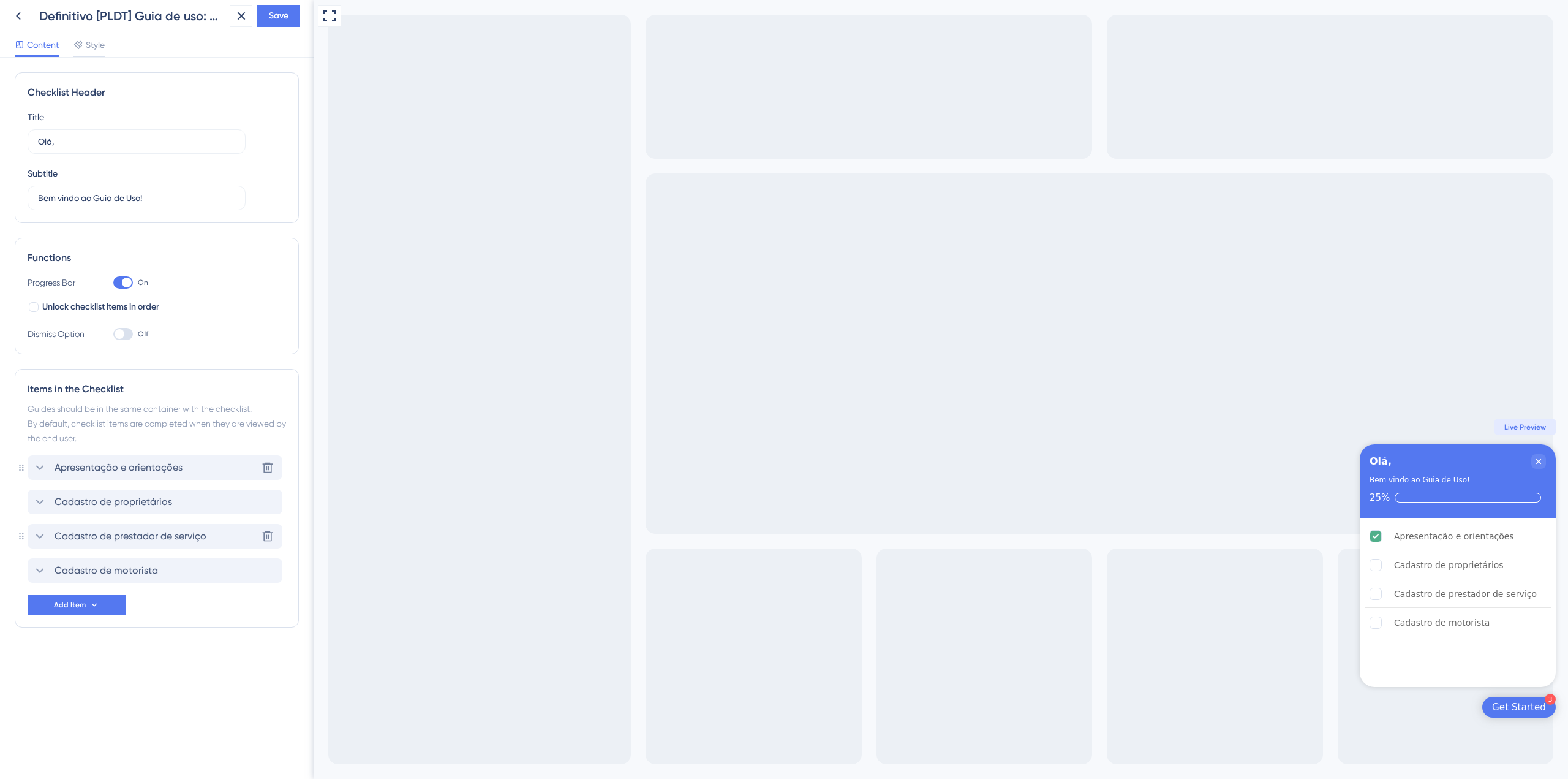
scroll to position [0, 0]
click at [42, 462] on icon at bounding box center [40, 467] width 15 height 15
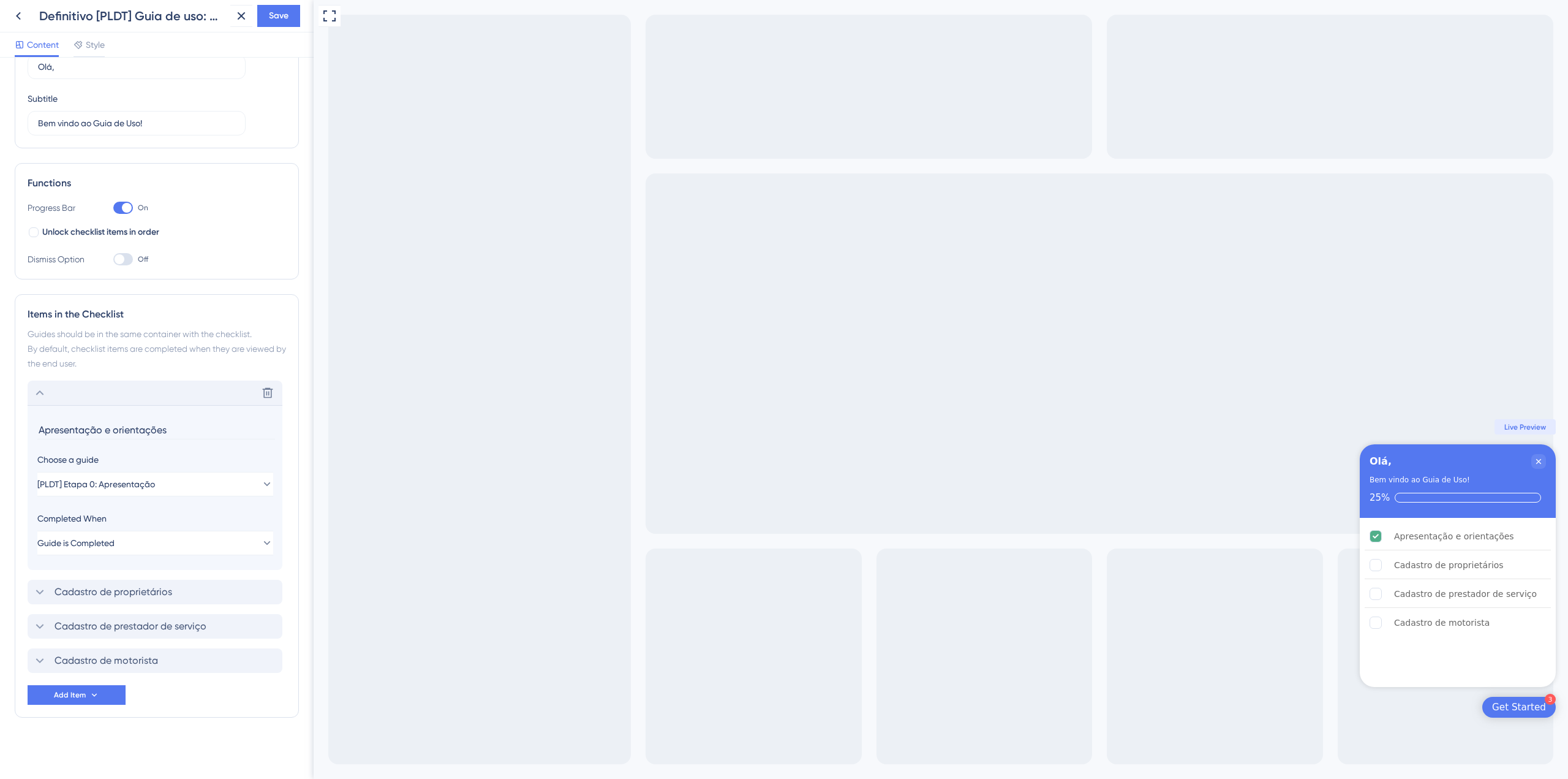
scroll to position [77, 0]
click at [35, 392] on icon at bounding box center [40, 390] width 15 height 15
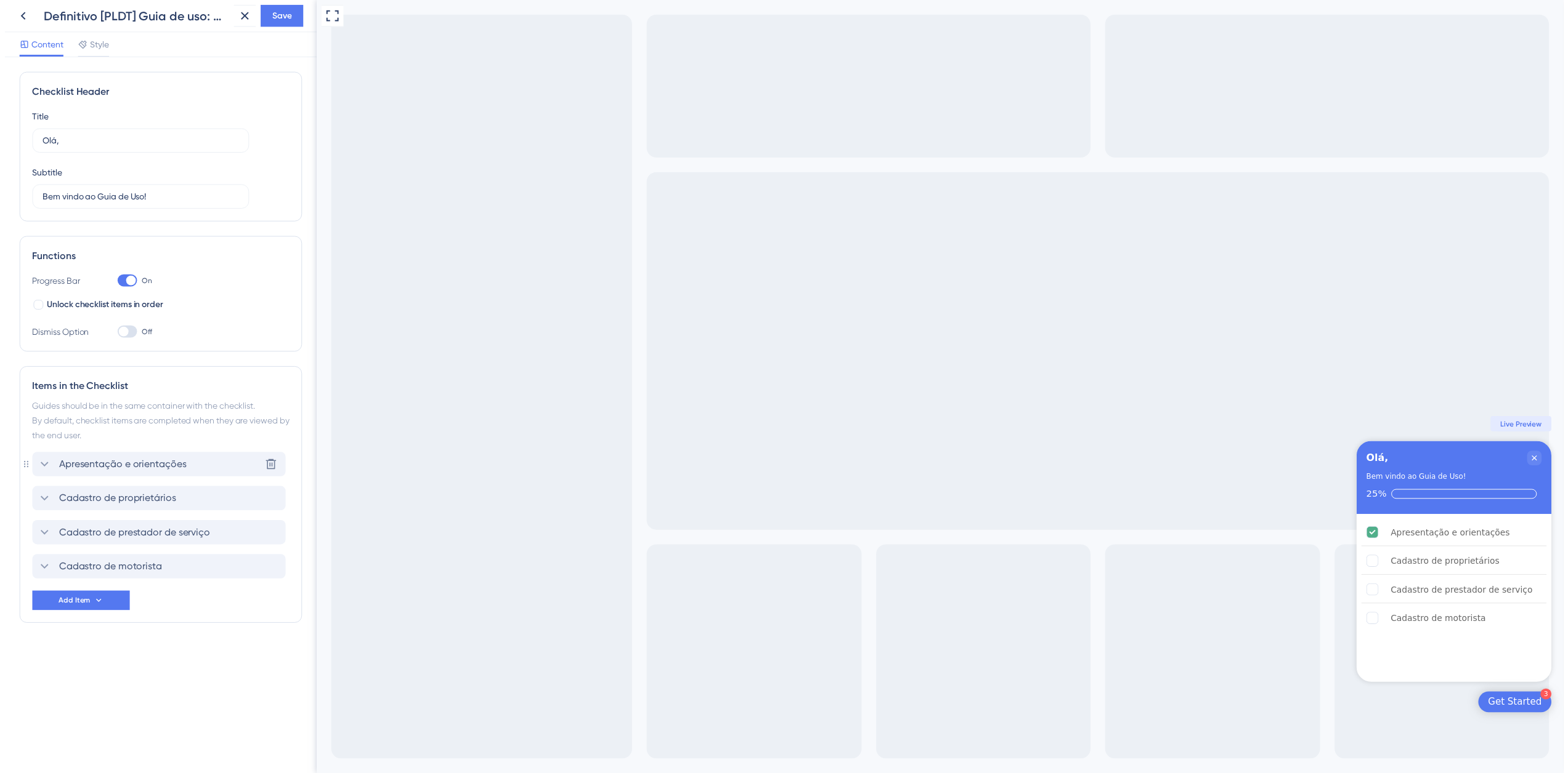
scroll to position [0, 0]
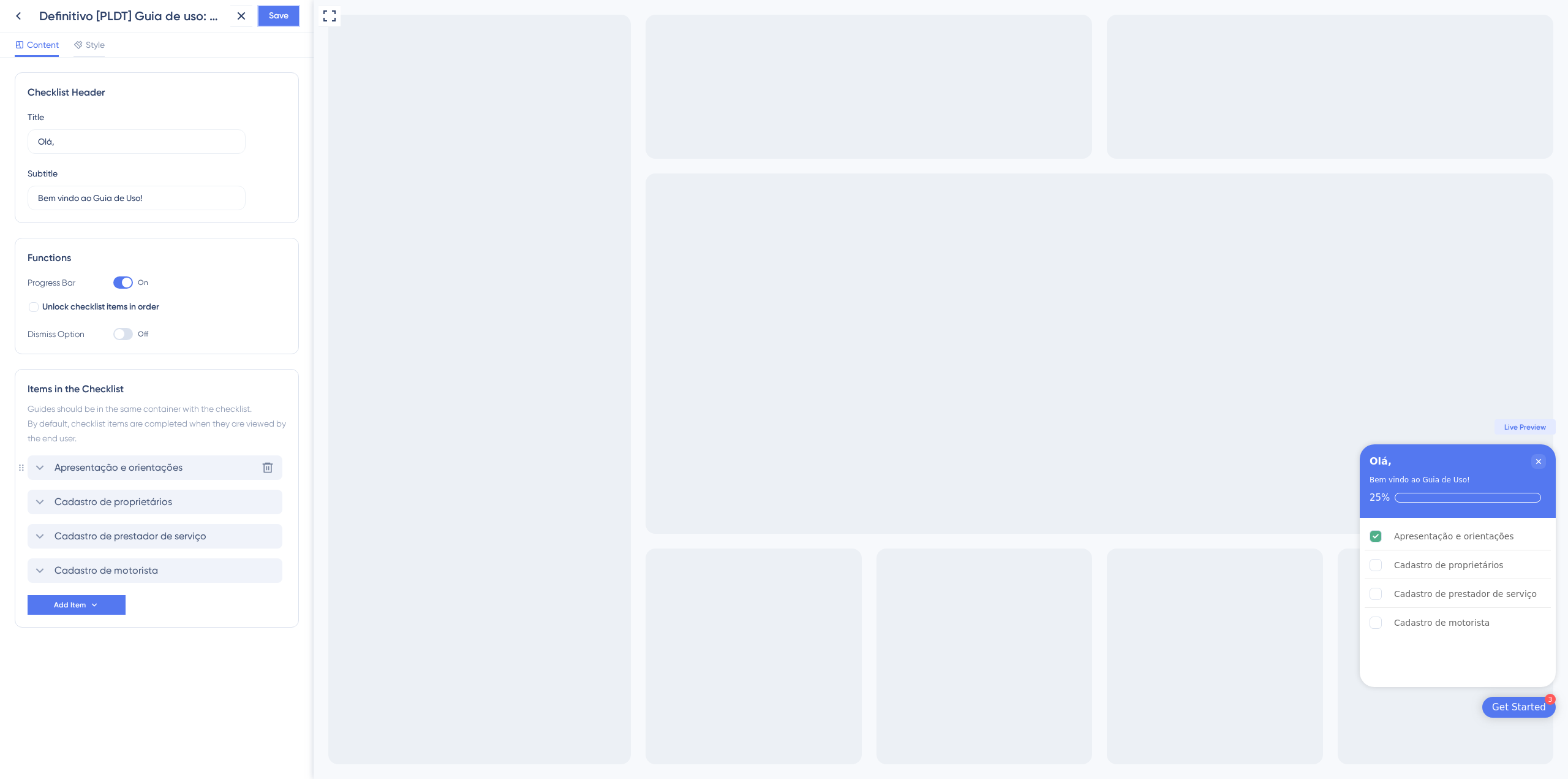
click at [277, 10] on span "Save" at bounding box center [279, 15] width 20 height 15
click at [13, 13] on icon at bounding box center [18, 15] width 15 height 15
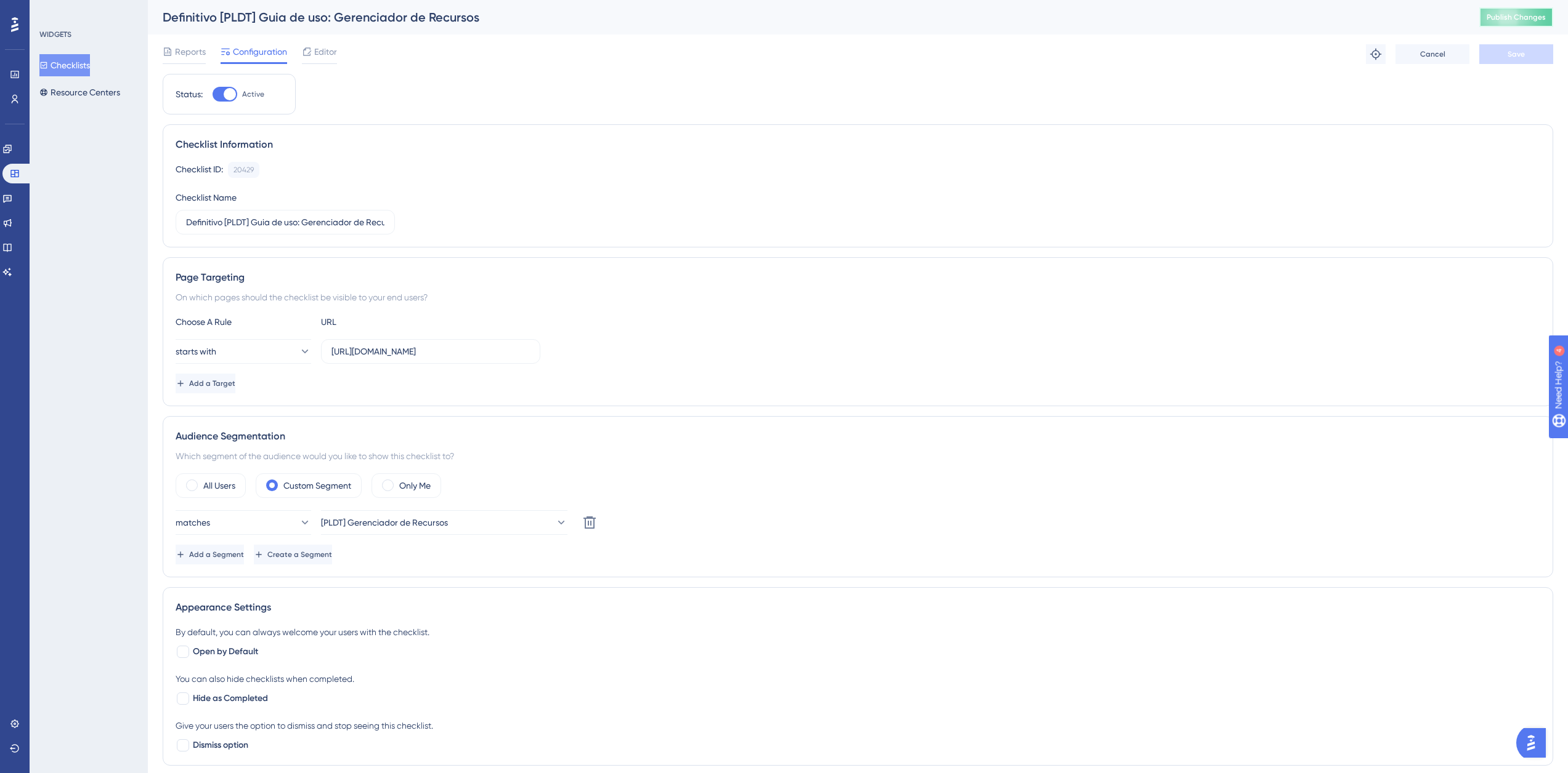
click at [1506, 20] on span "Publish Changes" at bounding box center [1516, 18] width 59 height 10
click at [90, 60] on button "Checklists" at bounding box center [64, 65] width 50 height 22
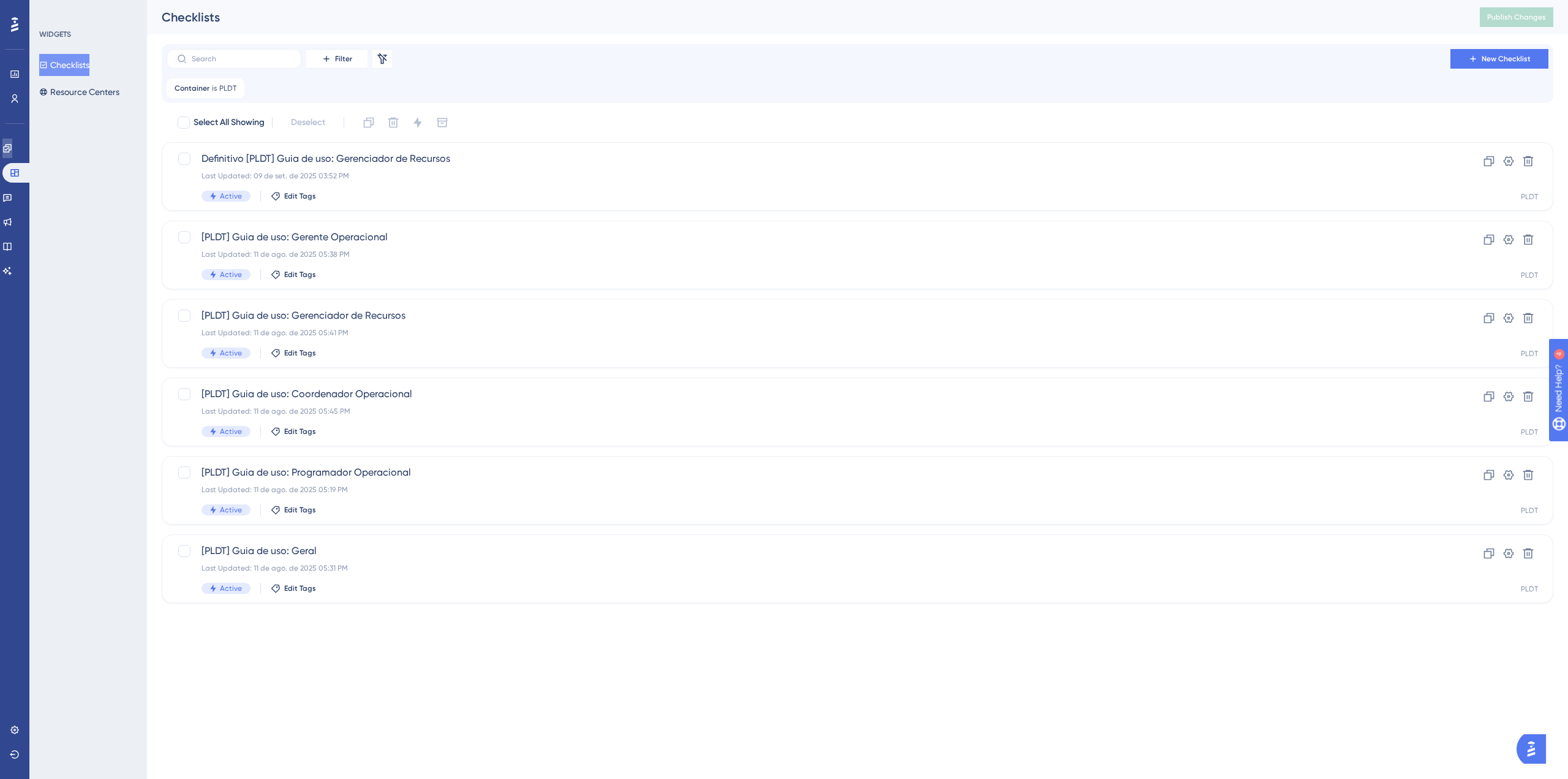
click at [13, 153] on link at bounding box center [8, 148] width 10 height 20
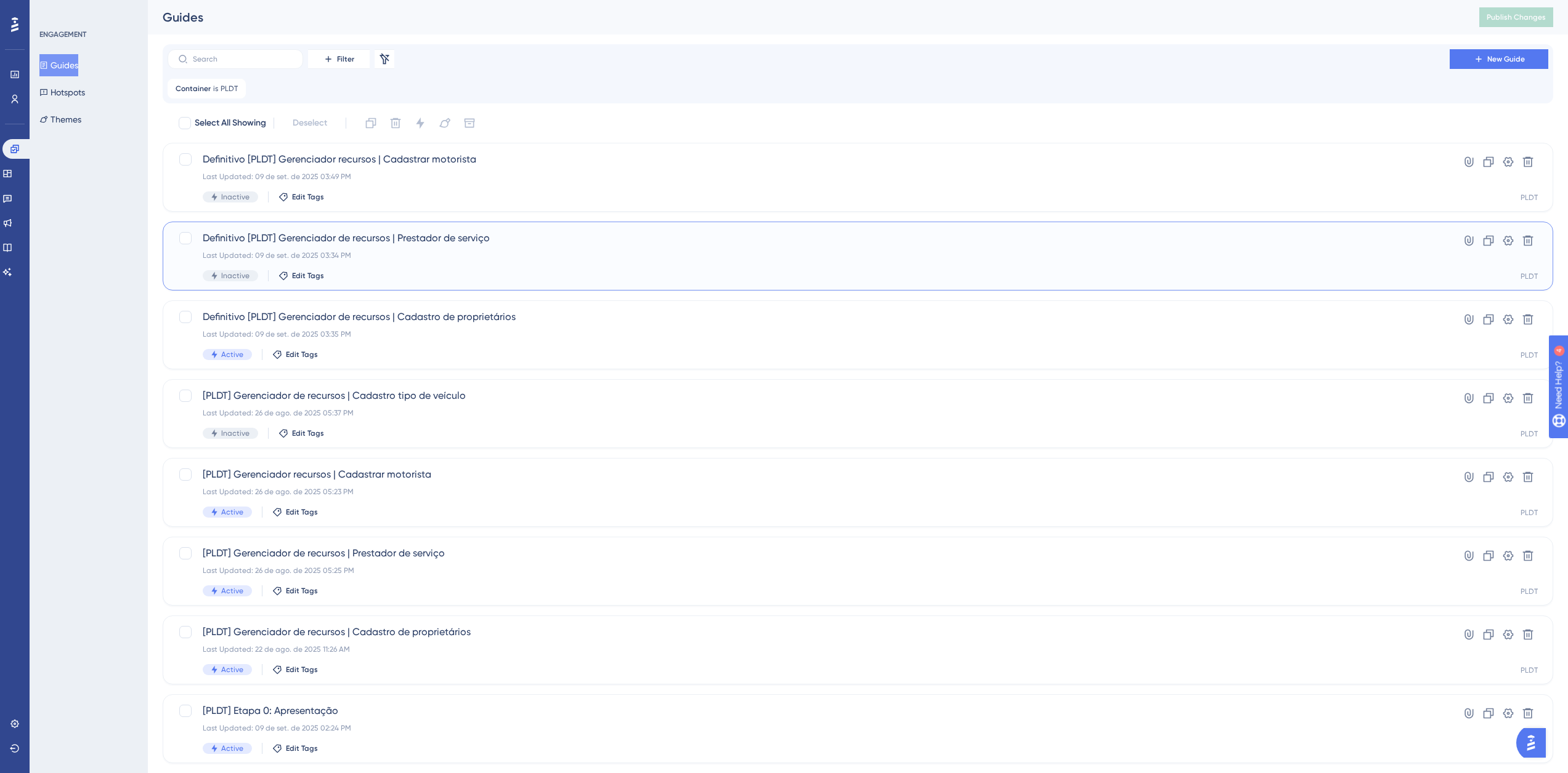
click at [502, 251] on div "Last Updated: 09 de set. de 2025 03:34 PM" at bounding box center [809, 256] width 1212 height 10
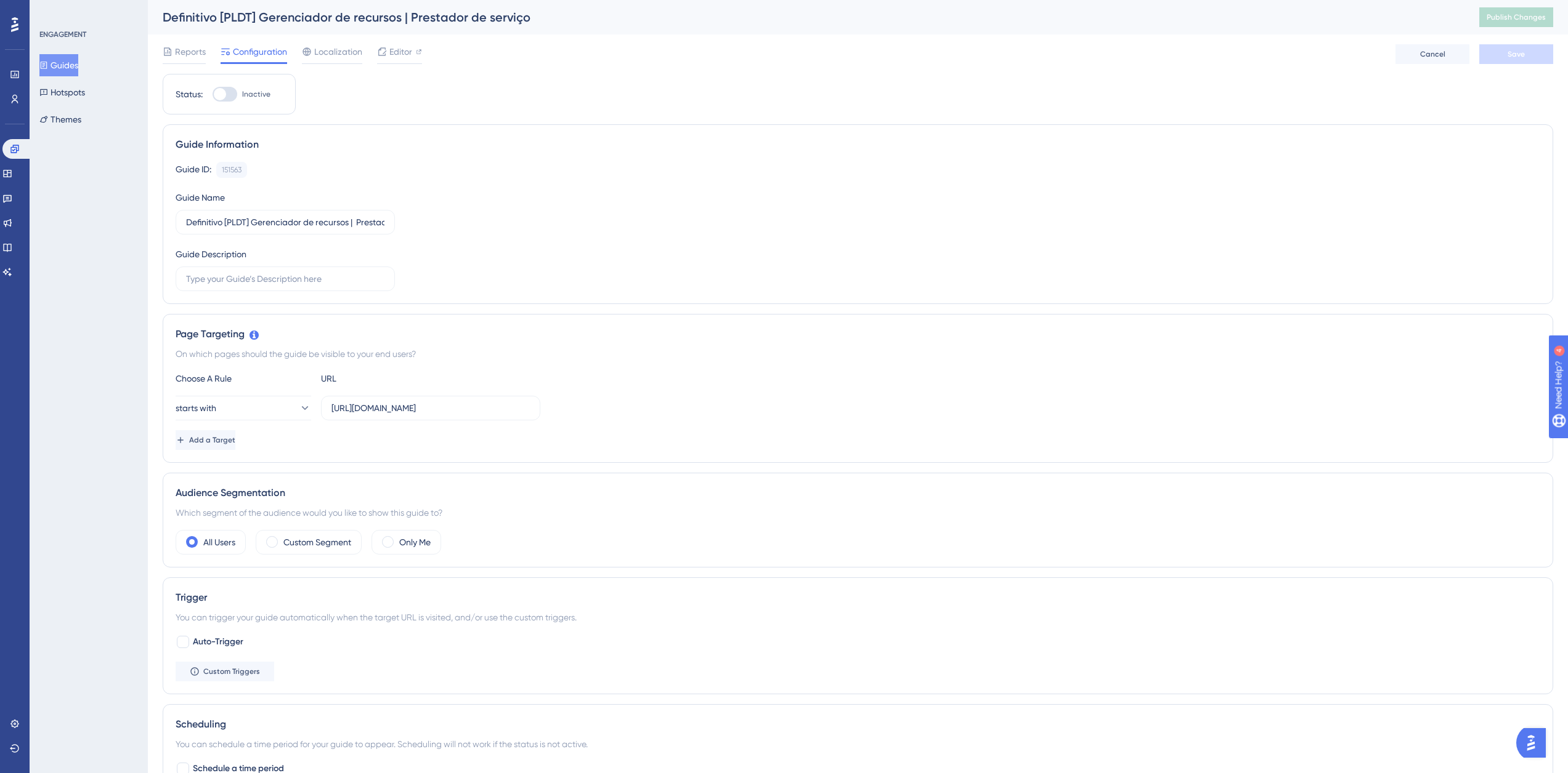
click at [260, 96] on span "Inactive" at bounding box center [256, 95] width 28 height 10
click at [212, 95] on input "Inactive" at bounding box center [212, 95] width 1 height 1
checkbox input "true"
click at [1530, 55] on button "Save" at bounding box center [1516, 54] width 74 height 20
click at [78, 62] on button "Guides" at bounding box center [58, 65] width 39 height 22
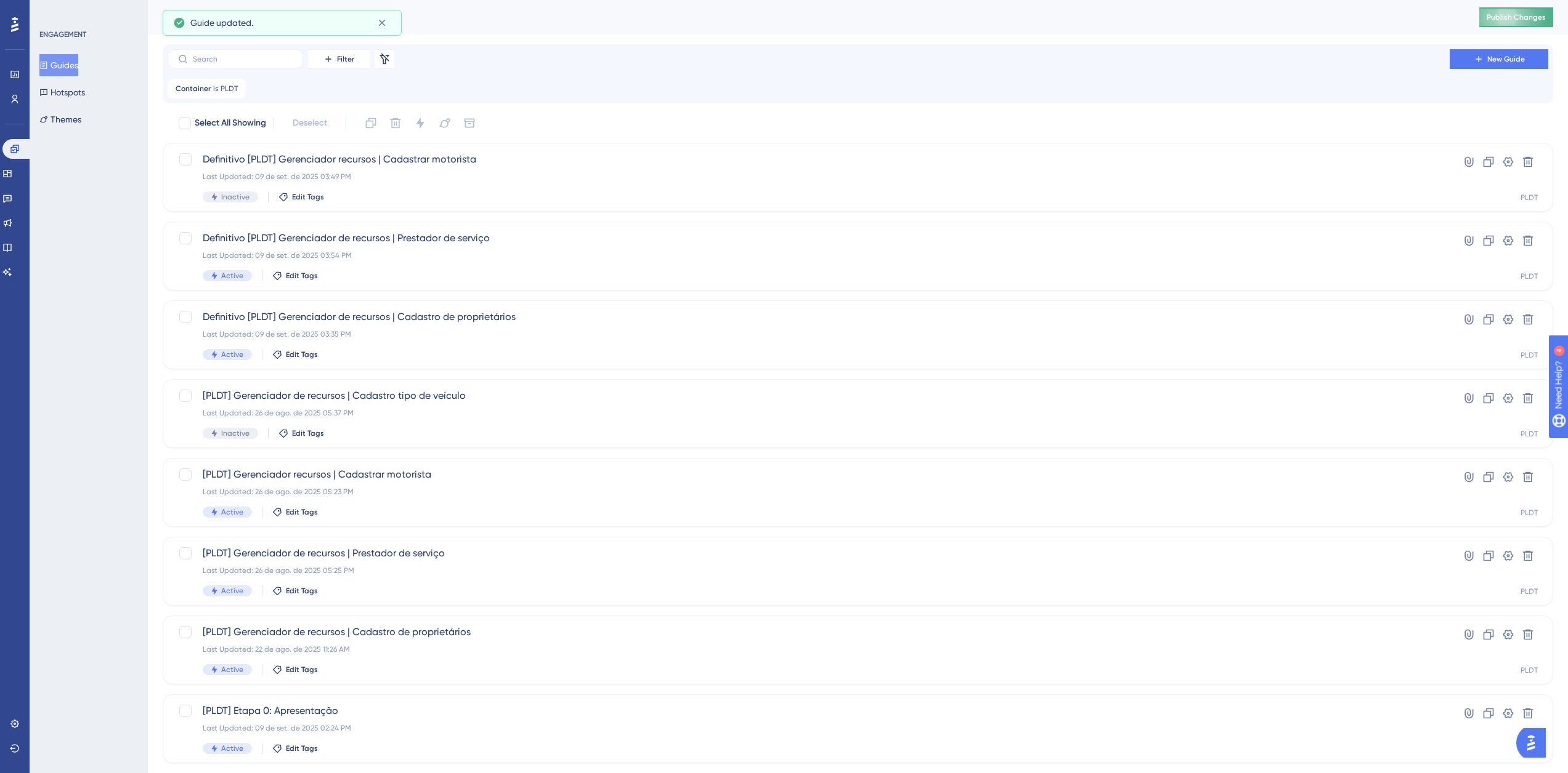
click at [1519, 15] on button "Publish Changes" at bounding box center [1516, 18] width 74 height 20
click at [431, 164] on span "Definitivo [PLDT] Gerenciador recursos | Cadastrar motorista" at bounding box center [809, 159] width 1212 height 15
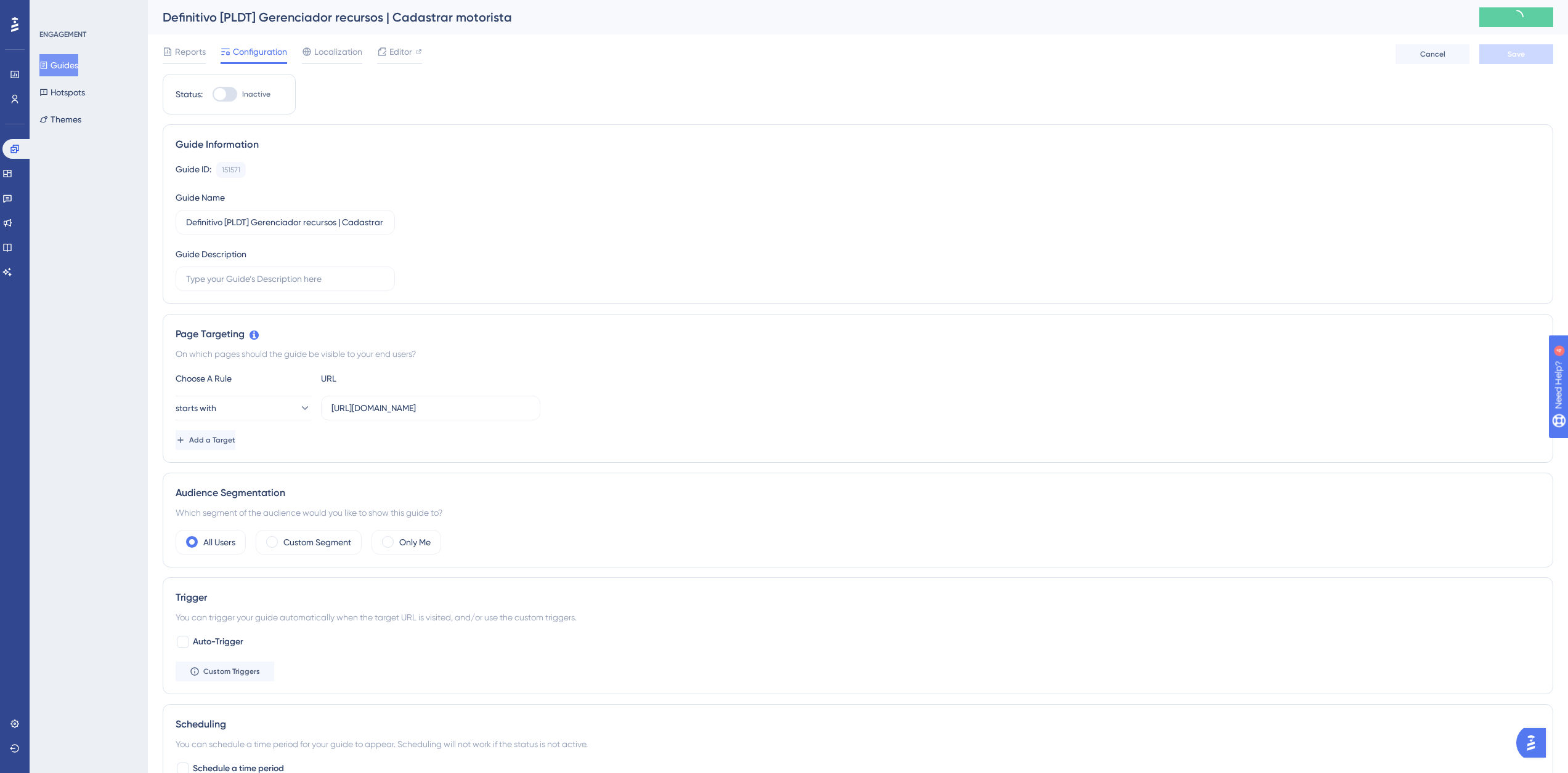
click at [277, 99] on div "Status: Inactive" at bounding box center [229, 94] width 107 height 15
click at [249, 94] on span "Inactive" at bounding box center [256, 95] width 28 height 10
click at [212, 95] on input "Inactive" at bounding box center [212, 95] width 1 height 1
checkbox input "true"
click at [1510, 50] on span "Save" at bounding box center [1516, 54] width 18 height 10
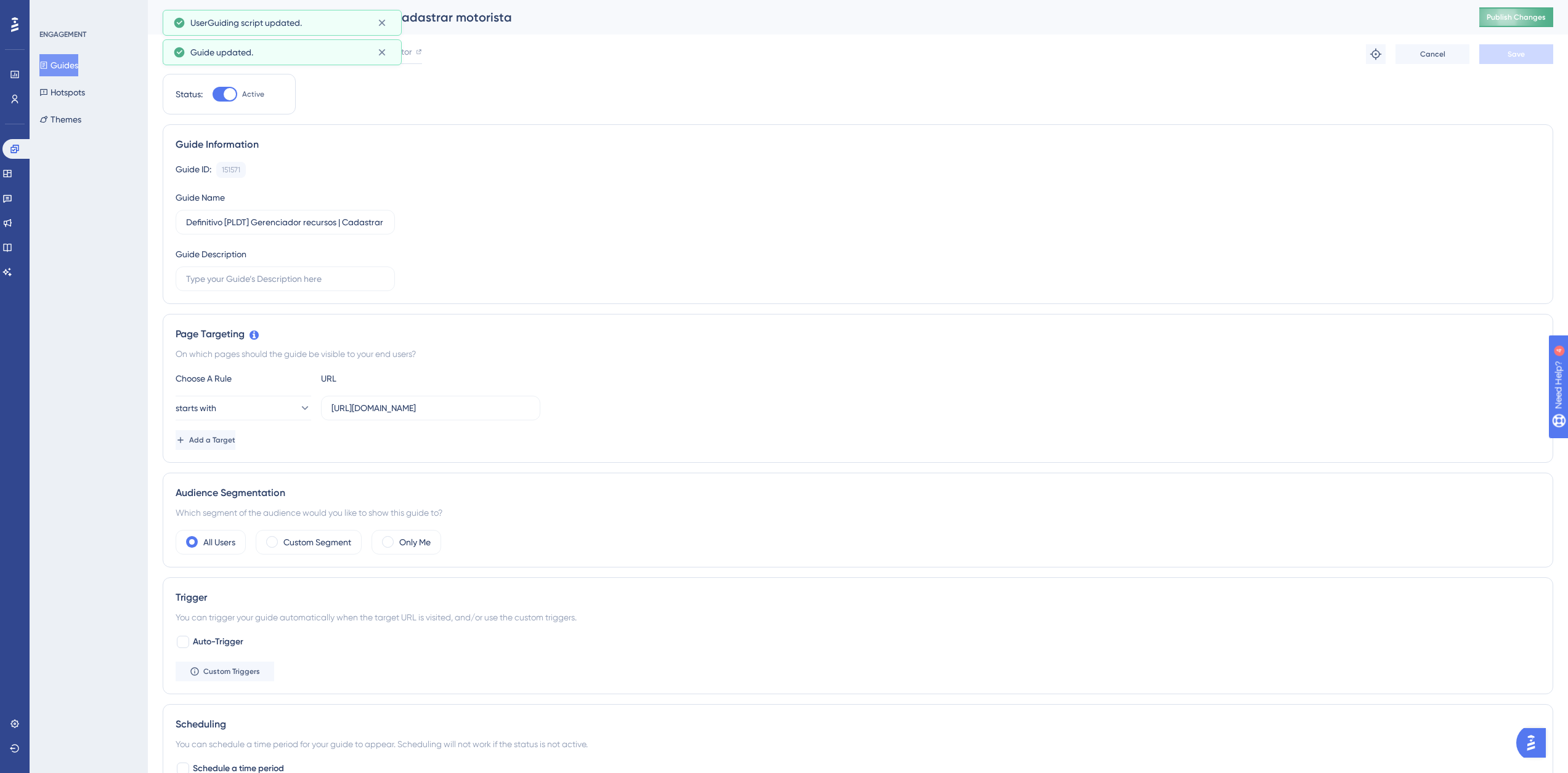
click at [1515, 18] on span "Publish Changes" at bounding box center [1516, 18] width 59 height 10
click at [76, 62] on button "Guides" at bounding box center [58, 65] width 39 height 22
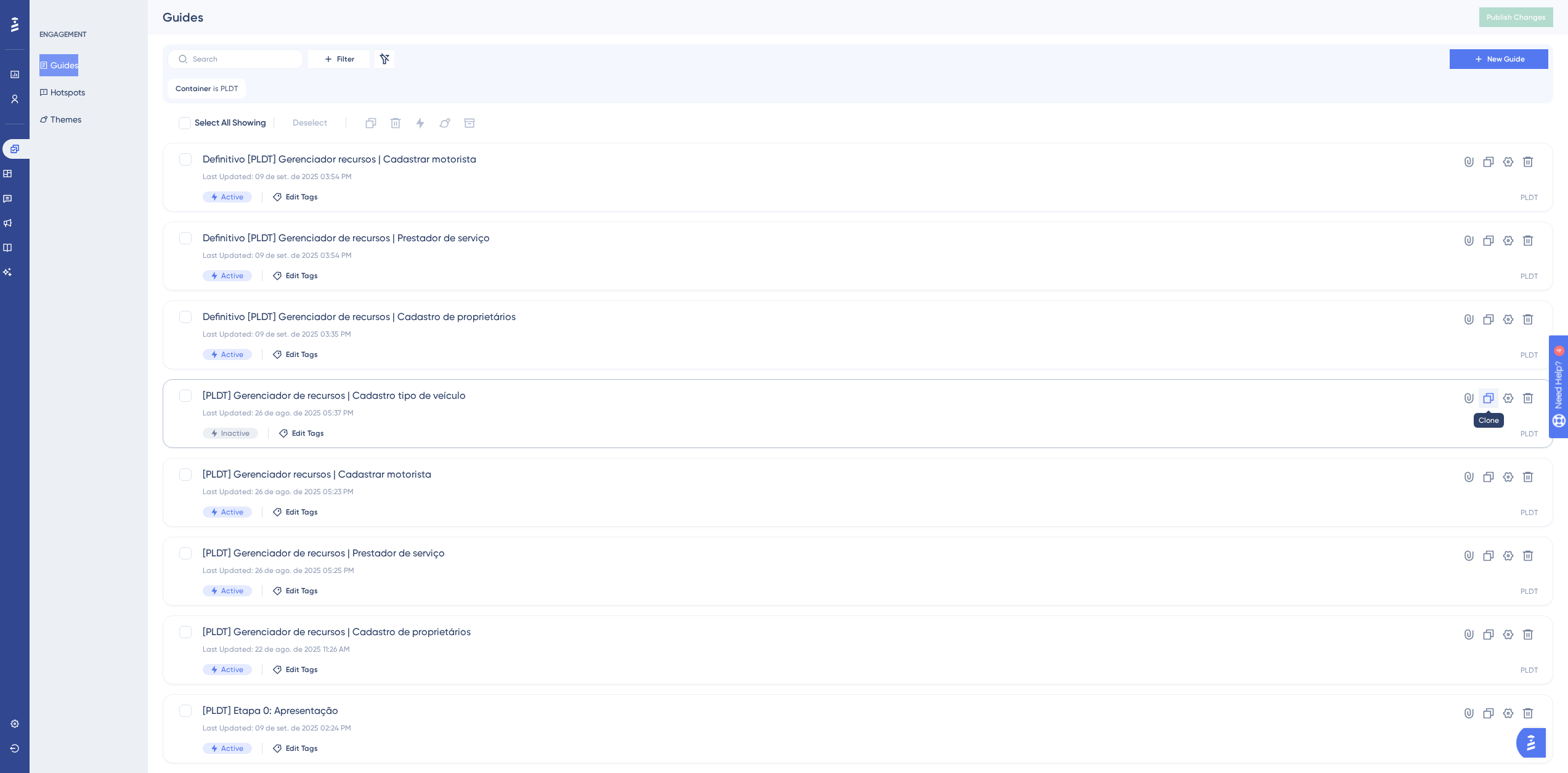
click at [1485, 400] on icon at bounding box center [1489, 398] width 13 height 13
click at [221, 156] on span "Copy - [PLDT] Gerenciador de recursos | Cadastro tipo de veículo" at bounding box center [809, 159] width 1212 height 15
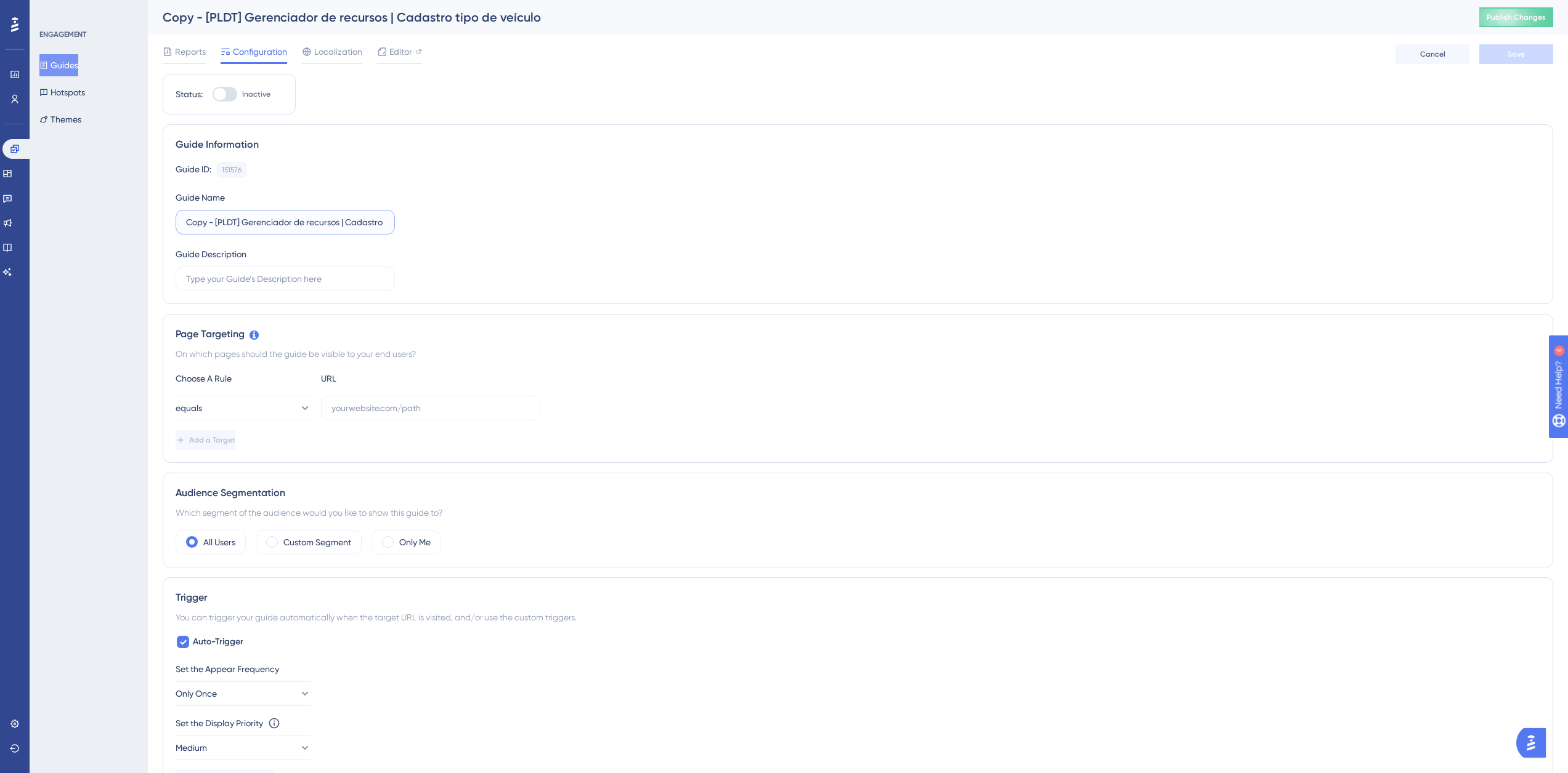
drag, startPoint x: 217, startPoint y: 222, endPoint x: 161, endPoint y: 221, distance: 56.0
click at [162, 221] on div "Performance Users Engagement Widgets Feedback Product Updates Knowledge Base AI…" at bounding box center [858, 643] width 1420 height 1287
type input "Definitivo [PLDT] Gerenciador de recursos | Cadastro tipo de veículo"
click at [1494, 52] on button "Save" at bounding box center [1516, 54] width 74 height 20
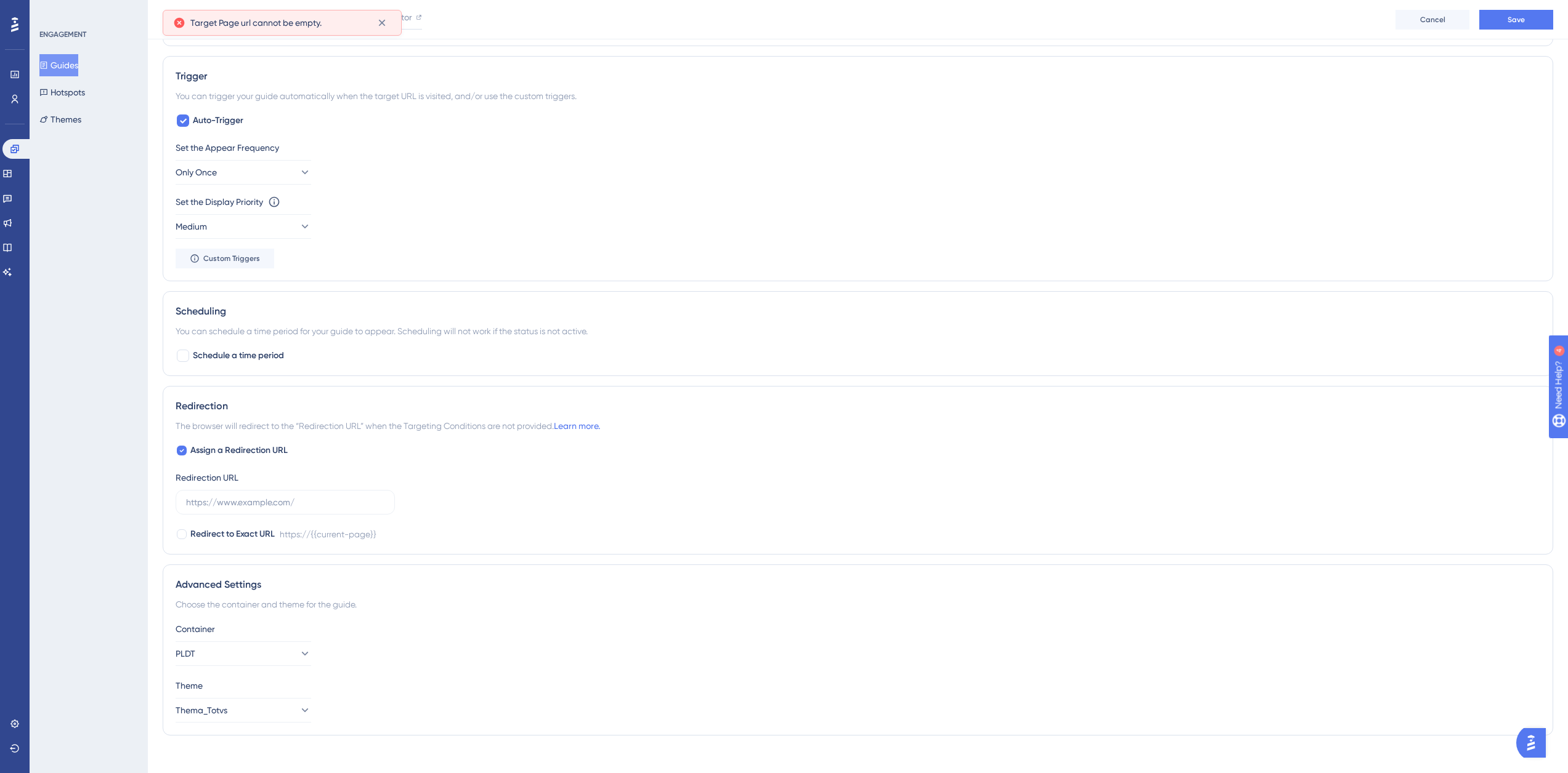
scroll to position [538, 0]
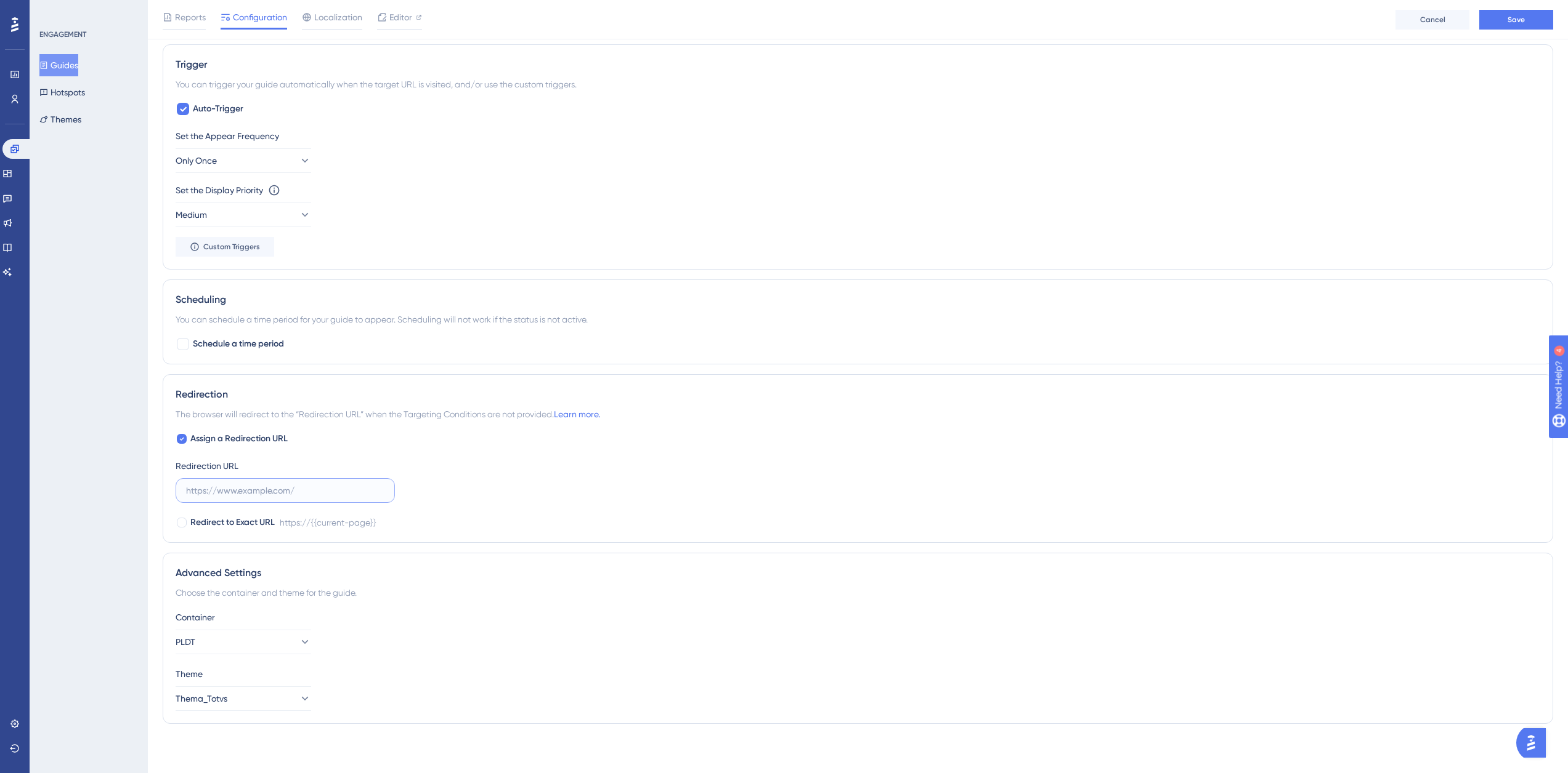
click at [270, 495] on input "text" at bounding box center [285, 490] width 198 height 13
paste input "https://supply.logistica.staging.totvs.app/planodistribuicao/configurador"
type input "https://supply.logistica.staging.totvs.app/planodistribuicao/configurador"
click at [1515, 21] on span "Save" at bounding box center [1516, 20] width 18 height 10
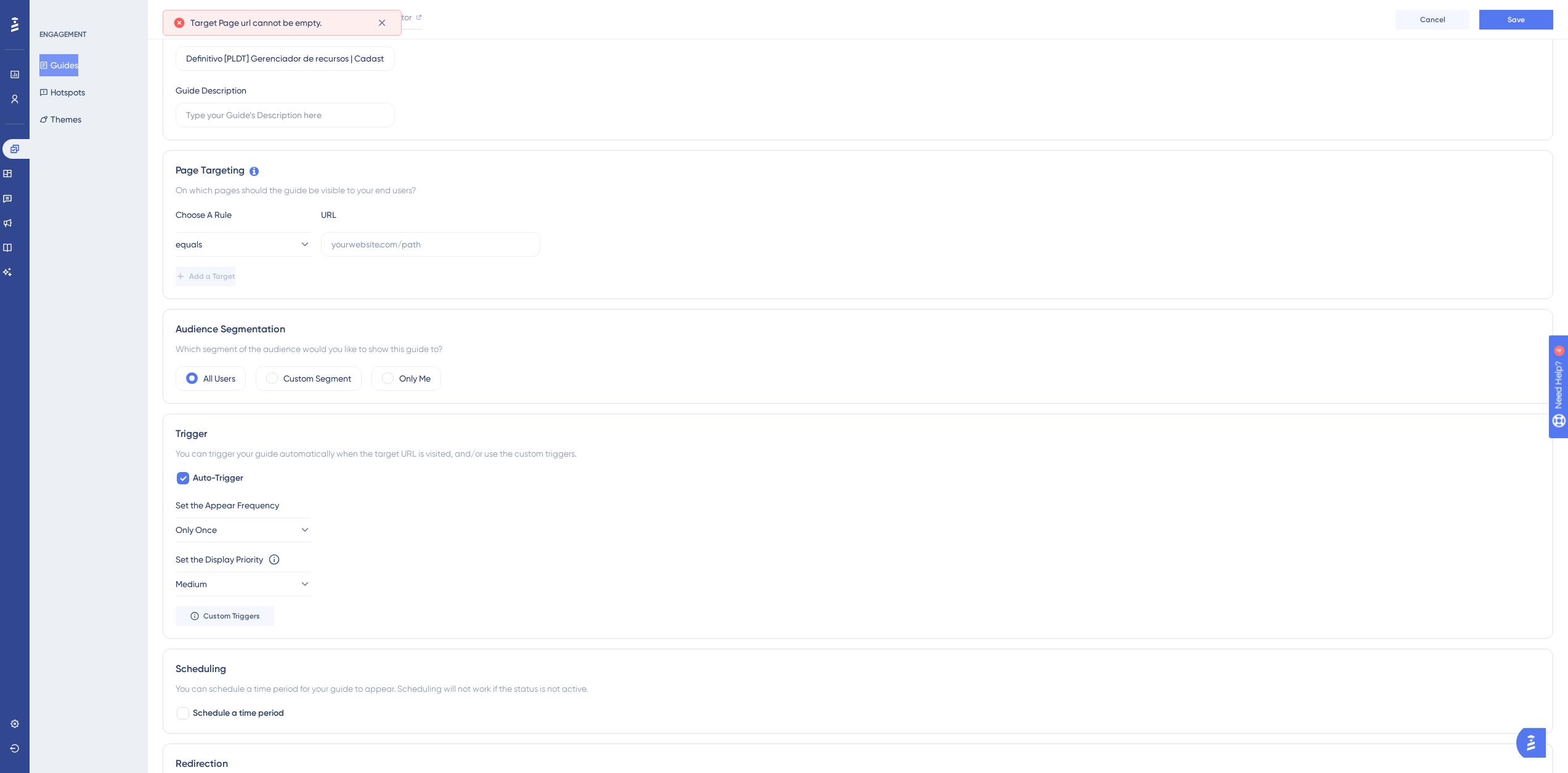
scroll to position [46, 0]
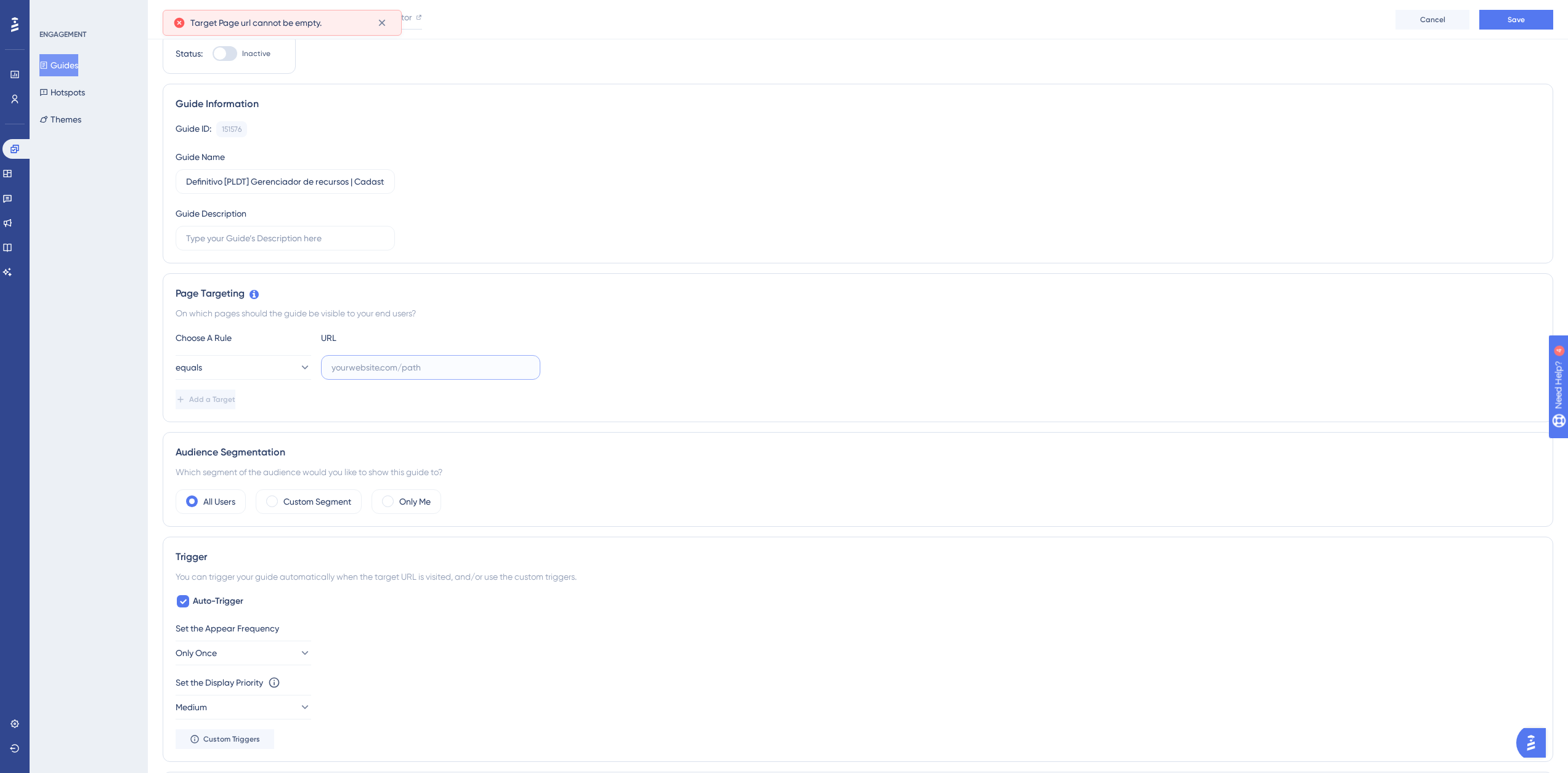
click at [360, 365] on input "text" at bounding box center [430, 367] width 198 height 13
paste input "https://supply.logistica.staging.totvs.app/planodistribuicao/configurador"
type input "https://supply.logistica.staging.totvs.app/planodistribuicao/configurador"
click at [1497, 18] on button "Save" at bounding box center [1516, 20] width 74 height 20
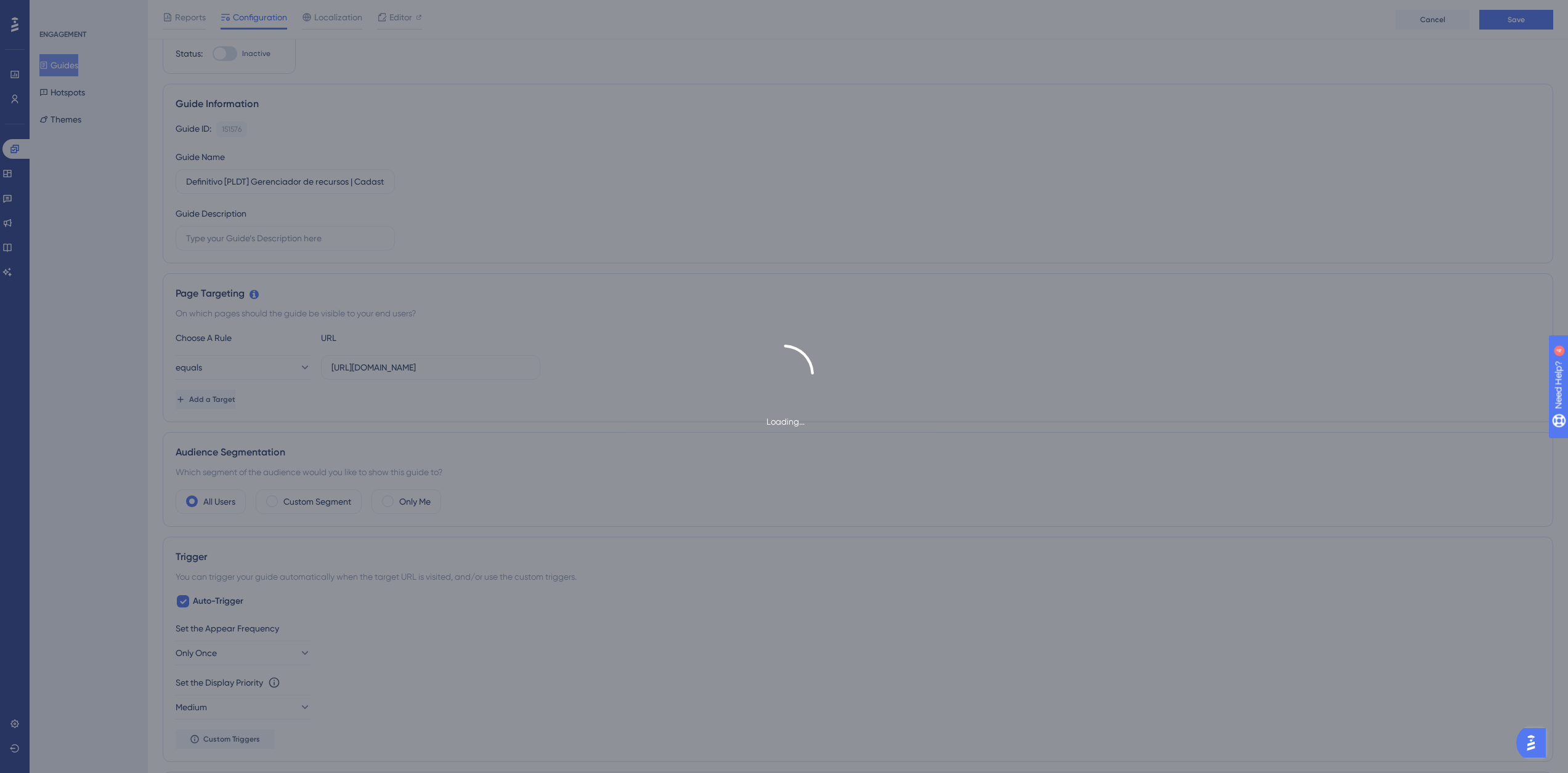
scroll to position [0, 0]
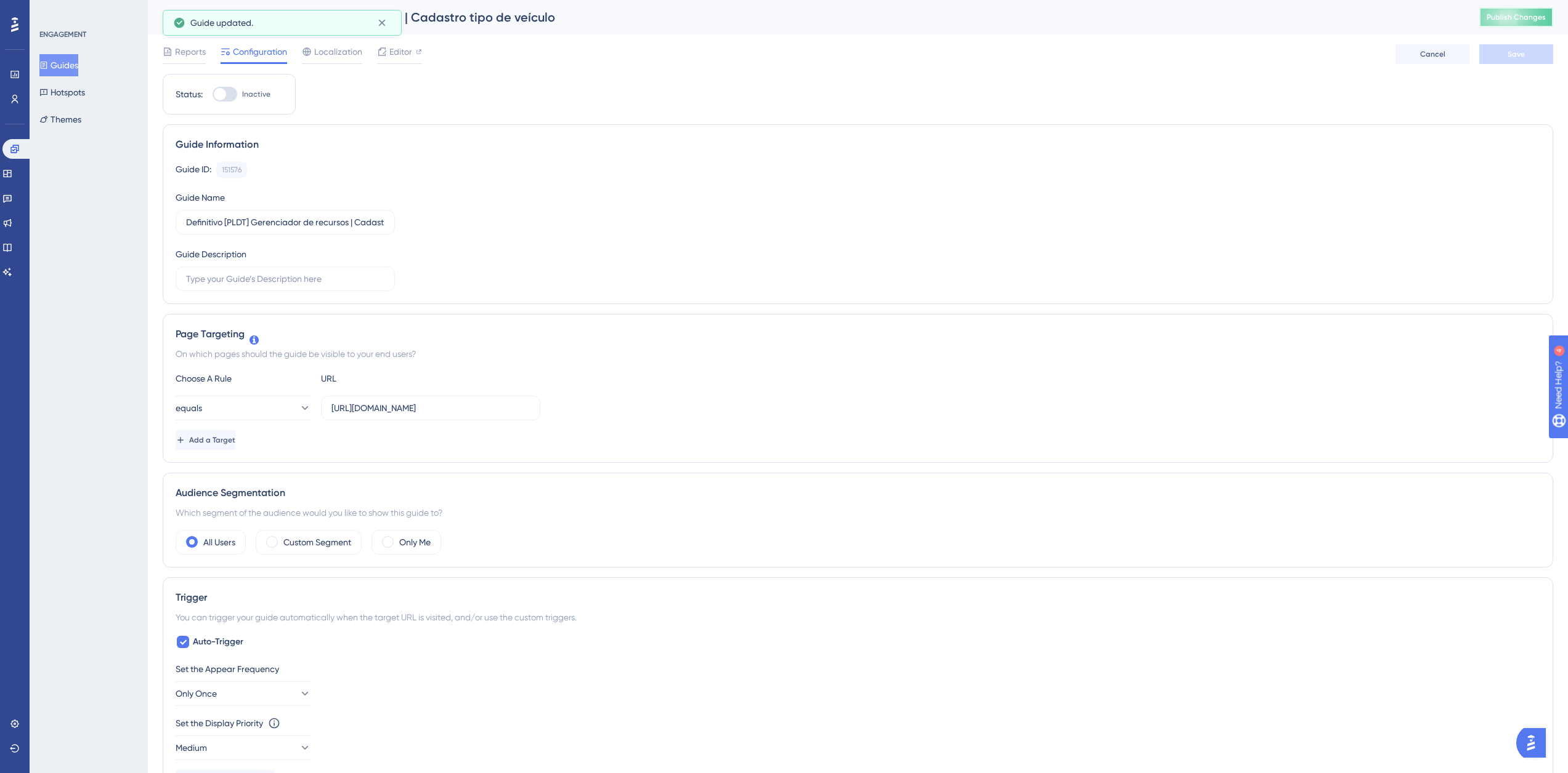
click at [1516, 23] on button "Publish Changes" at bounding box center [1516, 18] width 74 height 20
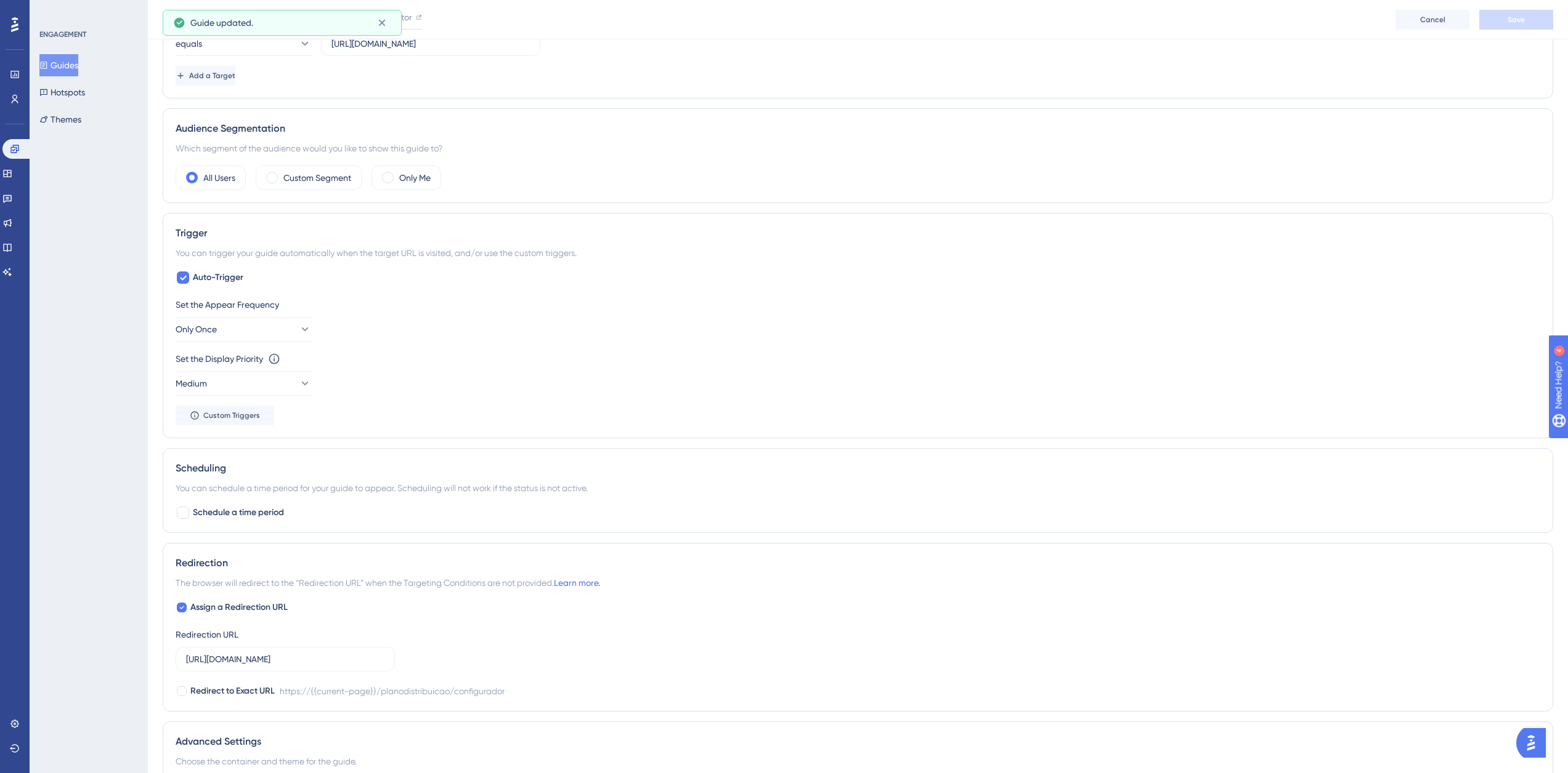
scroll to position [538, 0]
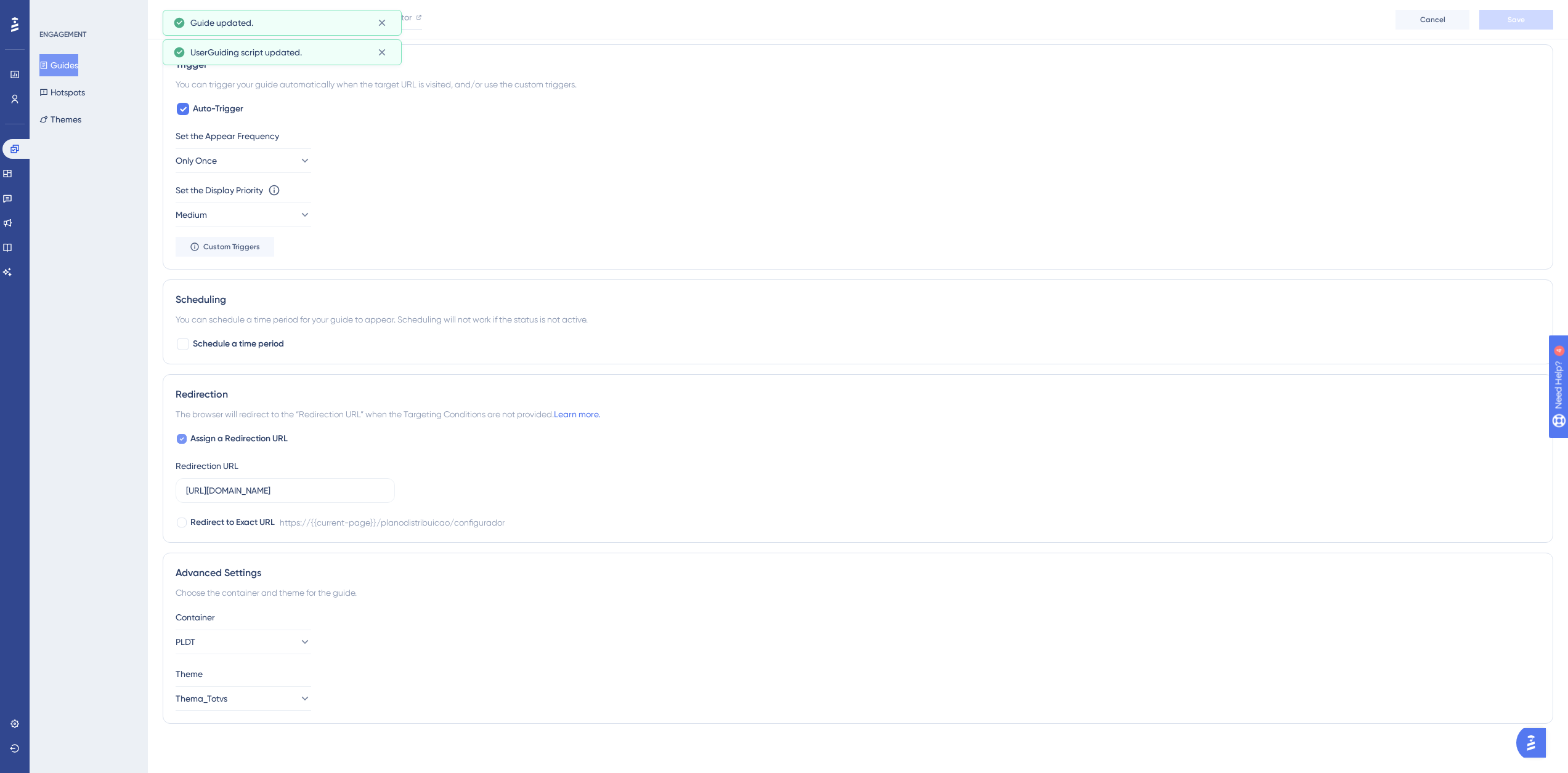
click at [178, 436] on div at bounding box center [181, 439] width 10 height 10
checkbox input "false"
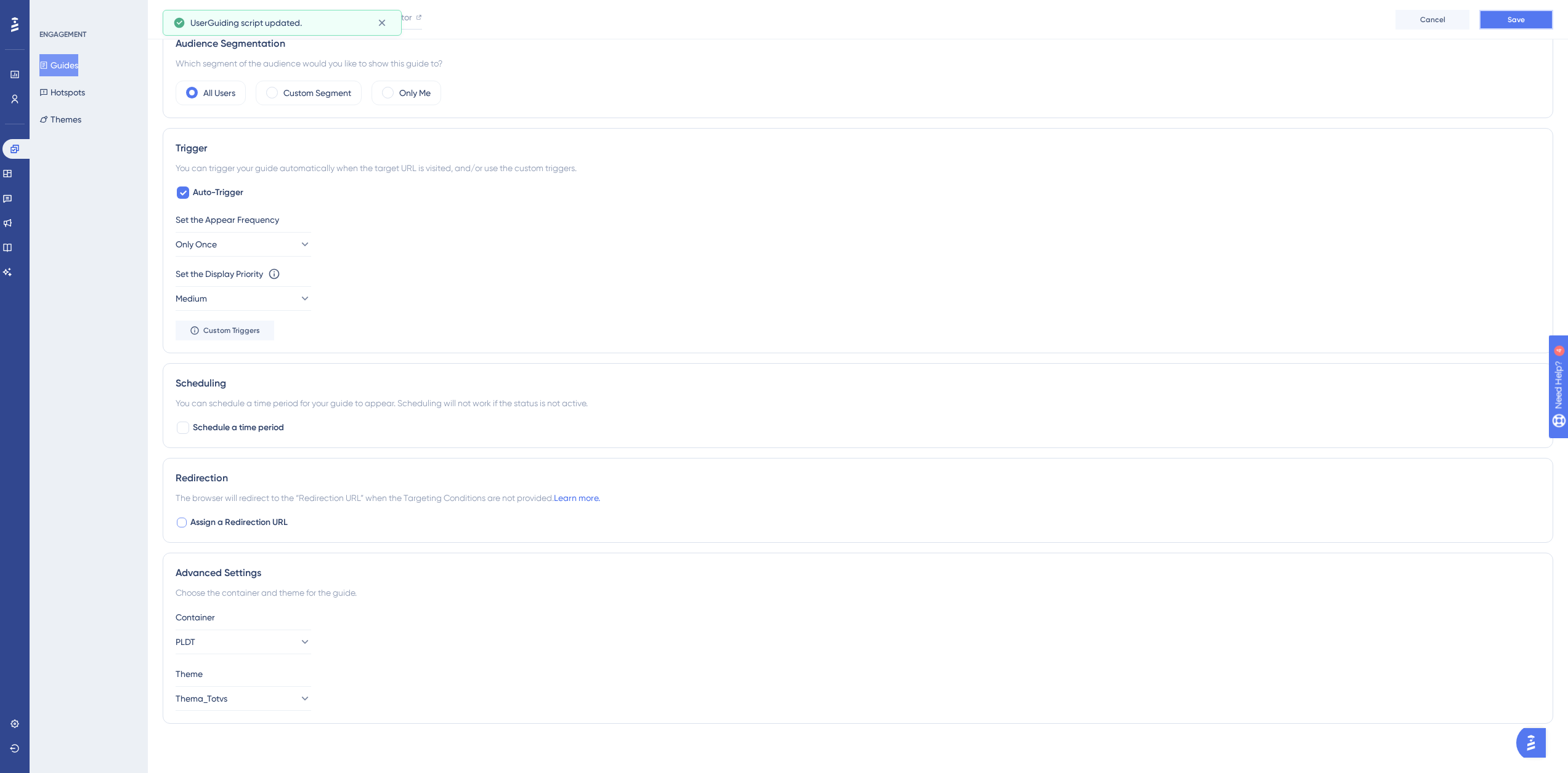
click at [1492, 20] on button "Save" at bounding box center [1516, 20] width 74 height 20
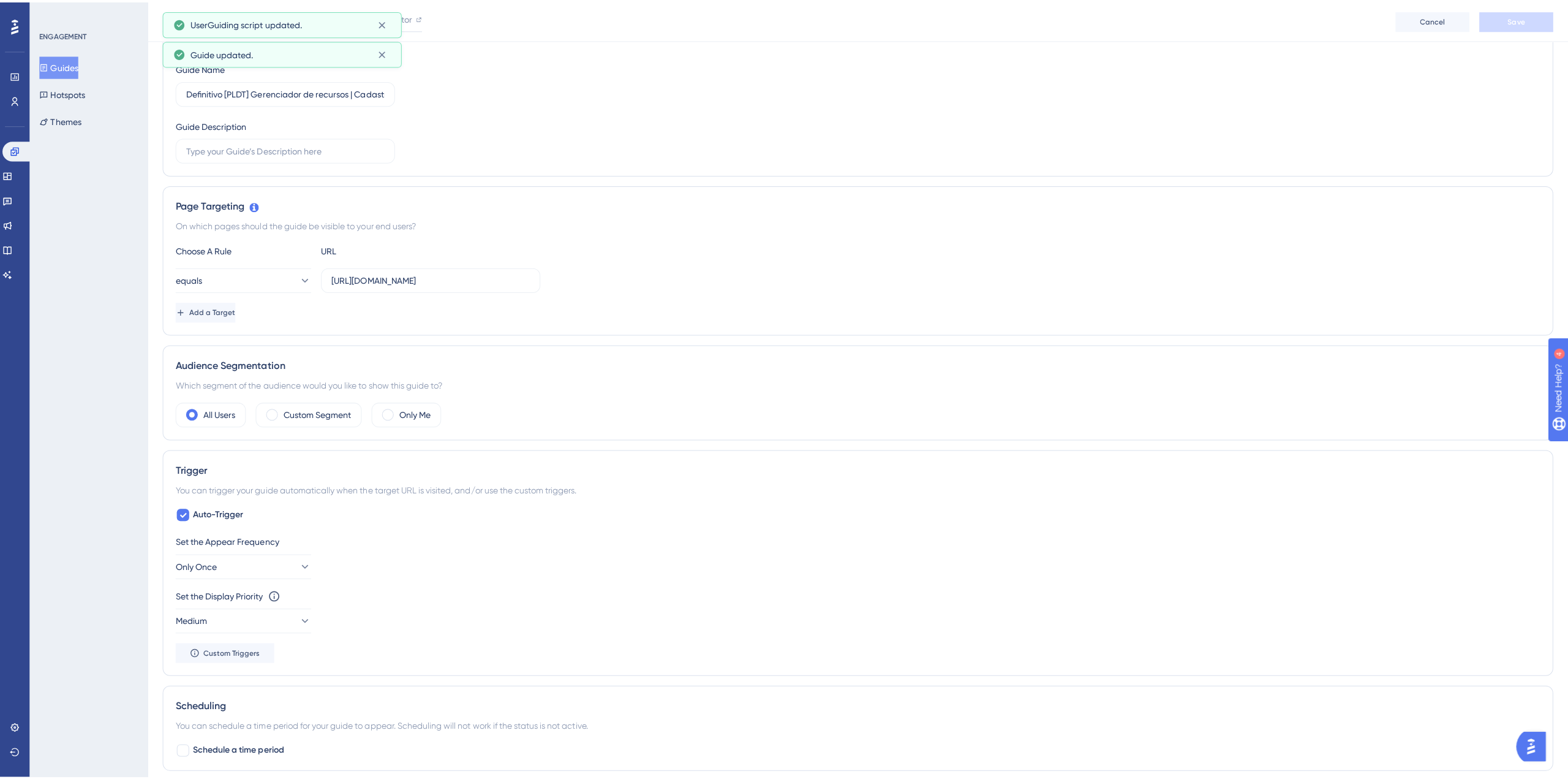
scroll to position [0, 0]
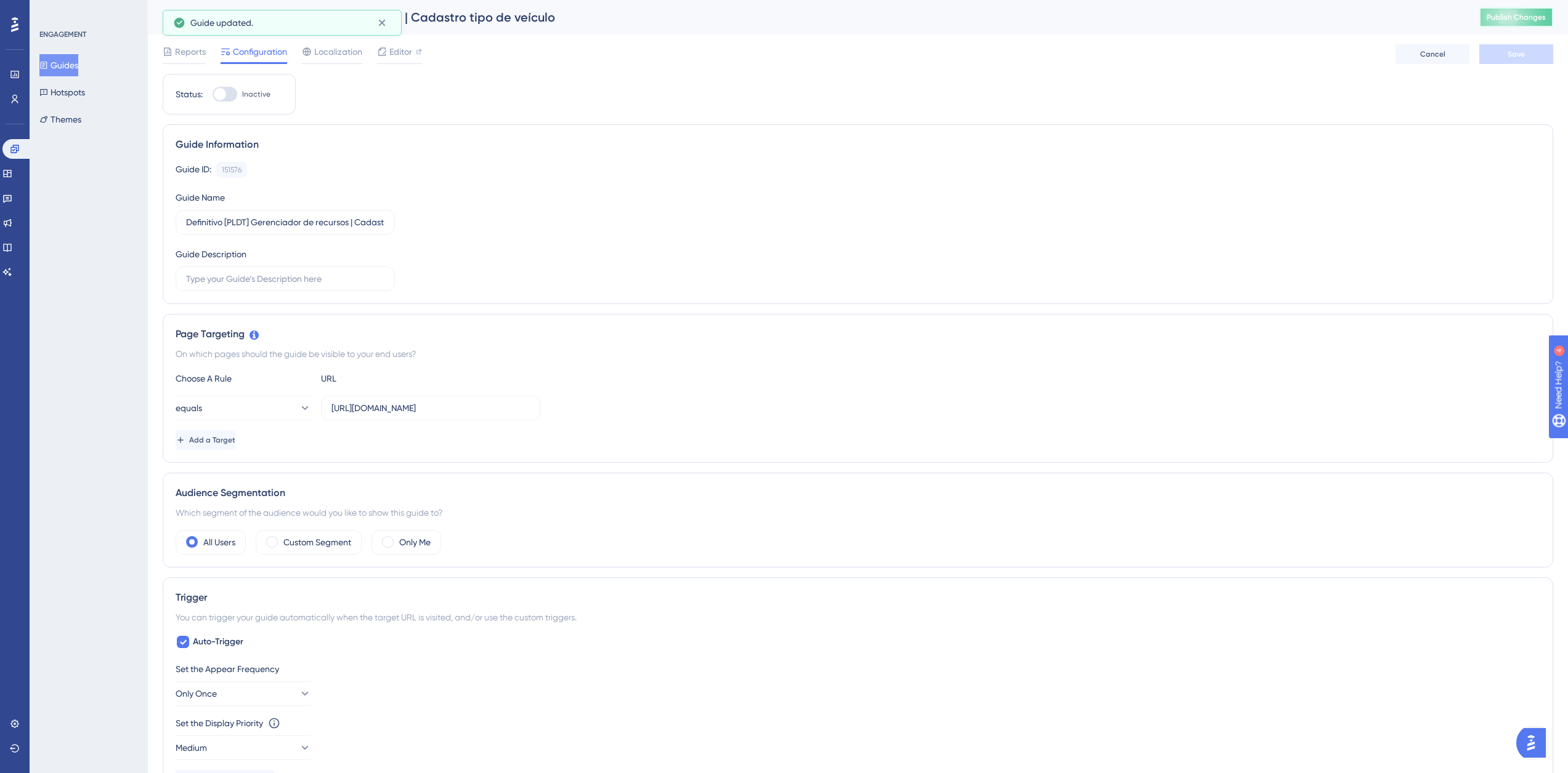
click at [1513, 21] on span "Publish Changes" at bounding box center [1516, 18] width 59 height 10
click at [403, 56] on span "Editor" at bounding box center [401, 51] width 23 height 15
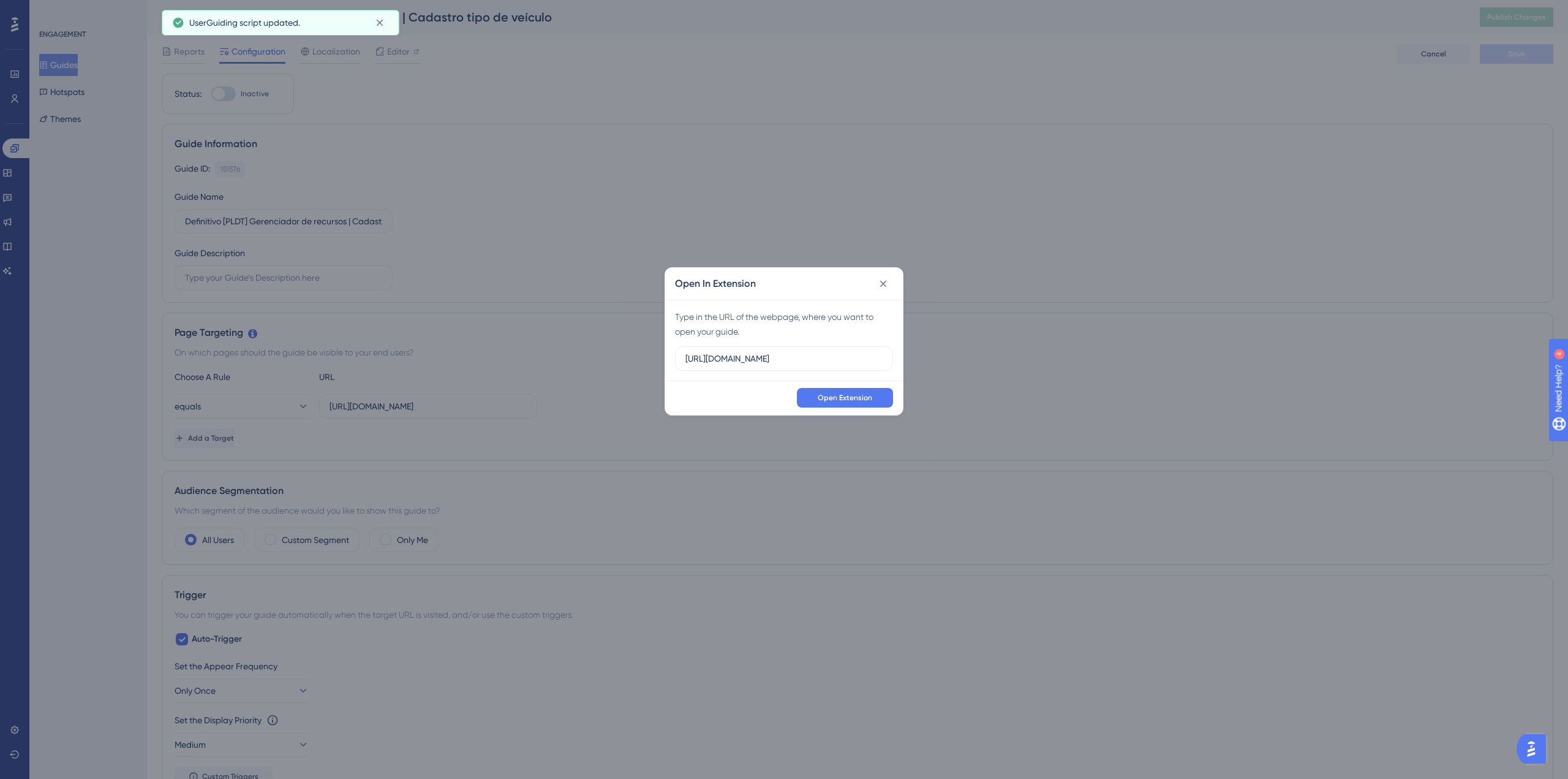
drag, startPoint x: 737, startPoint y: 351, endPoint x: 548, endPoint y: 350, distance: 189.0
click at [551, 350] on div "Open In Extension Type in the URL of the webpage, where you want to open your g…" at bounding box center [784, 390] width 1568 height 779
type input "https://supply.logistica.staging.totvs.app/planodistribuicao/configurador"
click at [883, 397] on button "Open Extension" at bounding box center [845, 398] width 96 height 20
